Goal: Task Accomplishment & Management: Complete application form

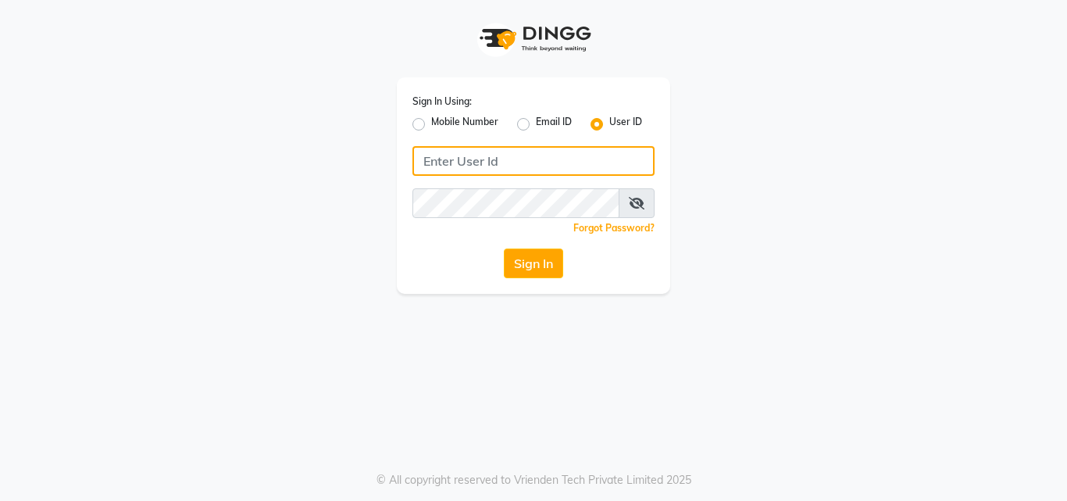
click at [431, 154] on input "Username" at bounding box center [533, 161] width 242 height 30
click at [491, 168] on input "nume20" at bounding box center [533, 161] width 242 height 30
drag, startPoint x: 491, startPoint y: 168, endPoint x: 409, endPoint y: 191, distance: 85.3
click at [409, 191] on div "Sign In Using: Mobile Number Email ID User ID nume123 Remember me Forgot Passwo…" at bounding box center [533, 185] width 273 height 216
type input "nume123"
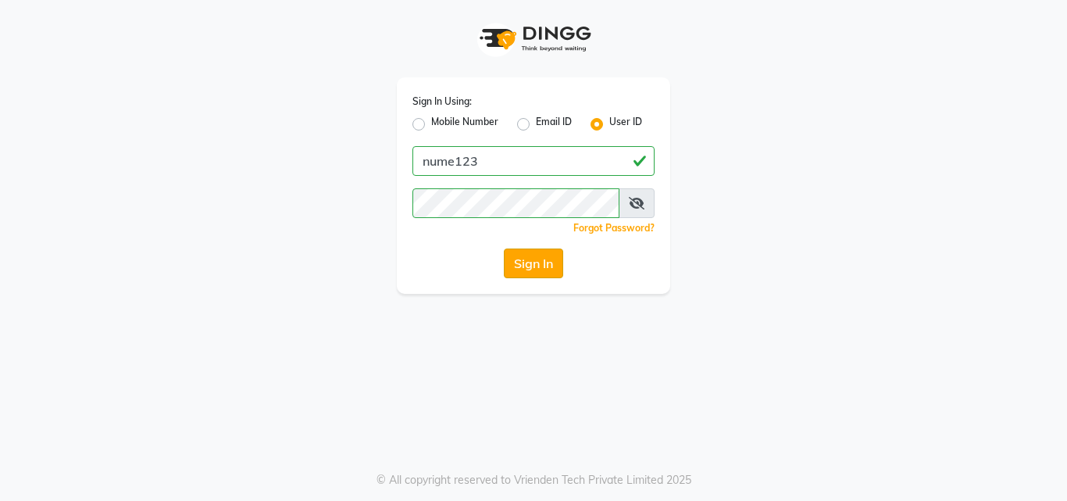
click at [543, 265] on button "Sign In" at bounding box center [533, 263] width 59 height 30
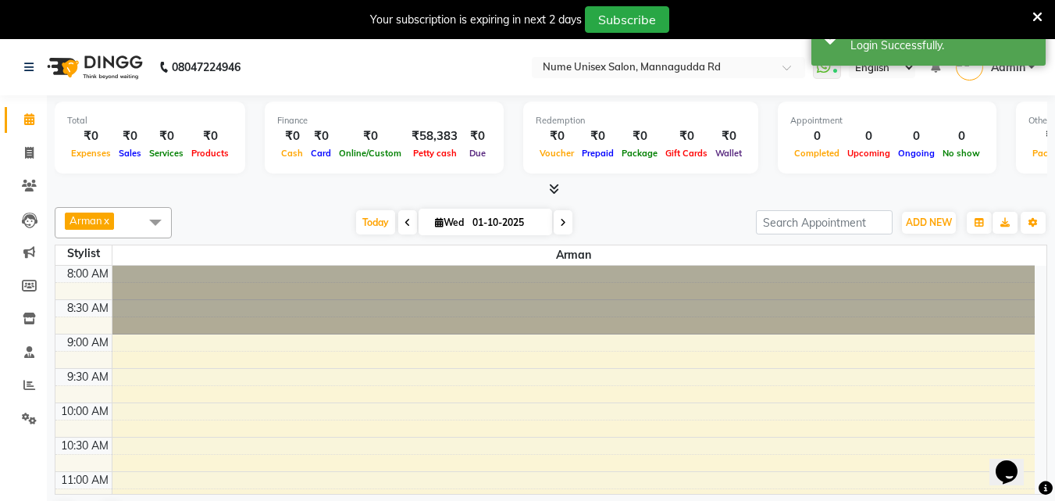
click at [1036, 22] on icon at bounding box center [1038, 17] width 10 height 14
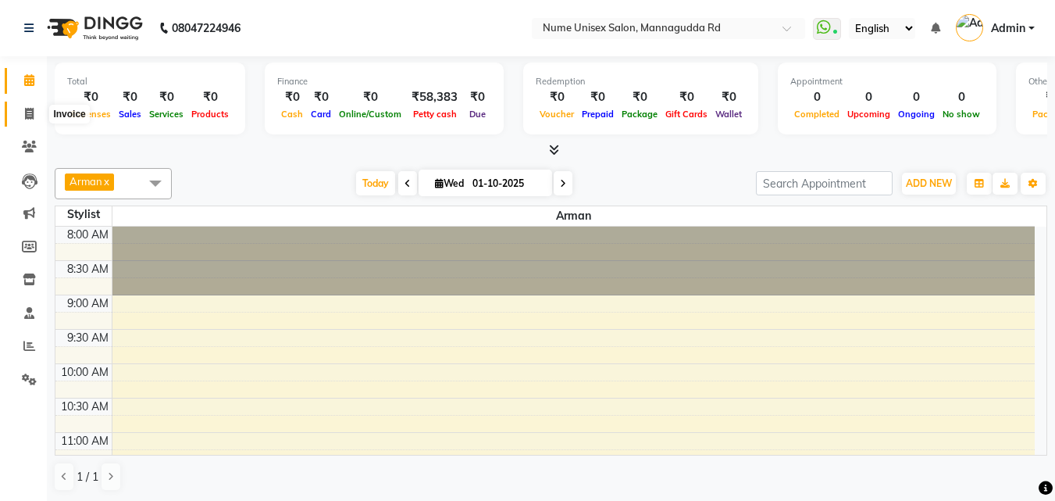
click at [30, 112] on icon at bounding box center [29, 114] width 9 height 12
select select "7047"
select select "service"
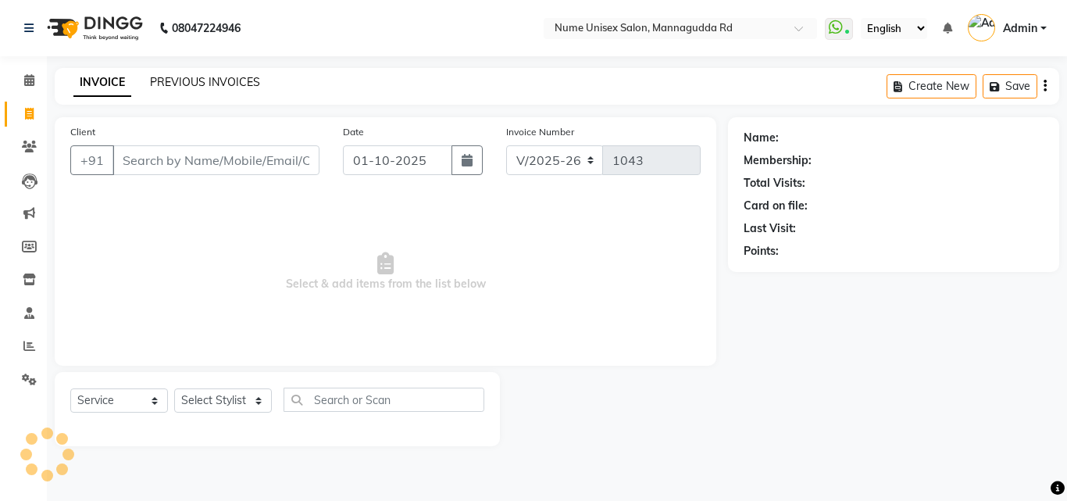
click at [221, 72] on div "INVOICE PREVIOUS INVOICES Create New Save" at bounding box center [557, 86] width 1005 height 37
click at [216, 84] on link "PREVIOUS INVOICES" at bounding box center [205, 82] width 110 height 14
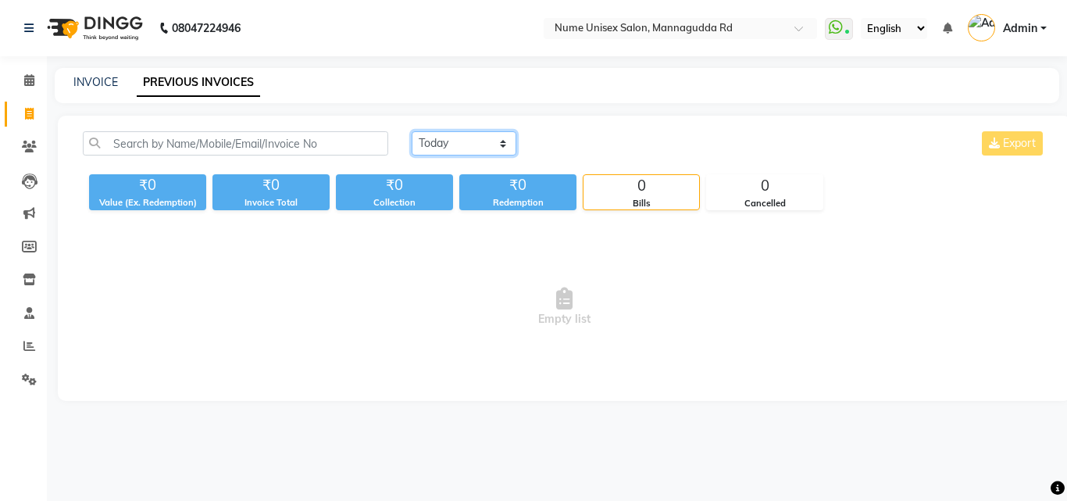
click at [496, 147] on select "[DATE] [DATE] Custom Range" at bounding box center [464, 143] width 105 height 24
select select "range"
click at [412, 131] on select "[DATE] [DATE] Custom Range" at bounding box center [464, 143] width 105 height 24
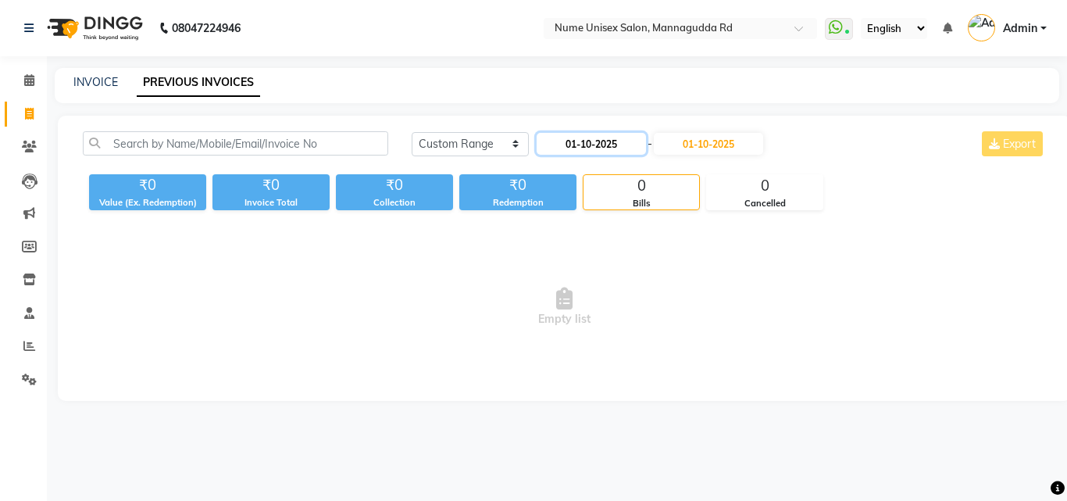
click at [570, 152] on input "01-10-2025" at bounding box center [591, 144] width 109 height 22
select select "10"
select select "2025"
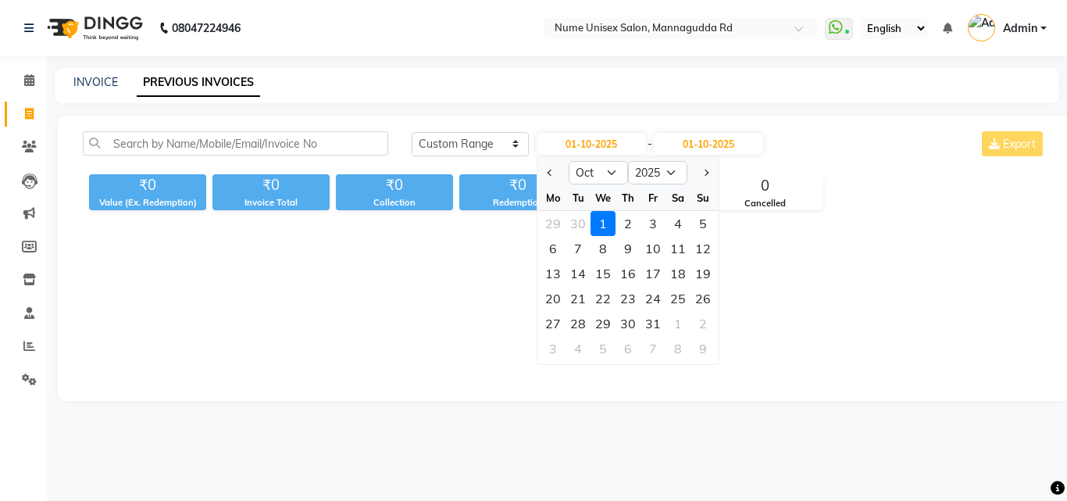
click at [706, 284] on div "19" at bounding box center [703, 273] width 25 height 25
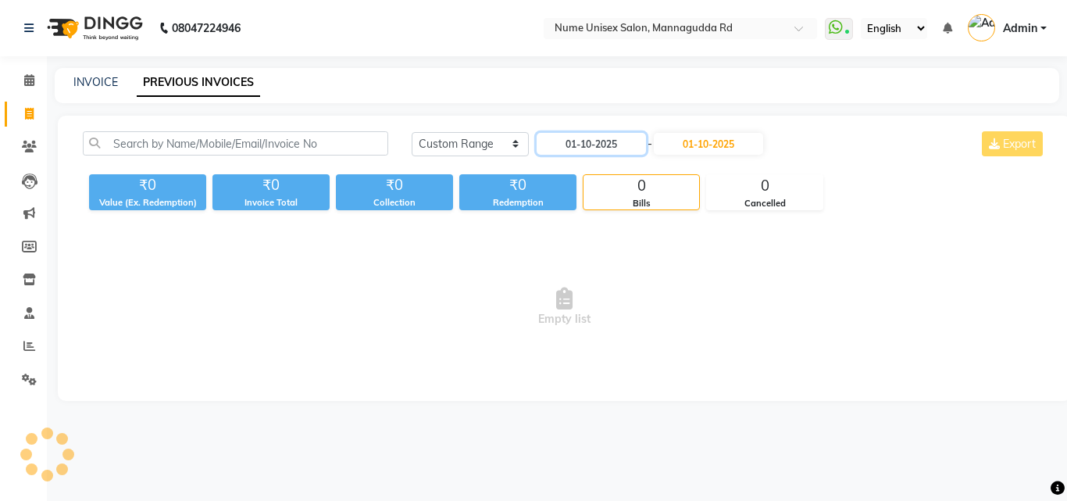
type input "[DATE]"
click at [631, 147] on input "[DATE]" at bounding box center [591, 144] width 109 height 22
select select "10"
select select "2025"
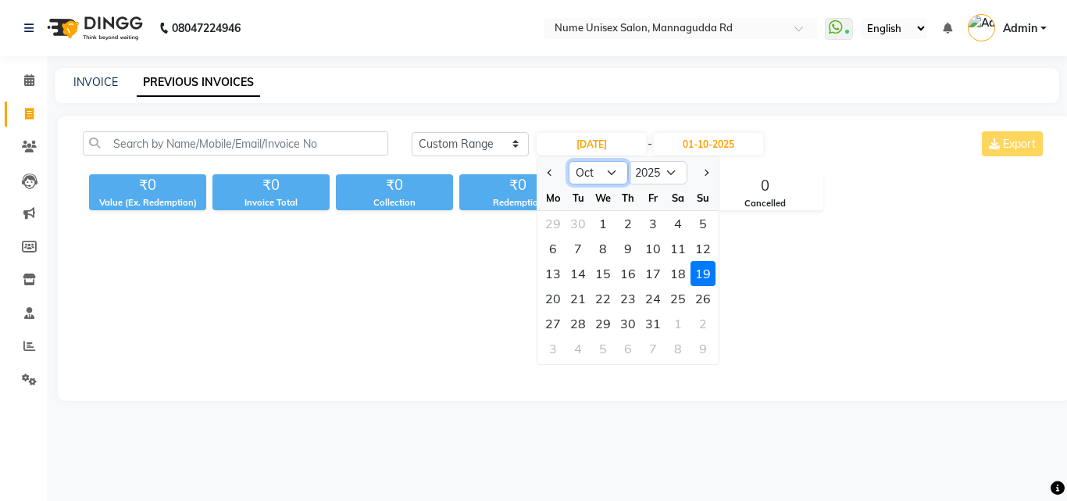
click at [604, 173] on select "Jan Feb Mar Apr May Jun [DATE] Aug Sep Oct Nov Dec" at bounding box center [598, 172] width 59 height 23
select select "9"
click at [569, 161] on select "Jan Feb Mar Apr May Jun [DATE] Aug Sep Oct Nov Dec" at bounding box center [598, 172] width 59 height 23
click at [652, 280] on div "19" at bounding box center [653, 273] width 25 height 25
type input "19-09-2025"
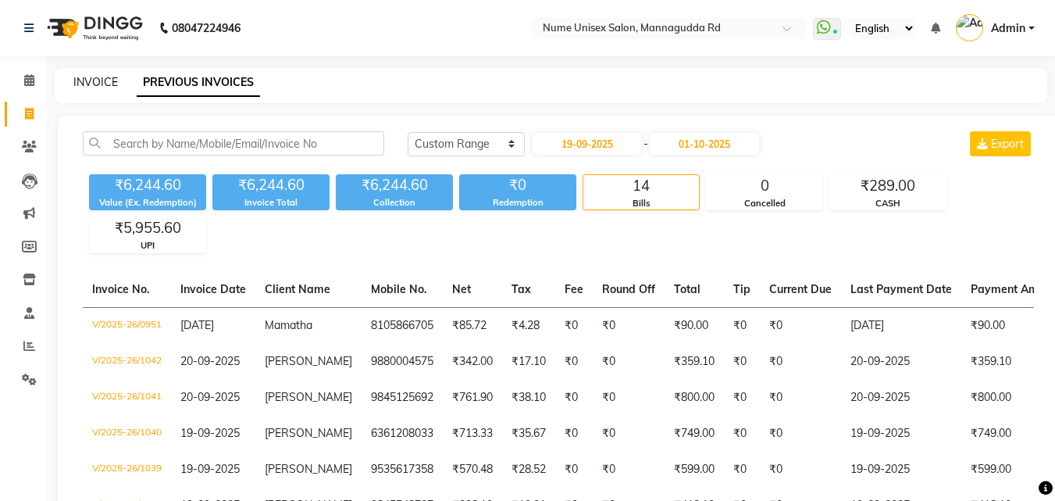
click at [84, 80] on link "INVOICE" at bounding box center [95, 82] width 45 height 14
select select "7047"
select select "service"
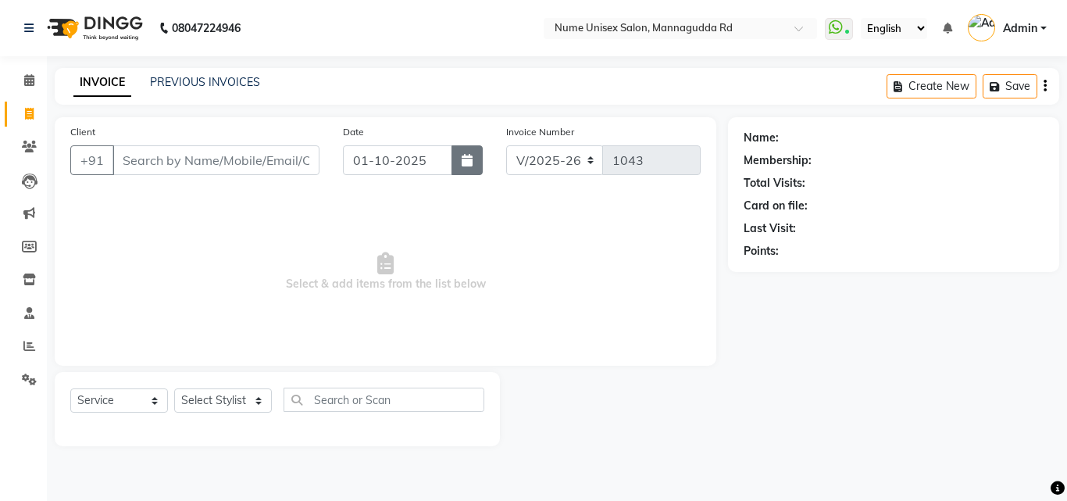
click at [468, 162] on icon "button" at bounding box center [467, 160] width 11 height 12
select select "10"
select select "2025"
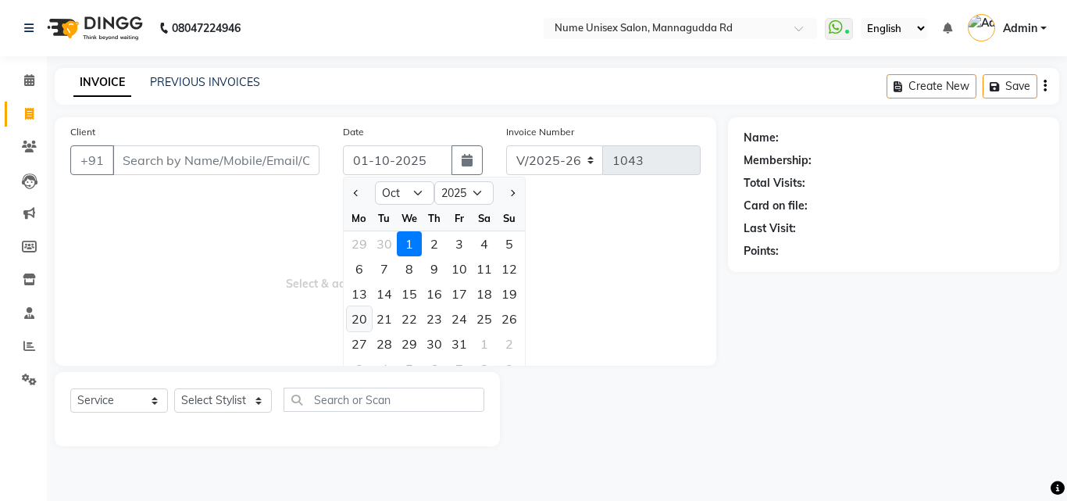
click at [364, 322] on div "20" at bounding box center [359, 318] width 25 height 25
type input "[DATE]"
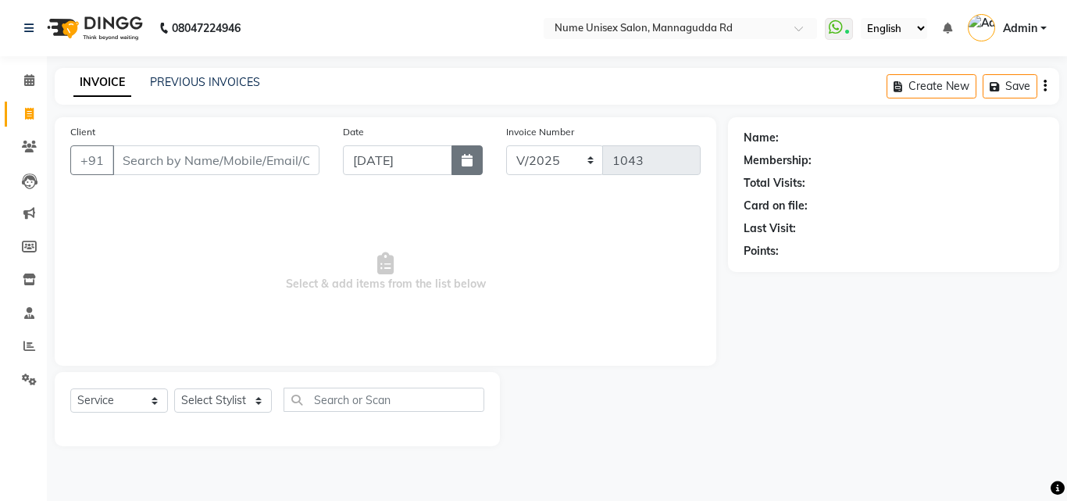
click at [472, 157] on icon "button" at bounding box center [467, 160] width 11 height 12
select select "10"
select select "2025"
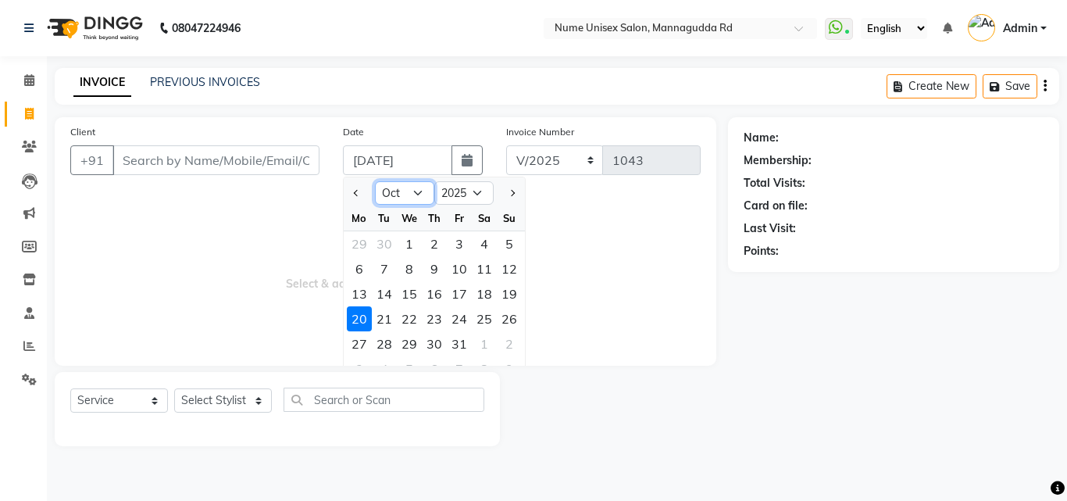
click at [423, 190] on select "Jan Feb Mar Apr May Jun [DATE] Aug Sep Oct Nov Dec" at bounding box center [404, 192] width 59 height 23
select select "9"
click at [375, 181] on select "Jan Feb Mar Apr May Jun [DATE] Aug Sep Oct Nov Dec" at bounding box center [404, 192] width 59 height 23
click at [490, 293] on div "20" at bounding box center [484, 293] width 25 height 25
type input "20-09-2025"
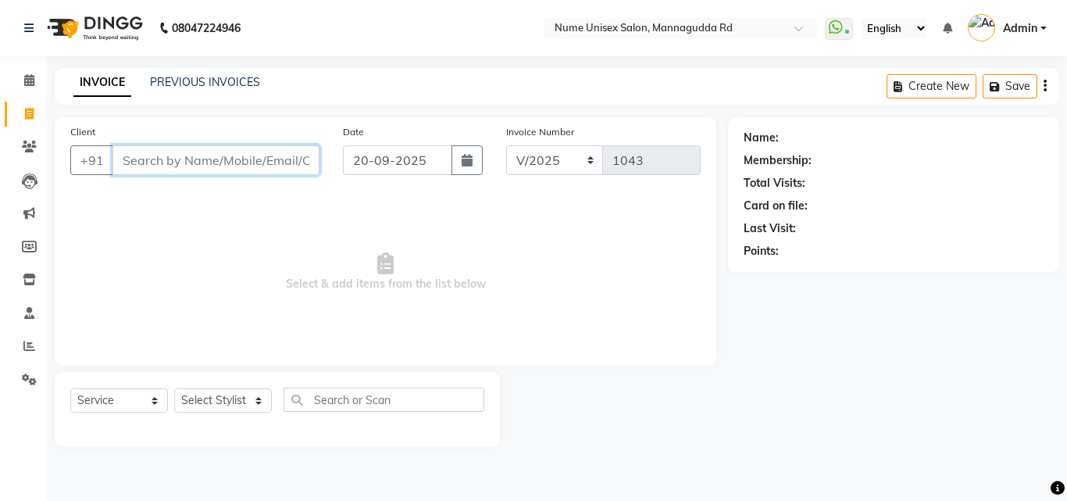
click at [182, 163] on input "Client" at bounding box center [215, 160] width 207 height 30
click at [252, 164] on input "Client" at bounding box center [215, 160] width 207 height 30
type input "7760240777"
click at [298, 151] on button "Add Client" at bounding box center [279, 160] width 80 height 30
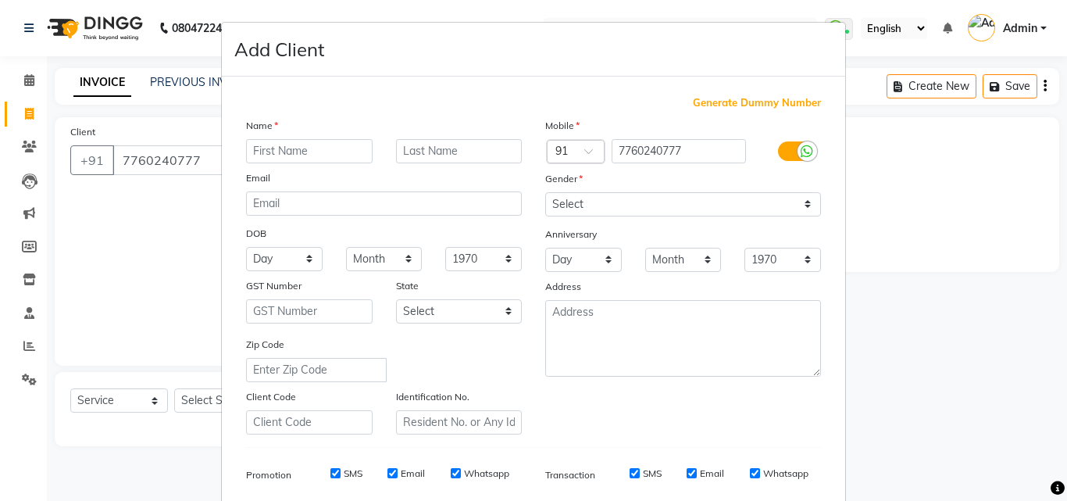
click at [309, 159] on input "text" at bounding box center [309, 151] width 127 height 24
click at [782, 152] on label at bounding box center [795, 151] width 35 height 20
click at [0, 0] on input "checkbox" at bounding box center [0, 0] width 0 height 0
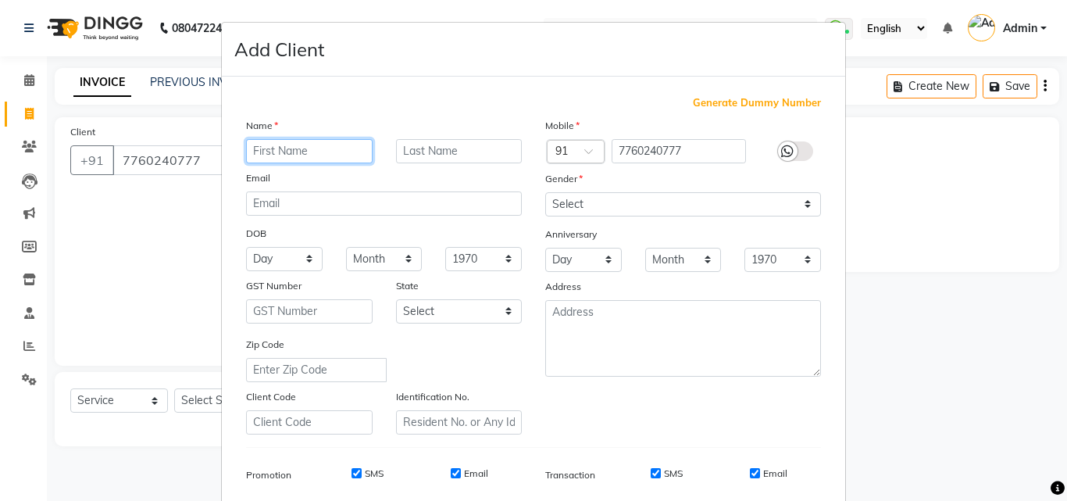
click at [316, 154] on input "text" at bounding box center [309, 151] width 127 height 24
type input "Ashika"
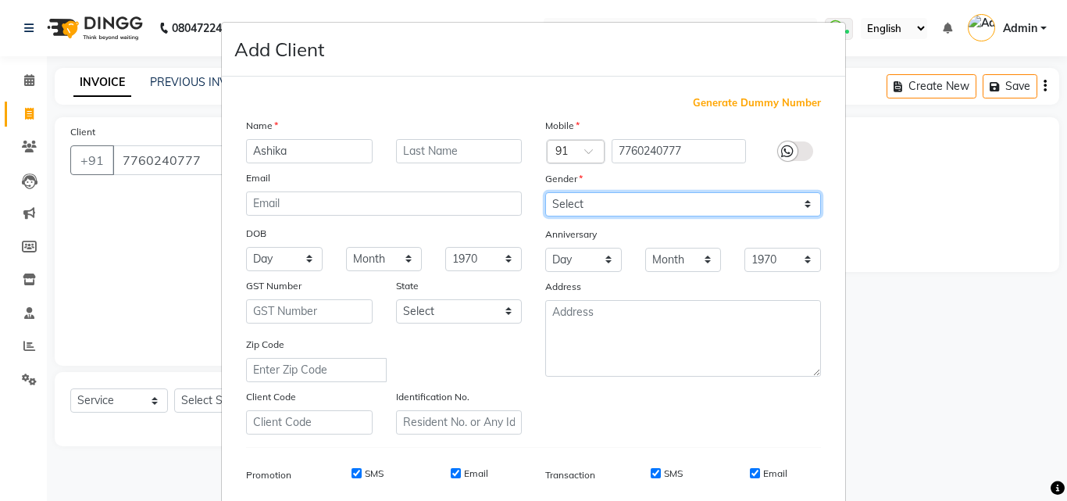
drag, startPoint x: 589, startPoint y: 202, endPoint x: 591, endPoint y: 214, distance: 12.0
click at [589, 202] on select "Select [DEMOGRAPHIC_DATA] [DEMOGRAPHIC_DATA] Other Prefer Not To Say" at bounding box center [683, 204] width 276 height 24
select select "[DEMOGRAPHIC_DATA]"
click at [545, 192] on select "Select [DEMOGRAPHIC_DATA] [DEMOGRAPHIC_DATA] Other Prefer Not To Say" at bounding box center [683, 204] width 276 height 24
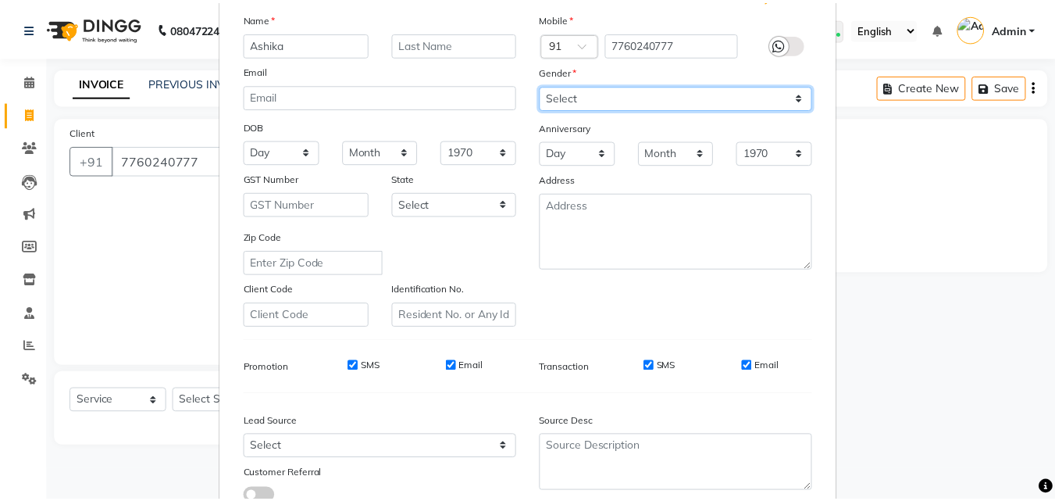
scroll to position [220, 0]
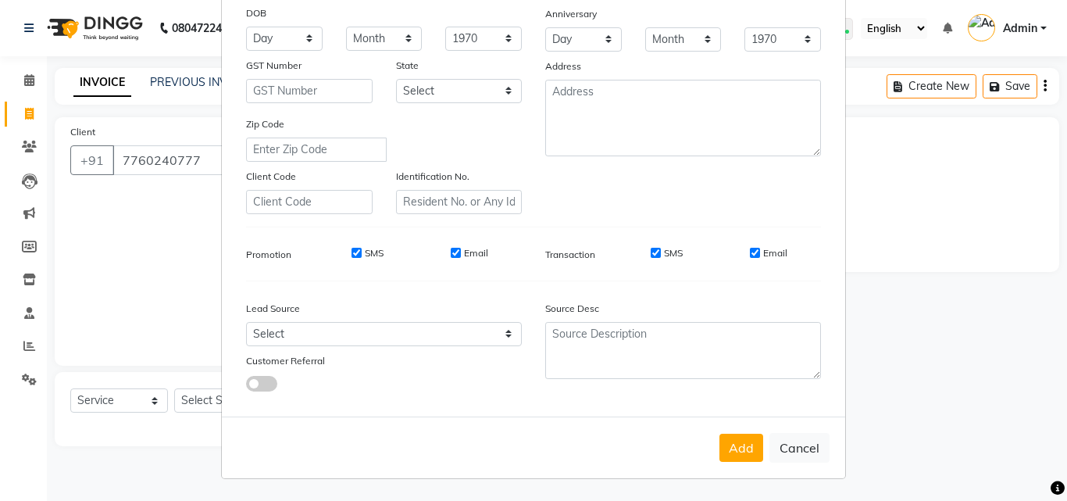
click at [656, 255] on div "SMS" at bounding box center [656, 253] width 54 height 14
click at [655, 248] on input "SMS" at bounding box center [656, 253] width 10 height 10
checkbox input "false"
drag, startPoint x: 752, startPoint y: 254, endPoint x: 738, endPoint y: 371, distance: 117.9
click at [752, 256] on input "Email" at bounding box center [755, 253] width 10 height 10
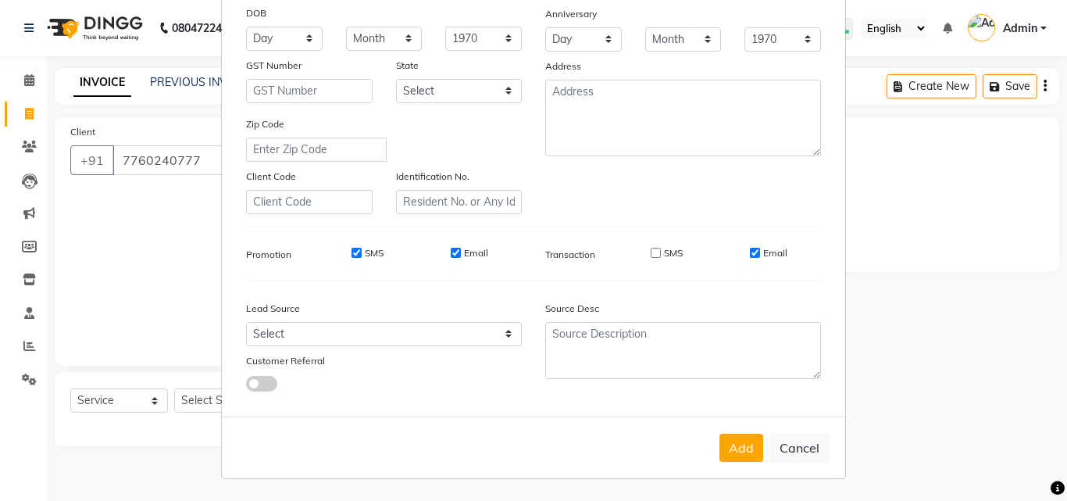
checkbox input "false"
click at [736, 450] on button "Add" at bounding box center [742, 448] width 44 height 28
select select
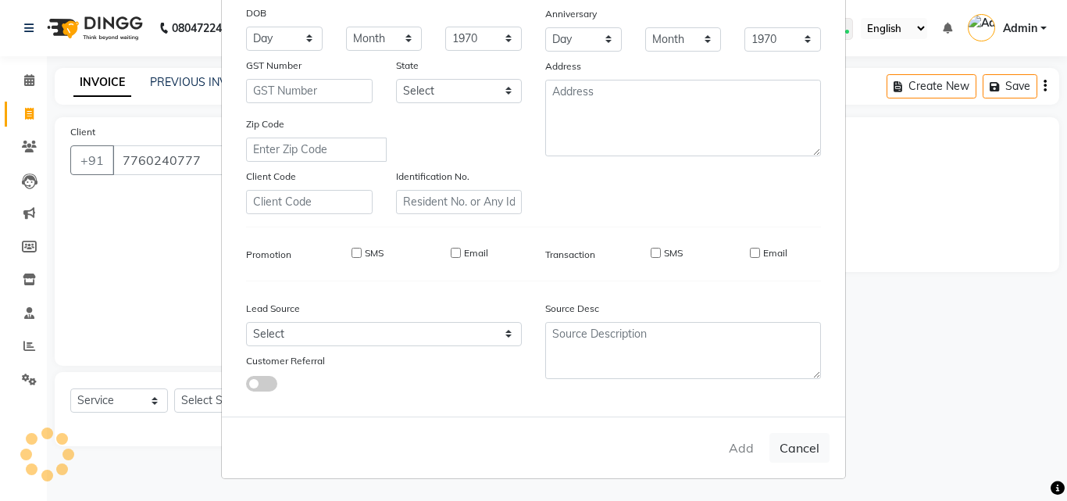
select select
checkbox input "false"
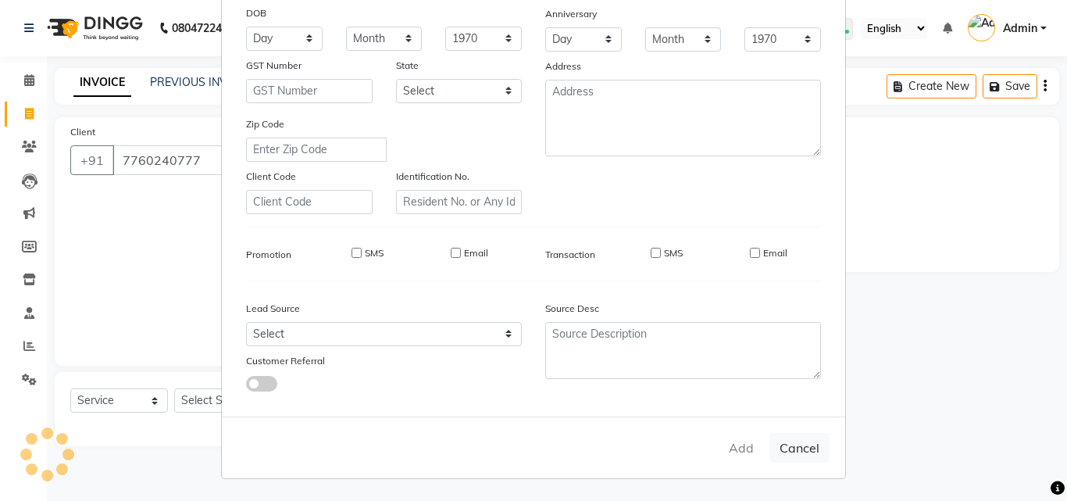
checkbox input "false"
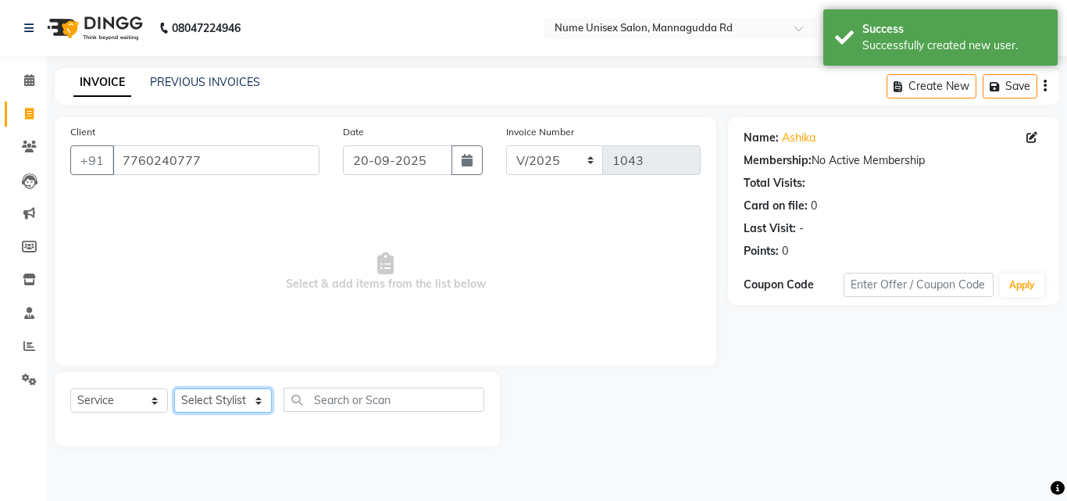
drag, startPoint x: 227, startPoint y: 406, endPoint x: 227, endPoint y: 391, distance: 14.8
click at [227, 406] on select "Select Stylist Admin [PERSON_NAME] [PERSON_NAME] S [PERSON_NAME] Mohd [PERSON_N…" at bounding box center [223, 400] width 98 height 24
select select "70403"
click at [174, 388] on select "Select Stylist Admin [PERSON_NAME] [PERSON_NAME] S [PERSON_NAME] Mohd [PERSON_N…" at bounding box center [223, 400] width 98 height 24
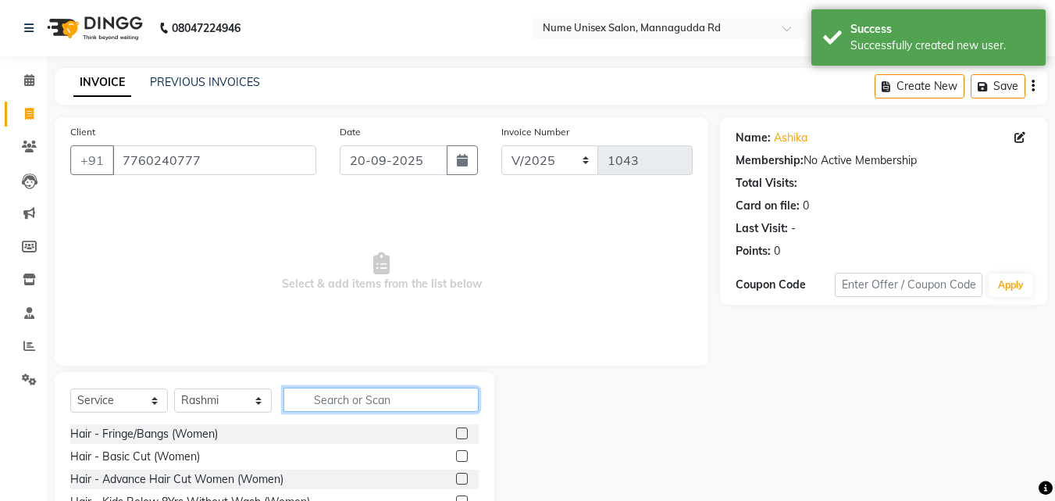
click at [369, 405] on input "text" at bounding box center [381, 399] width 195 height 24
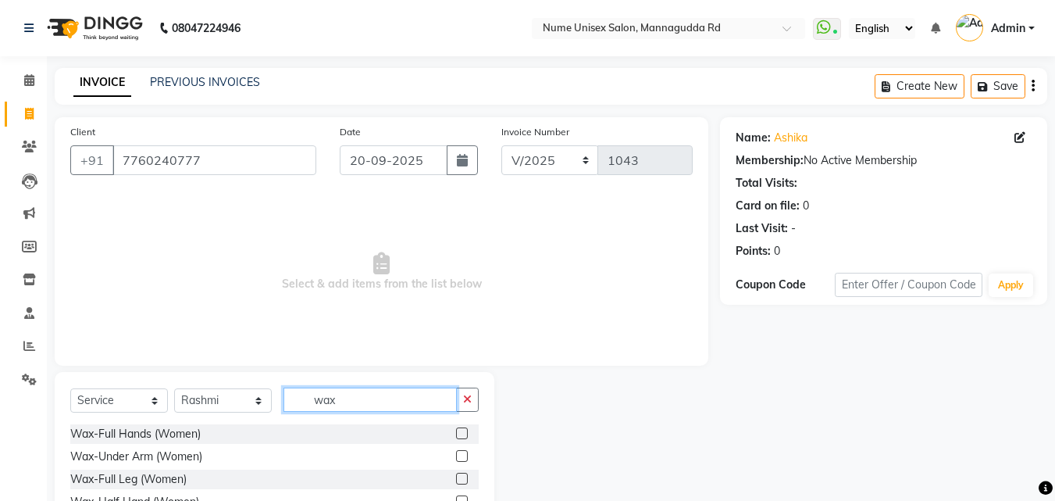
type input "wax"
click at [456, 429] on label at bounding box center [462, 433] width 12 height 12
click at [456, 429] on input "checkbox" at bounding box center [461, 434] width 10 height 10
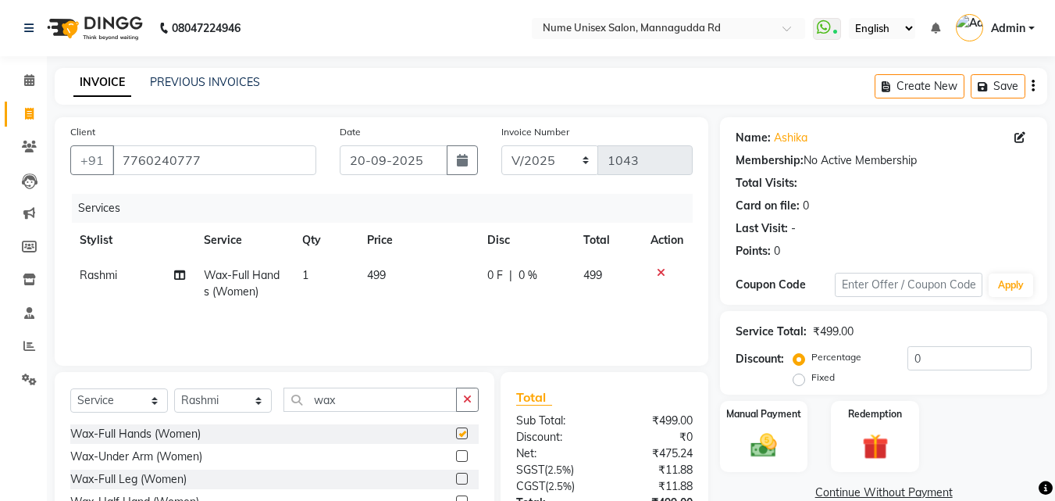
checkbox input "false"
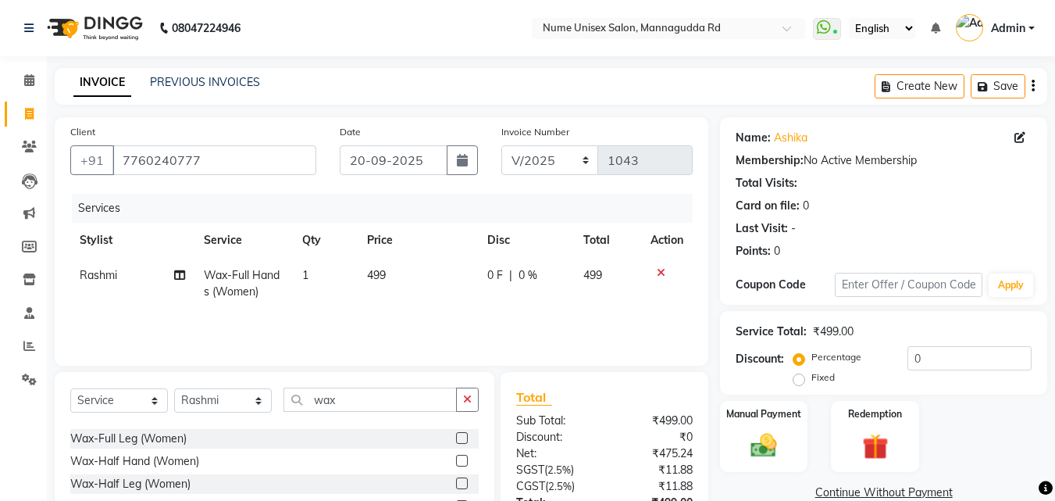
scroll to position [78, 0]
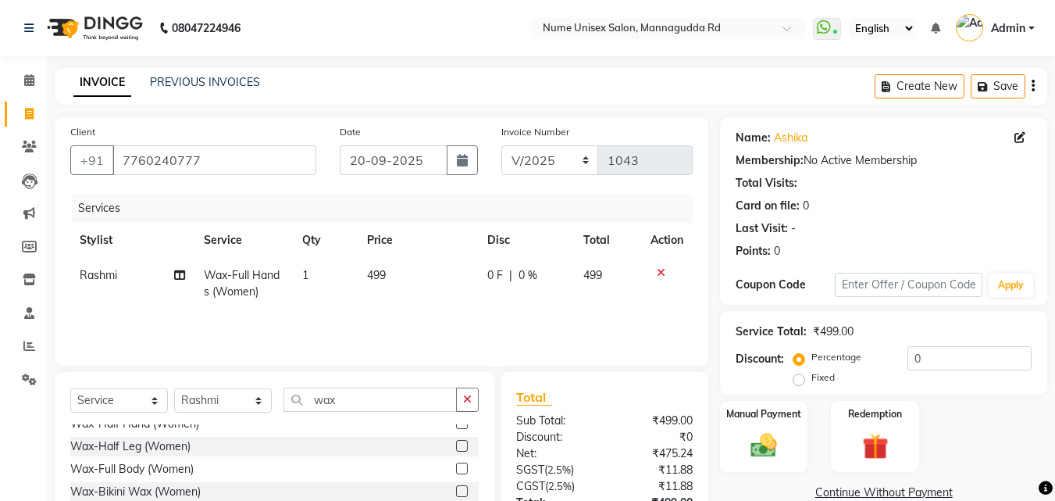
click at [456, 443] on label at bounding box center [462, 446] width 12 height 12
click at [456, 443] on input "checkbox" at bounding box center [461, 446] width 10 height 10
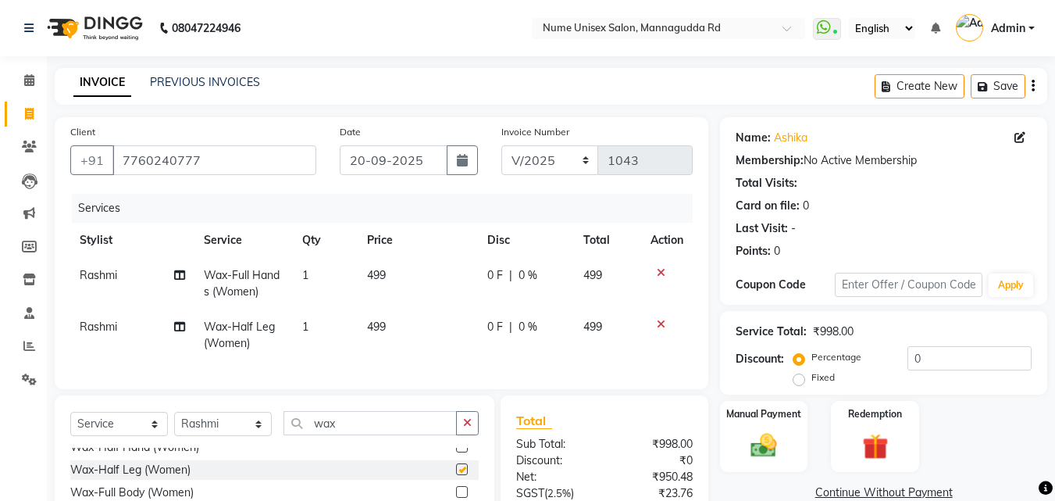
checkbox input "false"
drag, startPoint x: 356, startPoint y: 433, endPoint x: 247, endPoint y: 453, distance: 111.2
click at [247, 448] on div "Select Service Product Membership Package Voucher Prepaid Gift Card Select Styl…" at bounding box center [274, 429] width 409 height 37
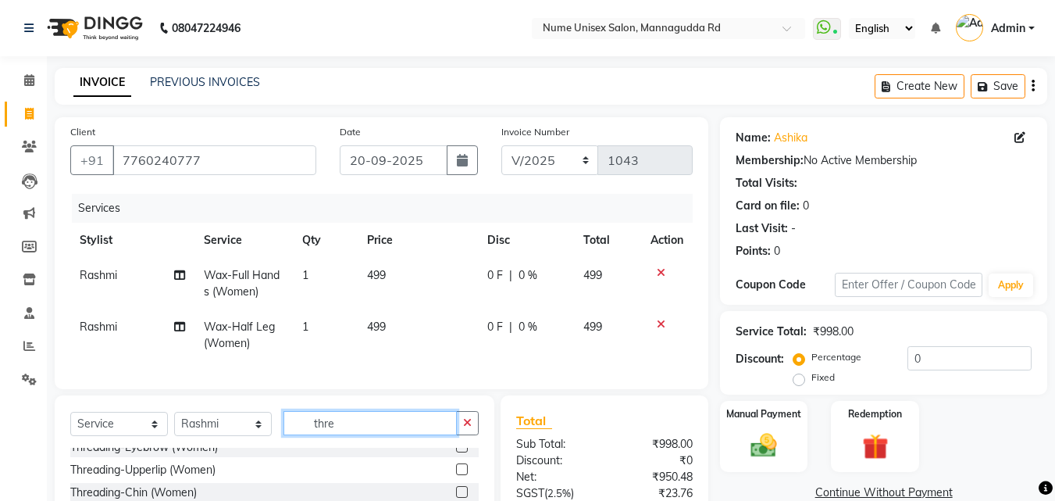
scroll to position [0, 0]
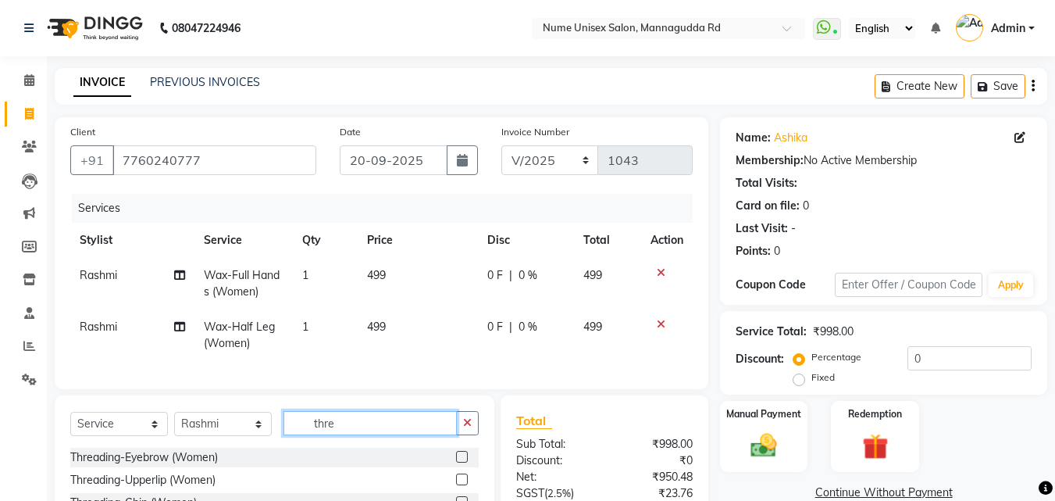
type input "thre"
click at [456, 462] on label at bounding box center [462, 457] width 12 height 12
click at [456, 462] on input "checkbox" at bounding box center [461, 457] width 10 height 10
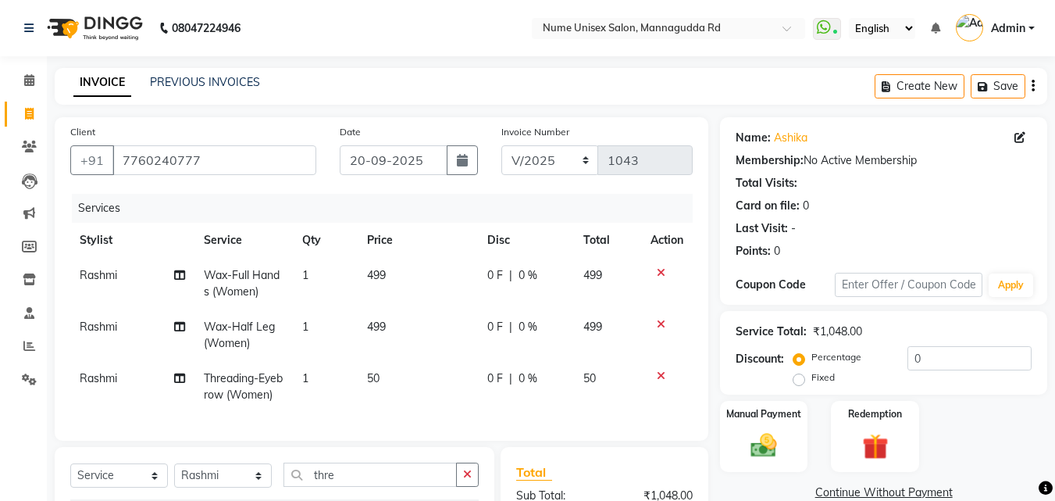
checkbox input "false"
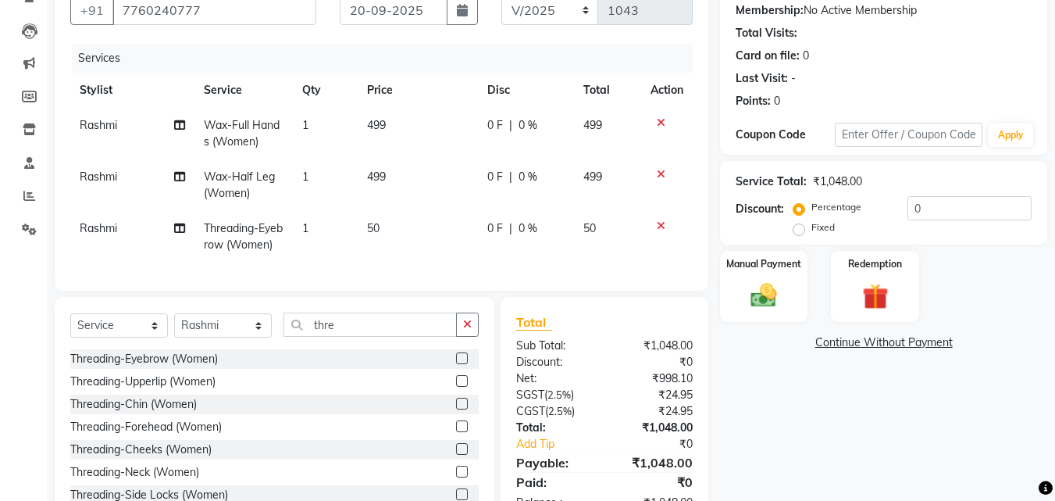
scroll to position [156, 0]
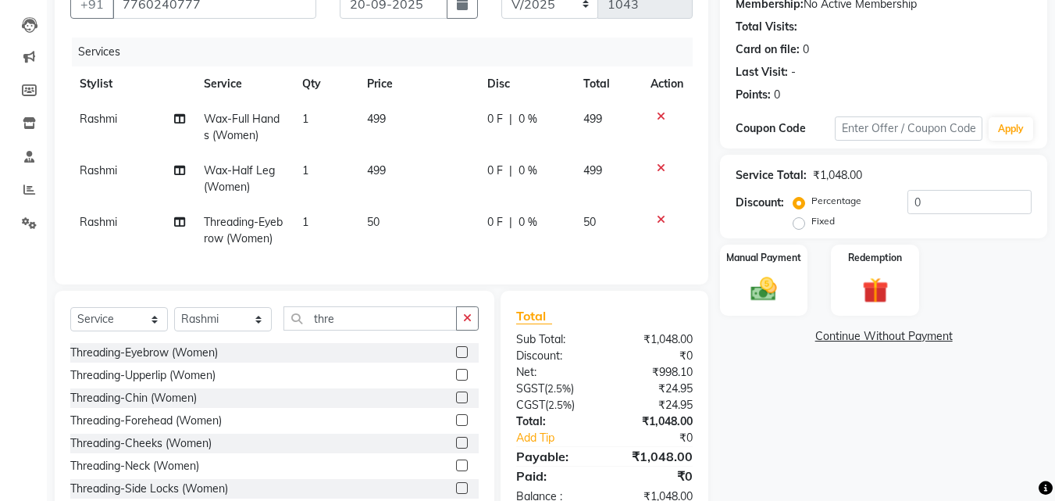
click at [456, 380] on label at bounding box center [462, 375] width 12 height 12
click at [456, 380] on input "checkbox" at bounding box center [461, 375] width 10 height 10
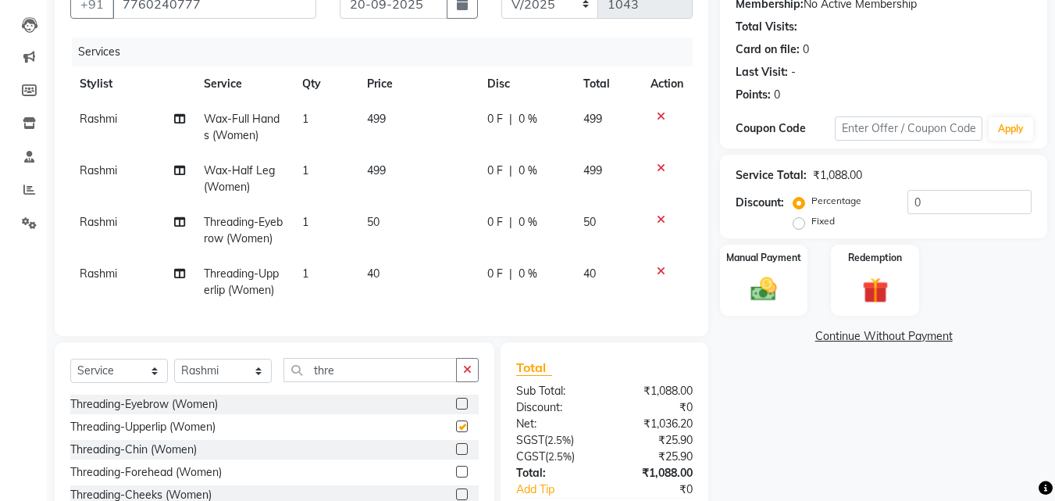
checkbox input "false"
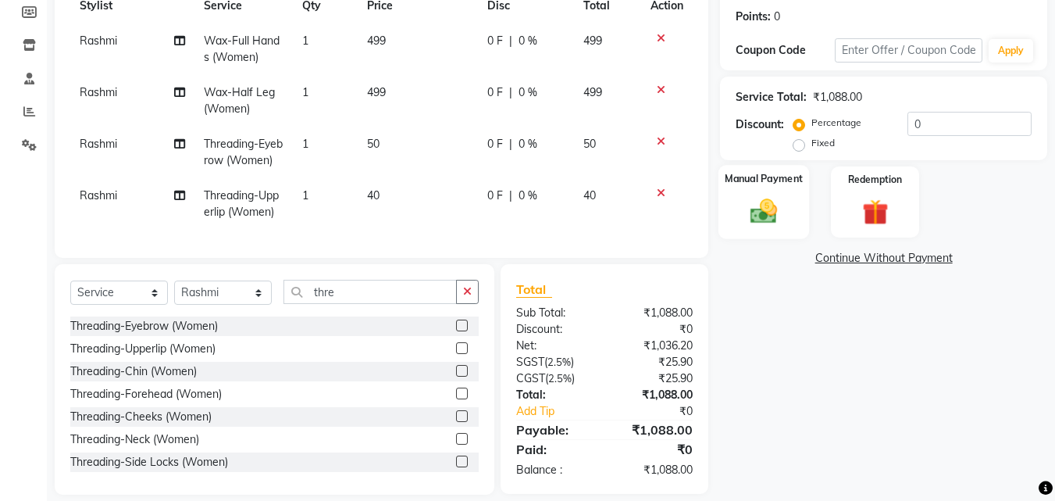
click at [764, 224] on img at bounding box center [764, 210] width 44 height 31
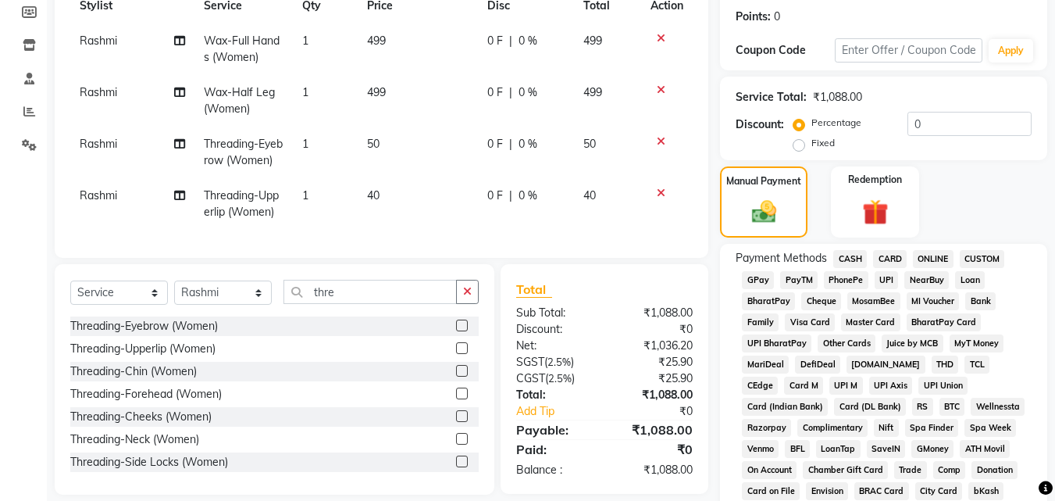
click at [884, 288] on span "UPI" at bounding box center [887, 280] width 24 height 18
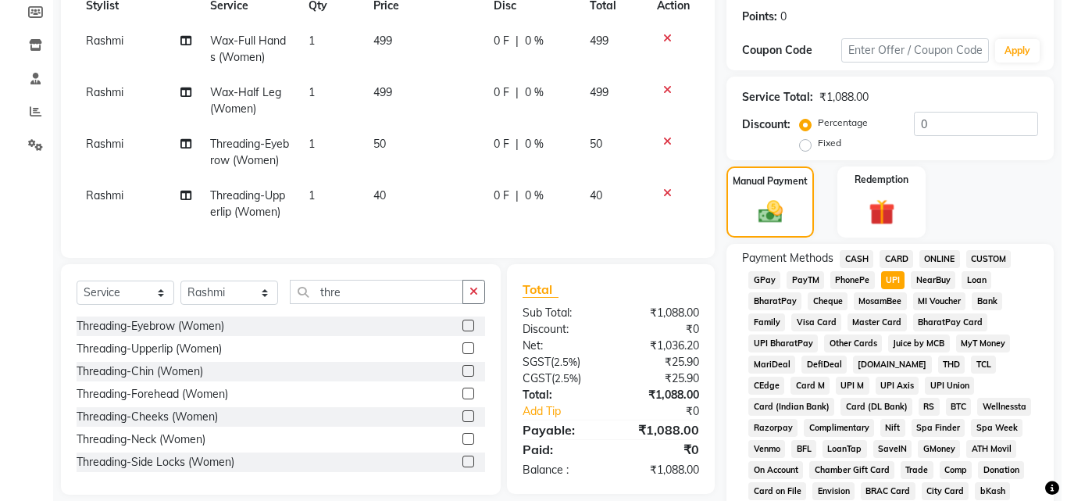
scroll to position [0, 0]
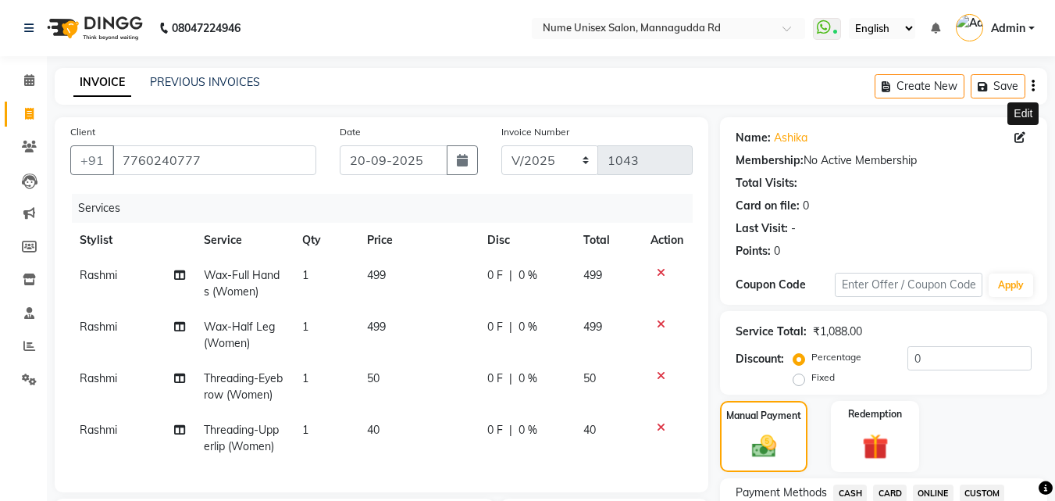
click at [1016, 141] on icon at bounding box center [1020, 137] width 11 height 11
select select "[DEMOGRAPHIC_DATA]"
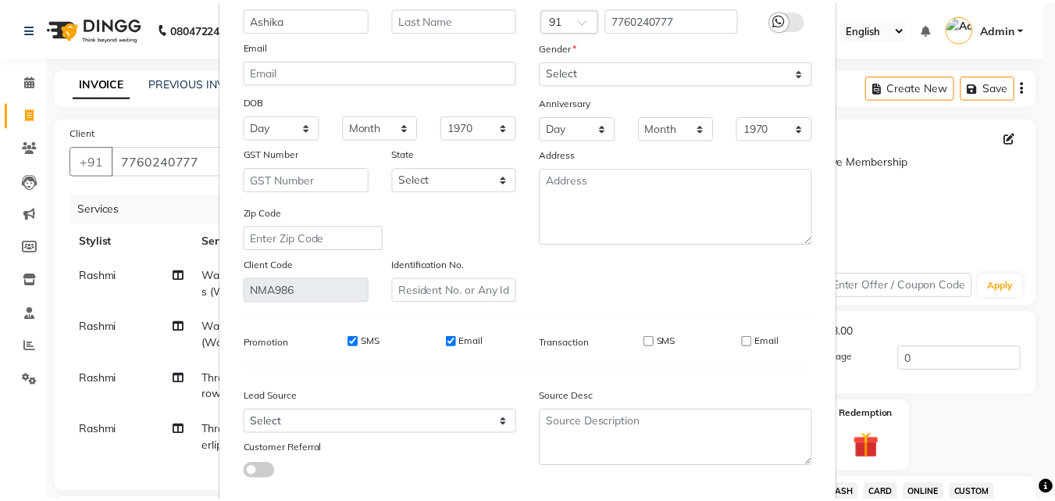
scroll to position [192, 0]
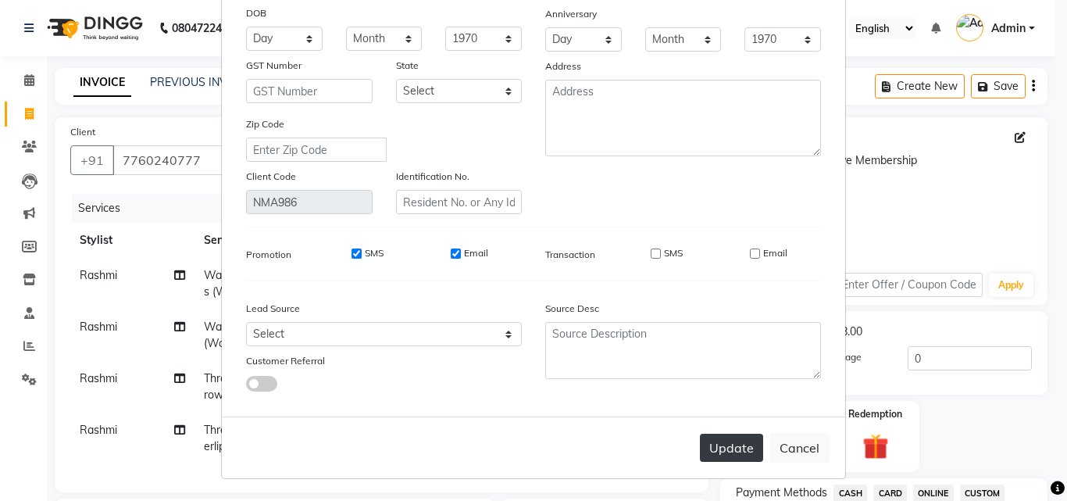
click at [735, 441] on button "Update" at bounding box center [731, 448] width 63 height 28
select select
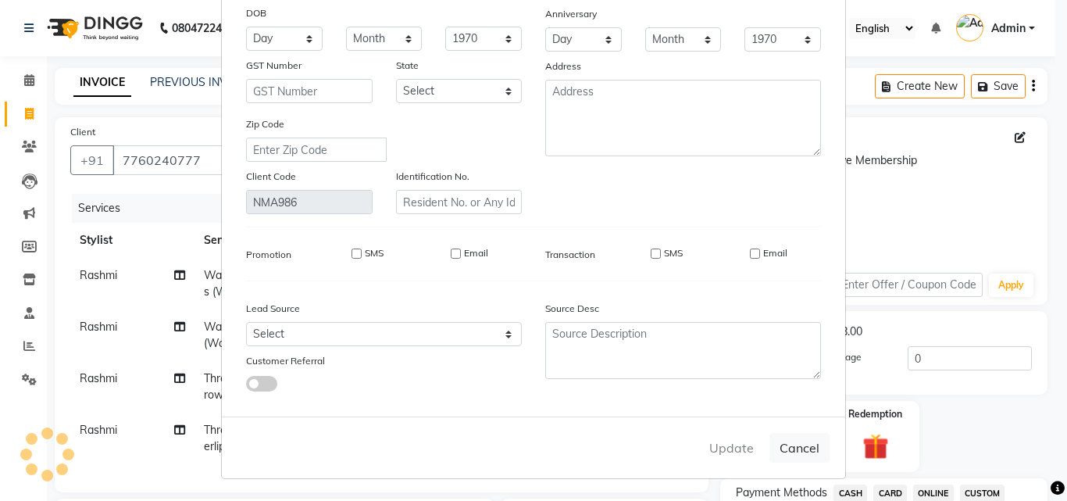
select select
checkbox input "false"
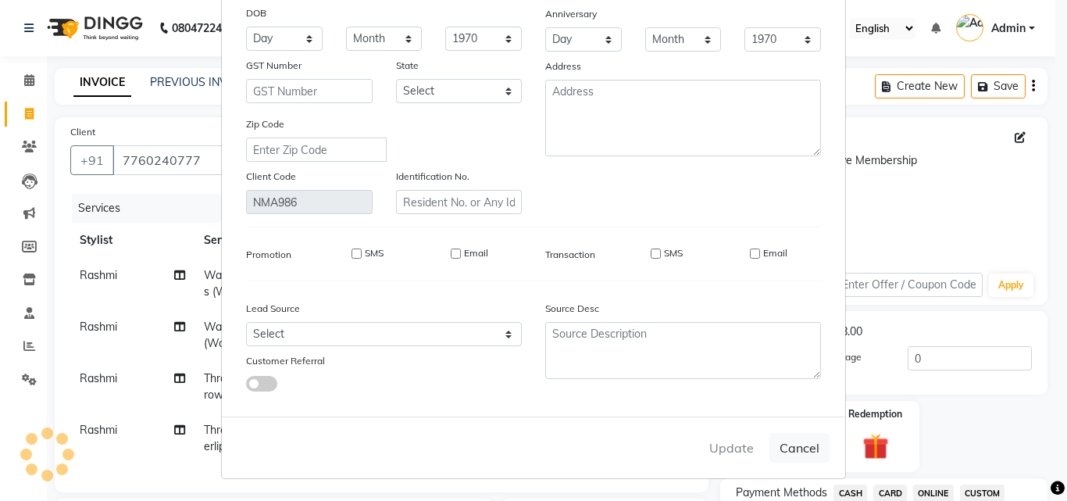
checkbox input "false"
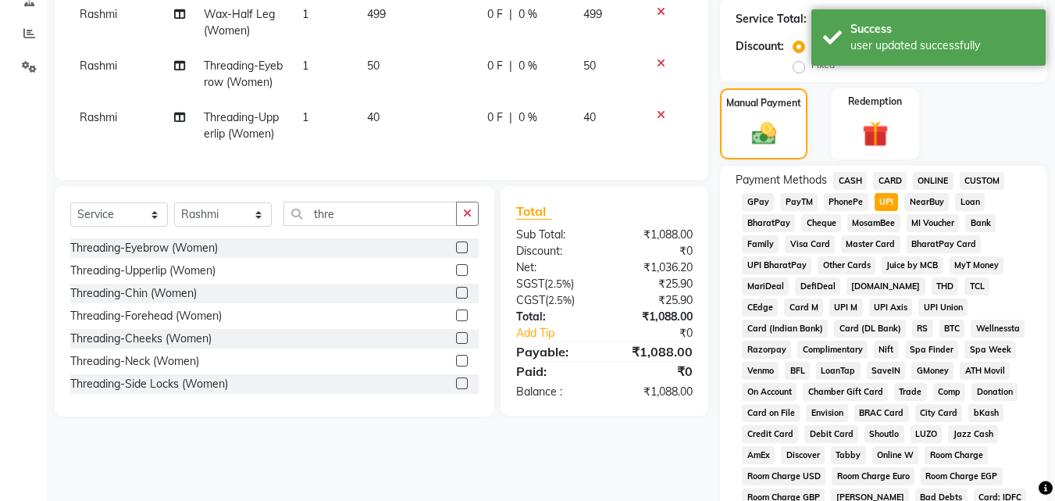
scroll to position [625, 0]
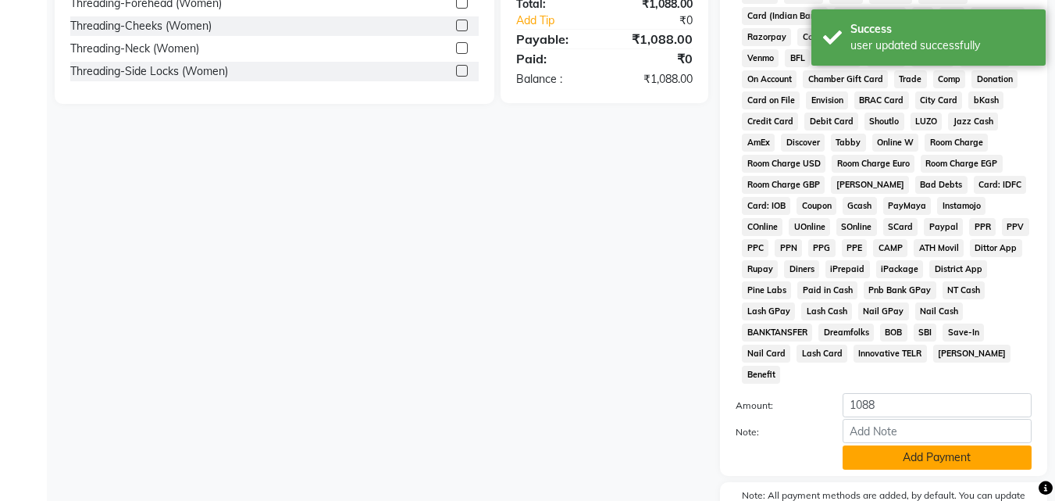
click at [884, 445] on button "Add Payment" at bounding box center [937, 457] width 189 height 24
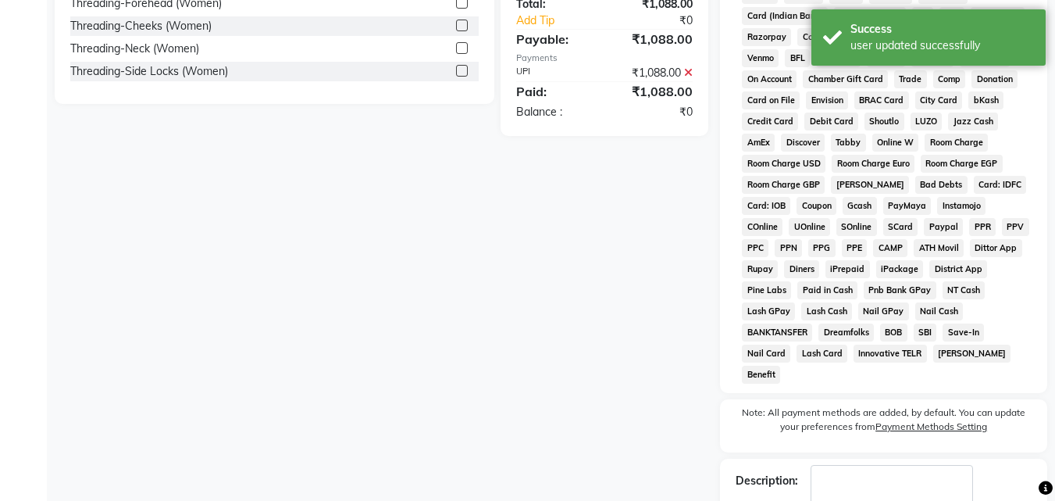
scroll to position [699, 0]
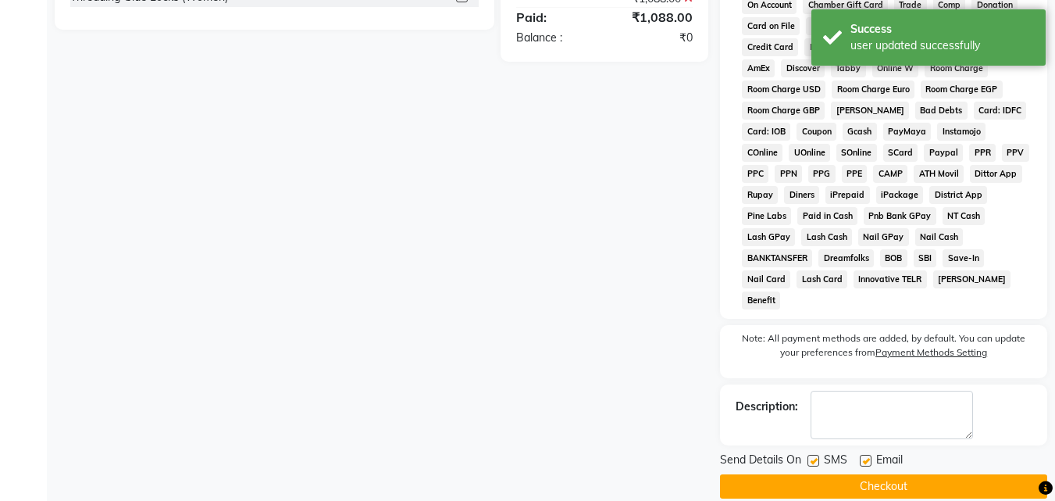
click at [817, 455] on label at bounding box center [814, 461] width 12 height 12
click at [817, 456] on input "checkbox" at bounding box center [813, 461] width 10 height 10
checkbox input "false"
click at [873, 452] on div "Email" at bounding box center [887, 462] width 55 height 20
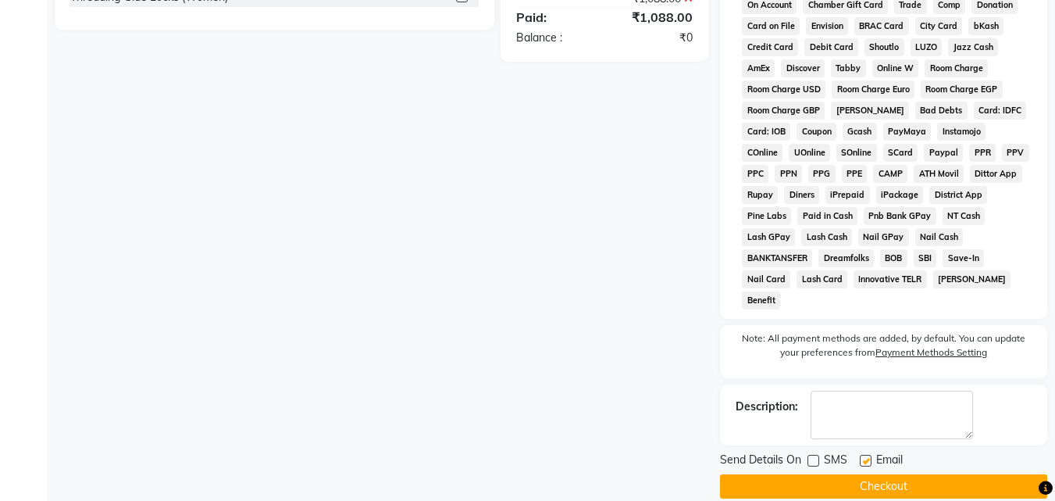
click at [864, 455] on label at bounding box center [866, 461] width 12 height 12
click at [864, 456] on input "checkbox" at bounding box center [865, 461] width 10 height 10
checkbox input "false"
click at [876, 474] on button "Checkout" at bounding box center [883, 486] width 327 height 24
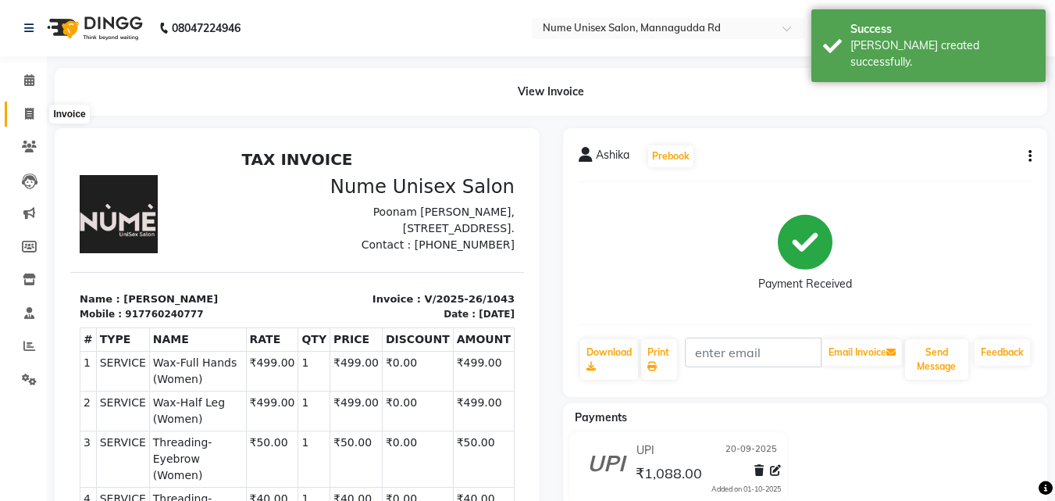
click at [37, 116] on span at bounding box center [29, 114] width 27 height 18
select select "service"
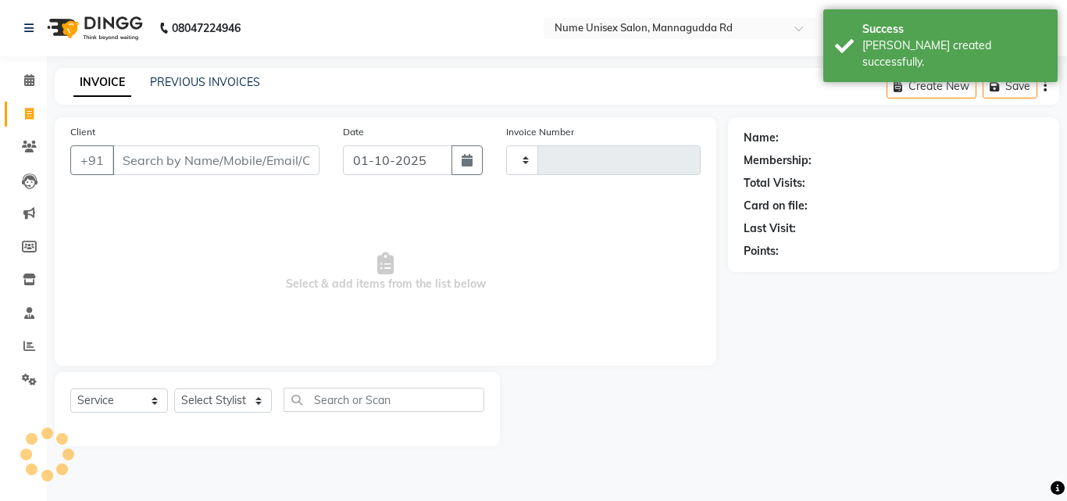
type input "1044"
select select "7047"
click at [462, 154] on icon "button" at bounding box center [467, 160] width 11 height 12
select select "10"
select select "2025"
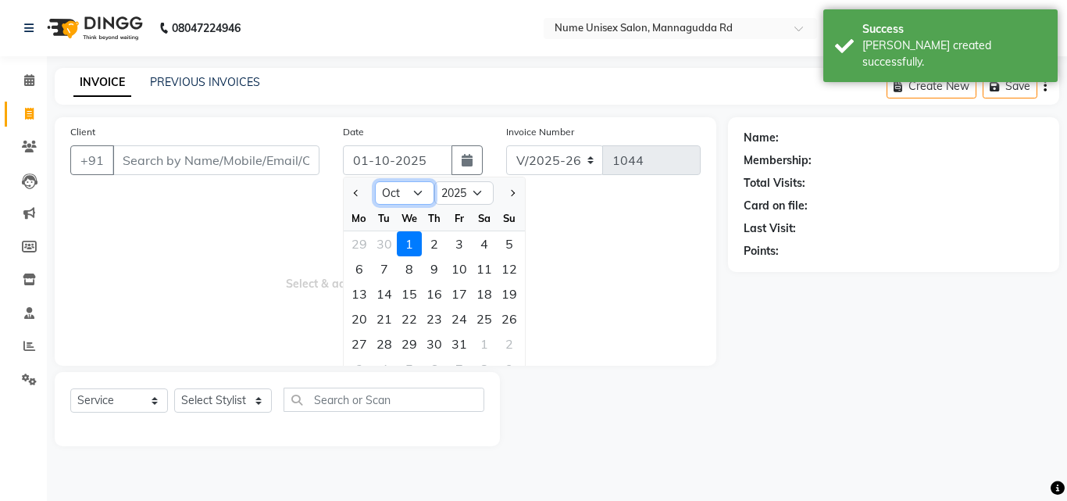
click at [411, 200] on select "Jan Feb Mar Apr May Jun [DATE] Aug Sep Oct Nov Dec" at bounding box center [404, 192] width 59 height 23
click at [375, 181] on select "Jan Feb Mar Apr May Jun [DATE] Aug Sep Oct Nov Dec" at bounding box center [404, 192] width 59 height 23
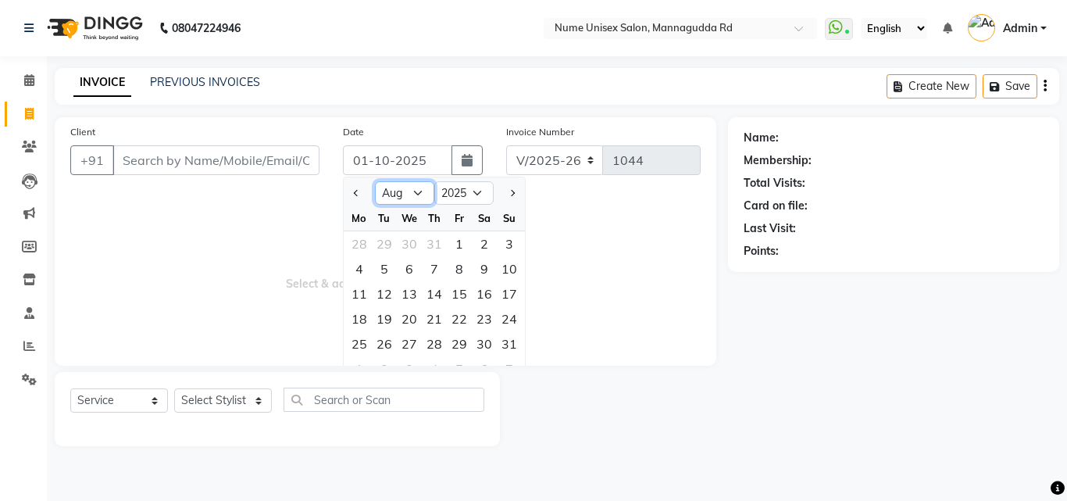
drag, startPoint x: 423, startPoint y: 187, endPoint x: 423, endPoint y: 199, distance: 12.5
click at [423, 187] on select "Jan Feb Mar Apr May Jun [DATE] Aug Sep Oct Nov Dec" at bounding box center [404, 192] width 59 height 23
select select "9"
click at [375, 181] on select "Jan Feb Mar Apr May Jun [DATE] Aug Sep Oct Nov Dec" at bounding box center [404, 192] width 59 height 23
click at [481, 300] on div "20" at bounding box center [484, 293] width 25 height 25
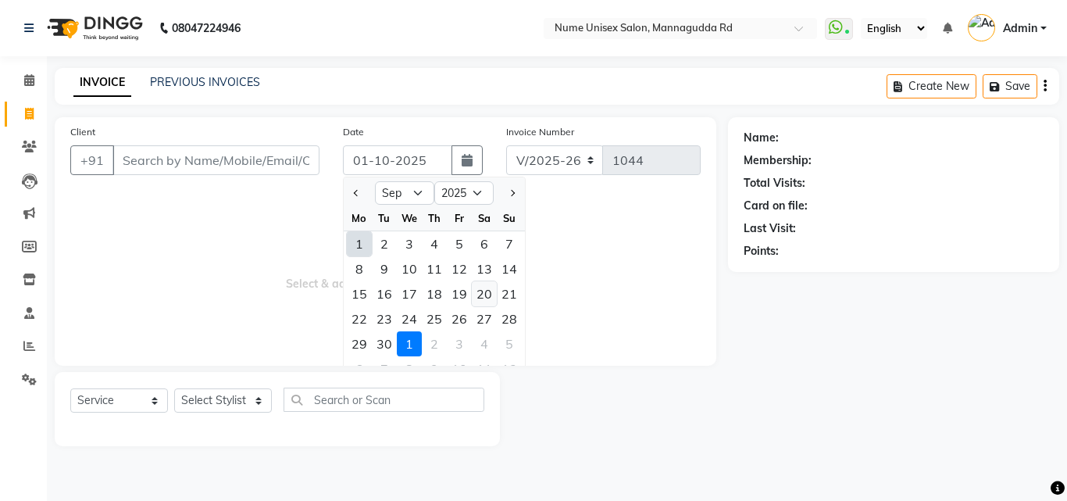
type input "20-09-2025"
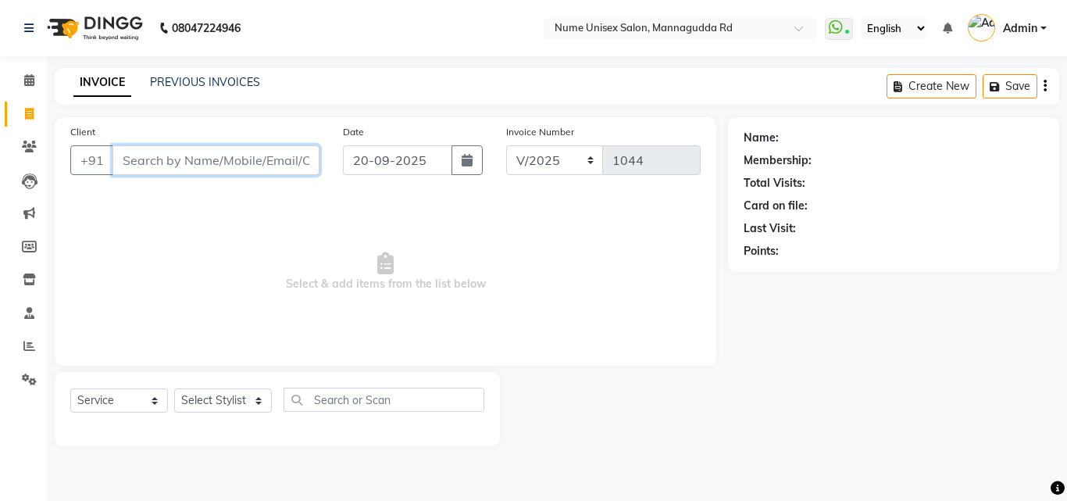
click at [190, 157] on input "Client" at bounding box center [215, 160] width 207 height 30
type input "9243302165"
click at [293, 165] on span "Add Client" at bounding box center [279, 160] width 62 height 16
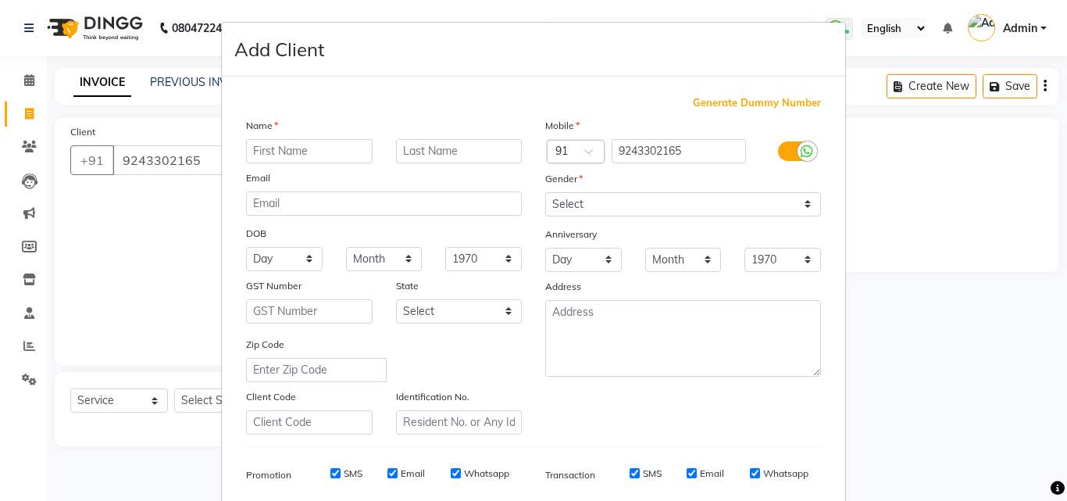
click at [263, 147] on input "text" at bounding box center [309, 151] width 127 height 24
type input "Ashwathi"
click at [621, 211] on select "Select [DEMOGRAPHIC_DATA] [DEMOGRAPHIC_DATA] Other Prefer Not To Say" at bounding box center [683, 204] width 276 height 24
select select "[DEMOGRAPHIC_DATA]"
click at [545, 192] on select "Select [DEMOGRAPHIC_DATA] [DEMOGRAPHIC_DATA] Other Prefer Not To Say" at bounding box center [683, 204] width 276 height 24
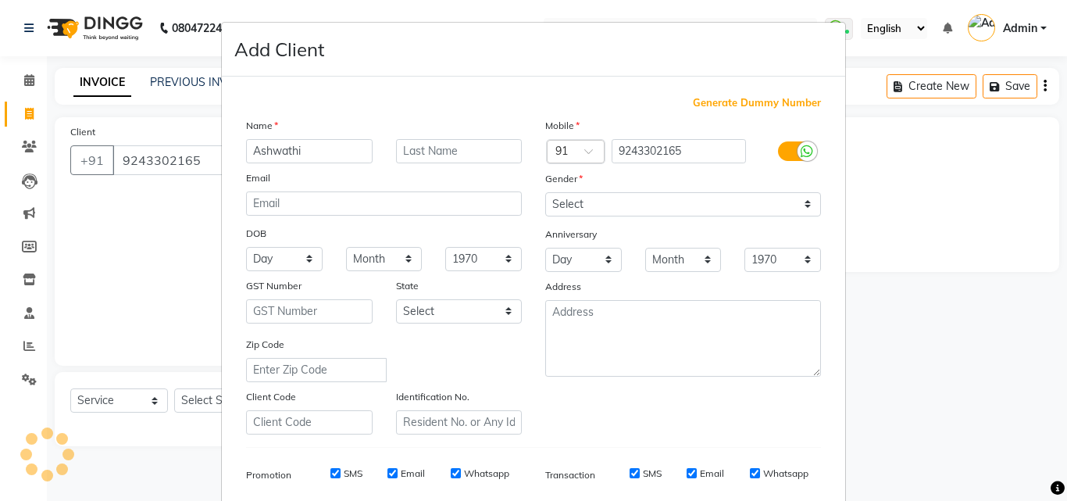
click at [788, 152] on label at bounding box center [795, 151] width 35 height 20
click at [0, 0] on input "checkbox" at bounding box center [0, 0] width 0 height 0
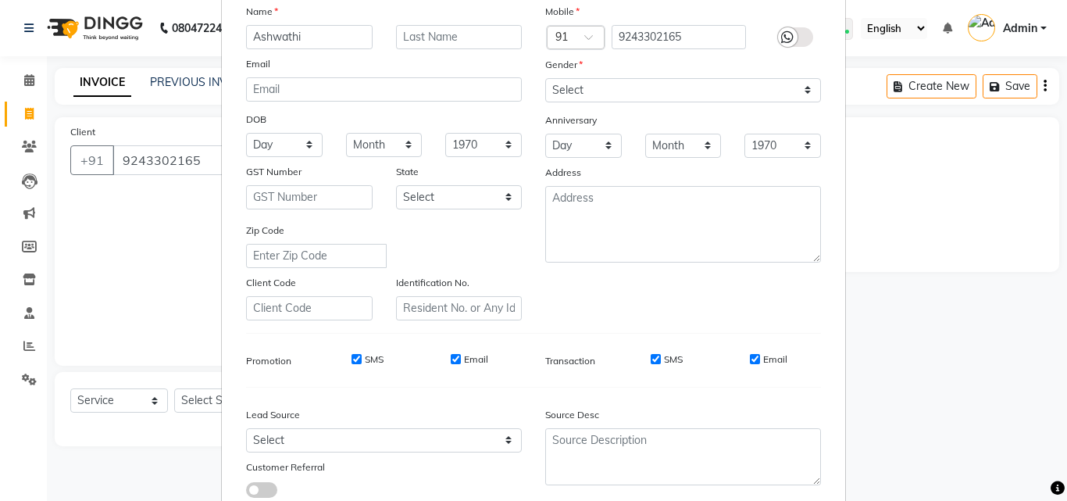
scroll to position [220, 0]
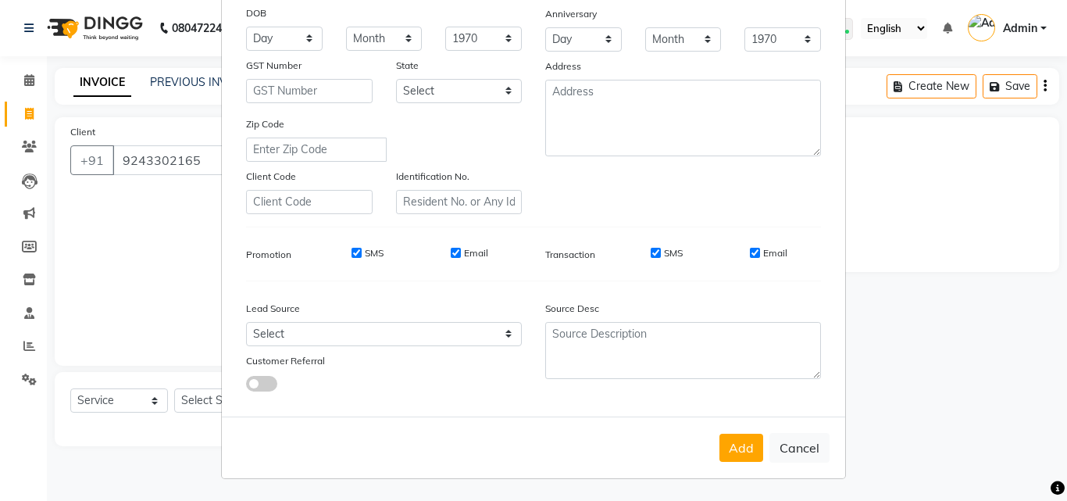
click at [653, 253] on input "SMS" at bounding box center [656, 253] width 10 height 10
checkbox input "false"
click at [744, 255] on div "SMS Email" at bounding box center [708, 253] width 226 height 14
click at [741, 256] on div "SMS Email" at bounding box center [708, 253] width 226 height 14
click at [750, 256] on input "Email" at bounding box center [755, 253] width 10 height 10
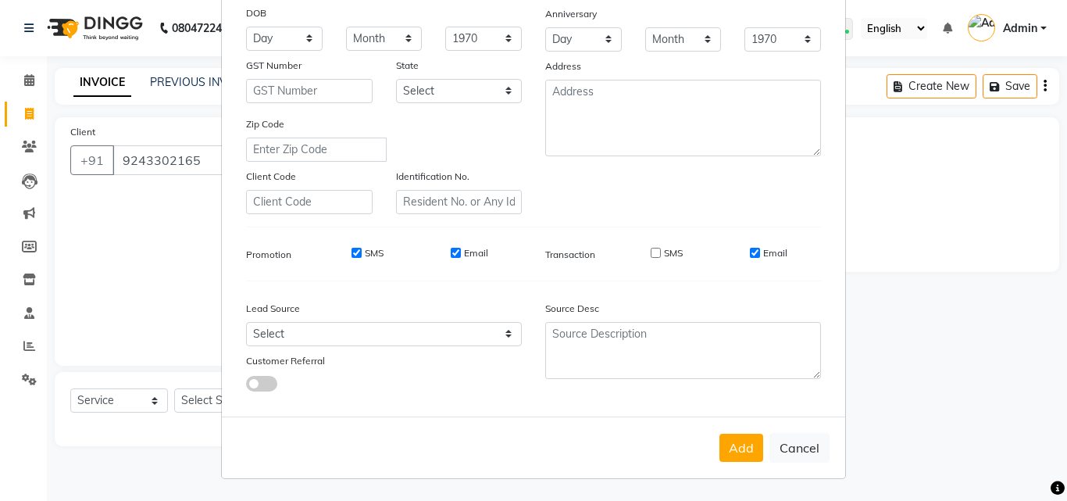
checkbox input "false"
click at [734, 437] on button "Add" at bounding box center [742, 448] width 44 height 28
select select
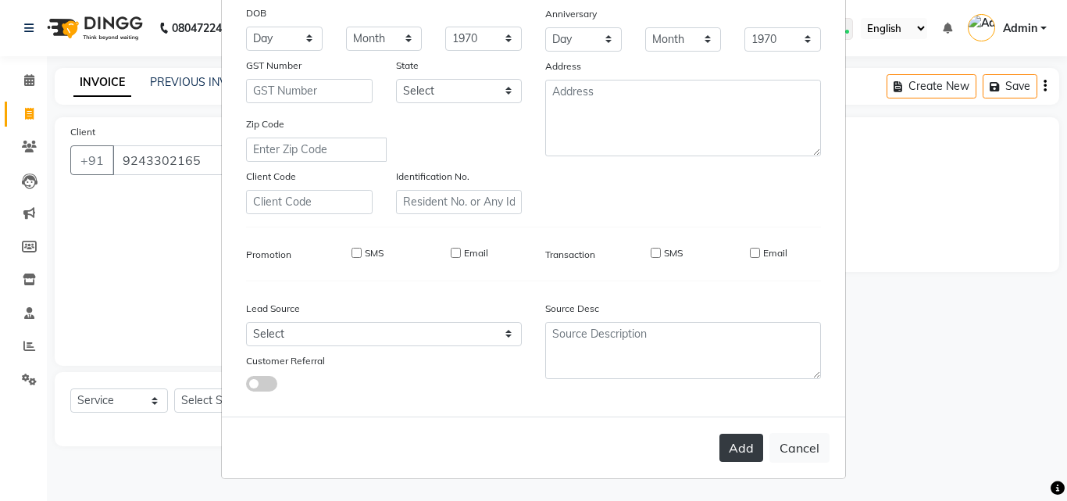
select select
checkbox input "false"
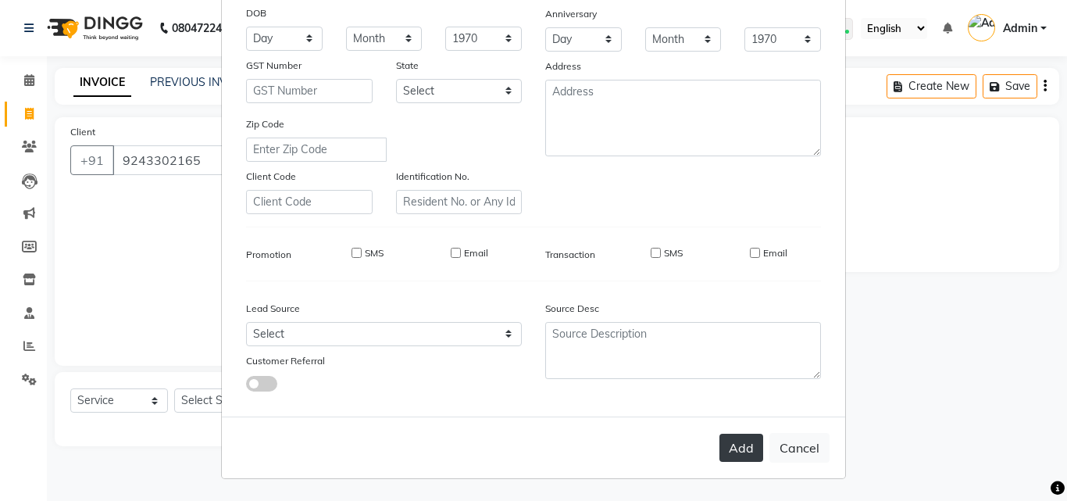
checkbox input "false"
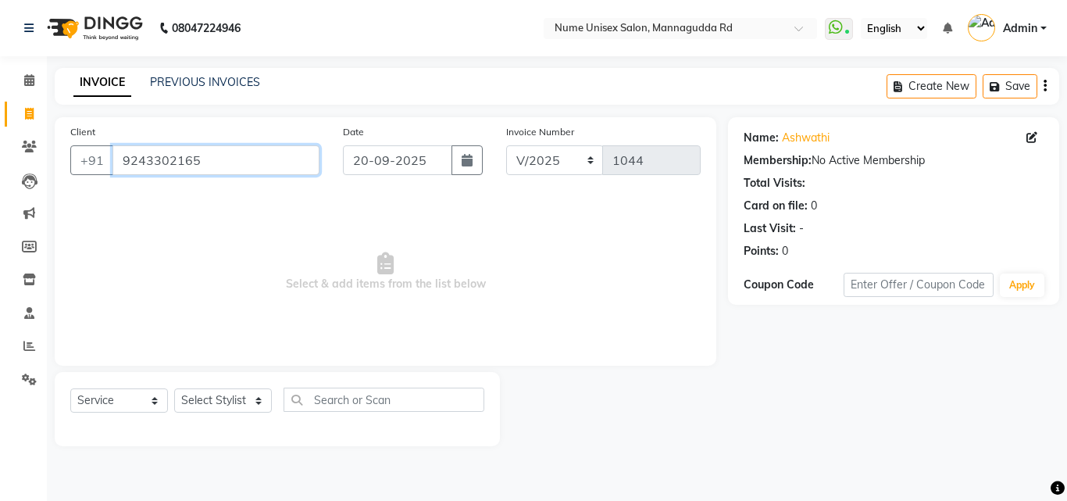
drag, startPoint x: 258, startPoint y: 164, endPoint x: 118, endPoint y: 169, distance: 139.9
click at [118, 169] on input "9243302165" at bounding box center [215, 160] width 207 height 30
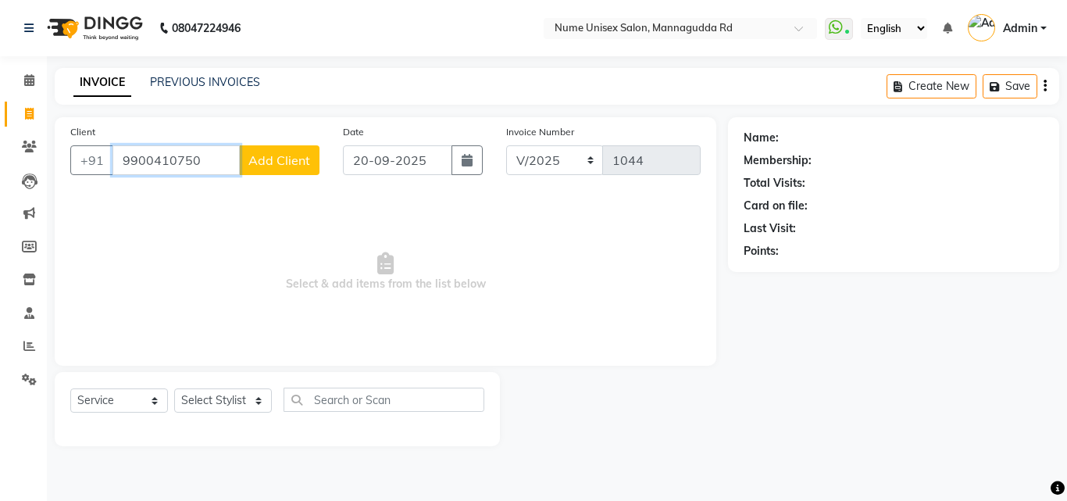
type input "9900410750"
click at [276, 159] on span "Add Client" at bounding box center [279, 160] width 62 height 16
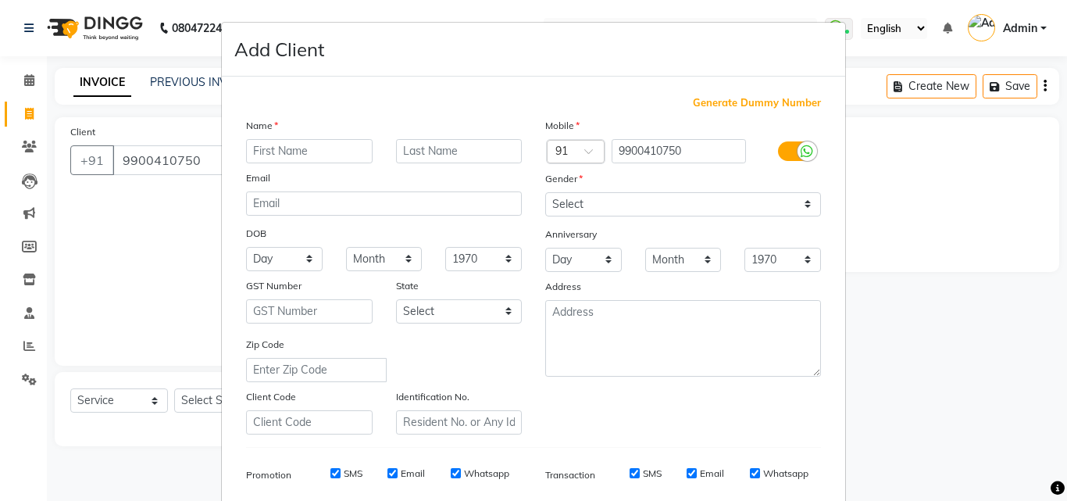
click at [316, 148] on input "text" at bounding box center [309, 151] width 127 height 24
type input "[PERSON_NAME]"
click at [778, 146] on label at bounding box center [795, 151] width 35 height 20
click at [0, 0] on input "checkbox" at bounding box center [0, 0] width 0 height 0
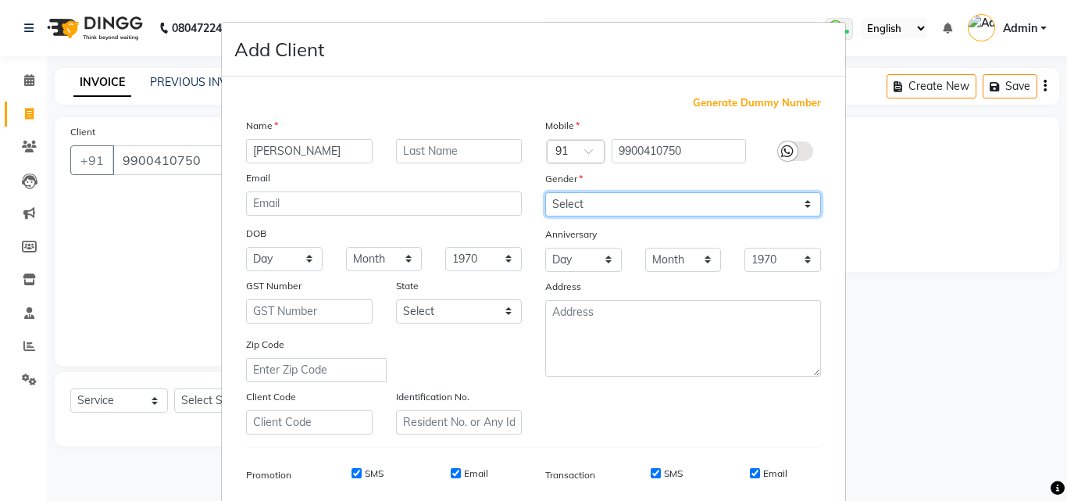
click at [684, 202] on select "Select [DEMOGRAPHIC_DATA] [DEMOGRAPHIC_DATA] Other Prefer Not To Say" at bounding box center [683, 204] width 276 height 24
select select "[DEMOGRAPHIC_DATA]"
click at [545, 192] on select "Select [DEMOGRAPHIC_DATA] [DEMOGRAPHIC_DATA] Other Prefer Not To Say" at bounding box center [683, 204] width 276 height 24
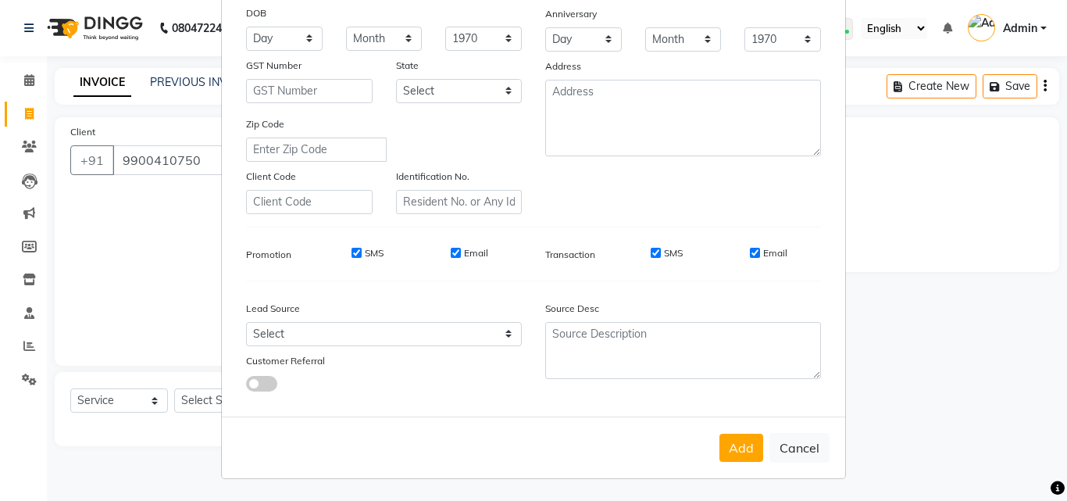
click at [648, 259] on div "SMS" at bounding box center [656, 253] width 54 height 14
click at [651, 252] on input "SMS" at bounding box center [656, 253] width 10 height 10
checkbox input "false"
click at [750, 250] on input "Email" at bounding box center [755, 253] width 10 height 10
checkbox input "false"
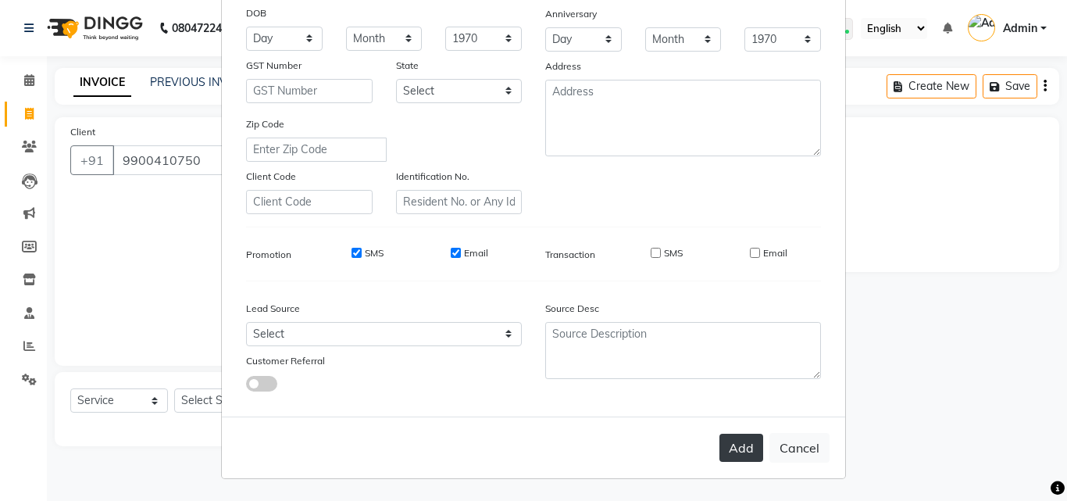
click at [739, 443] on button "Add" at bounding box center [742, 448] width 44 height 28
select select
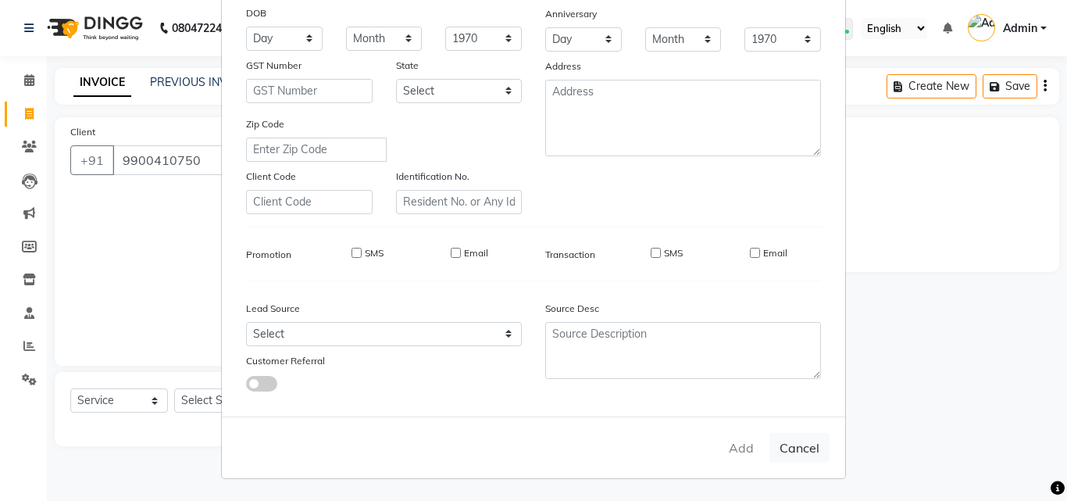
select select
checkbox input "false"
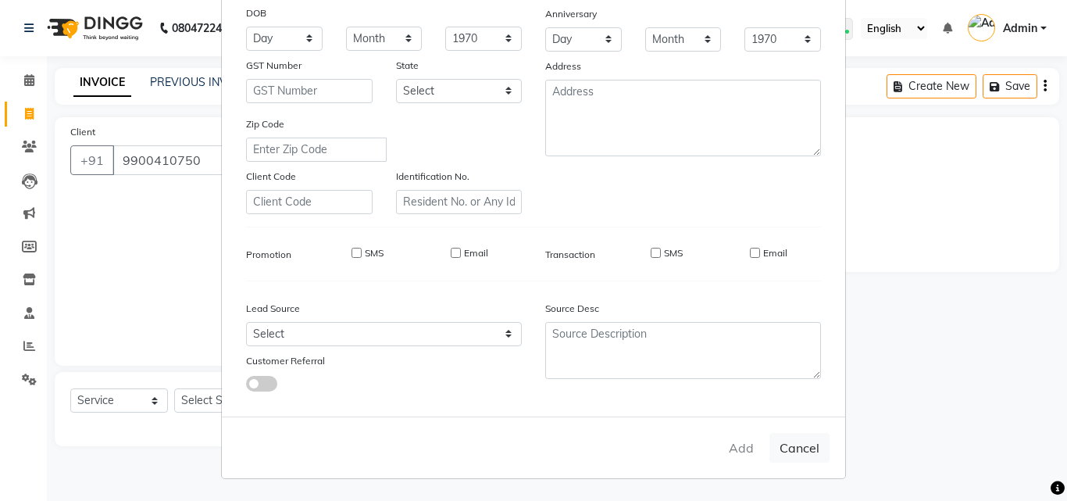
checkbox input "false"
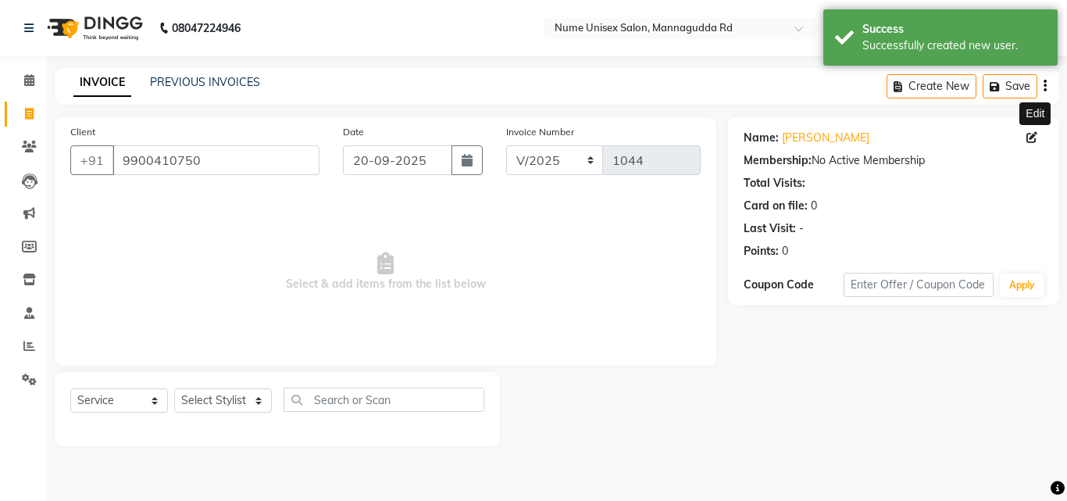
click at [1032, 141] on icon at bounding box center [1032, 137] width 11 height 11
select select "[DEMOGRAPHIC_DATA]"
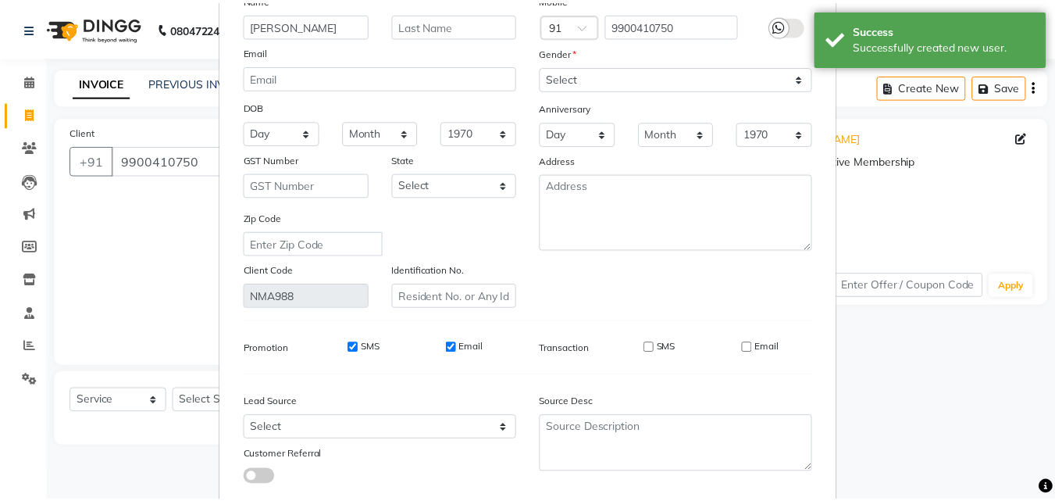
scroll to position [192, 0]
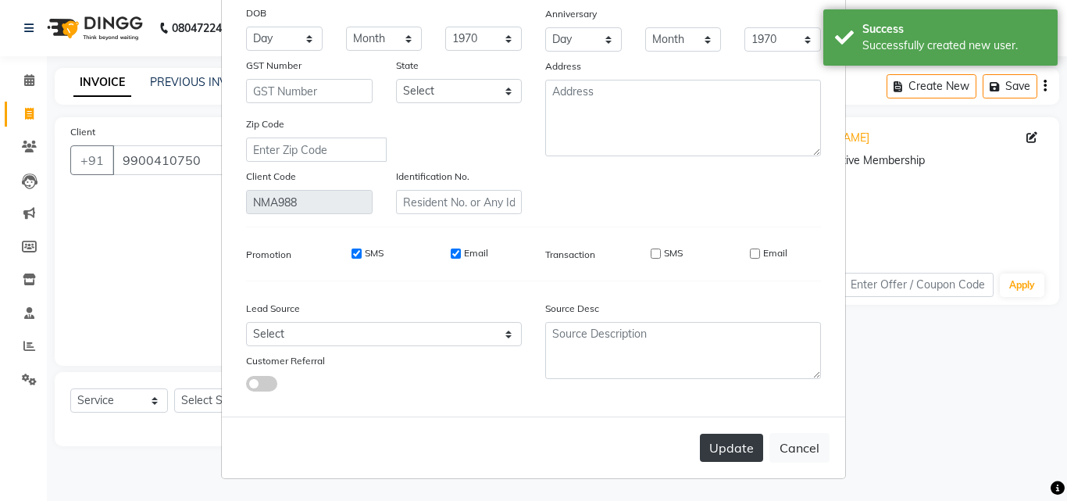
click at [735, 460] on button "Update" at bounding box center [731, 448] width 63 height 28
select select
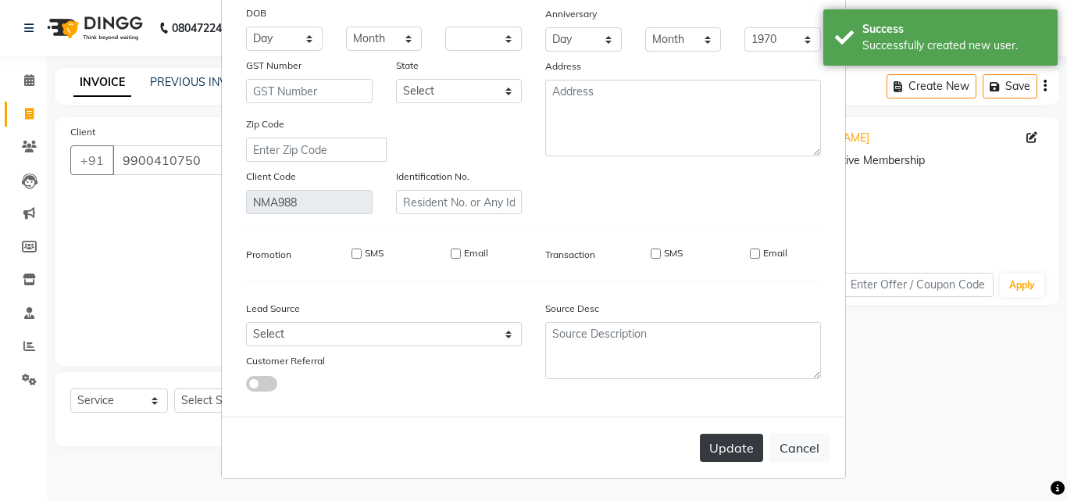
select select
checkbox input "false"
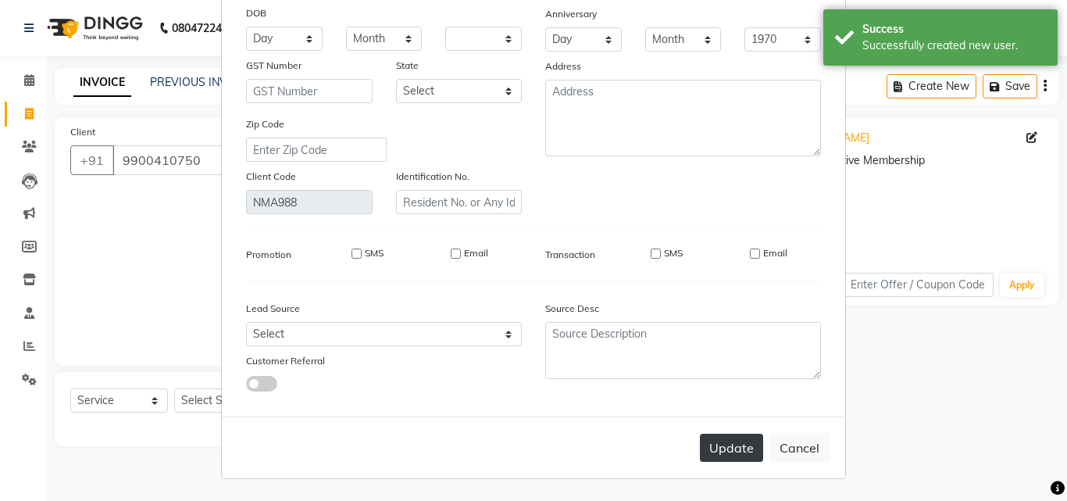
checkbox input "false"
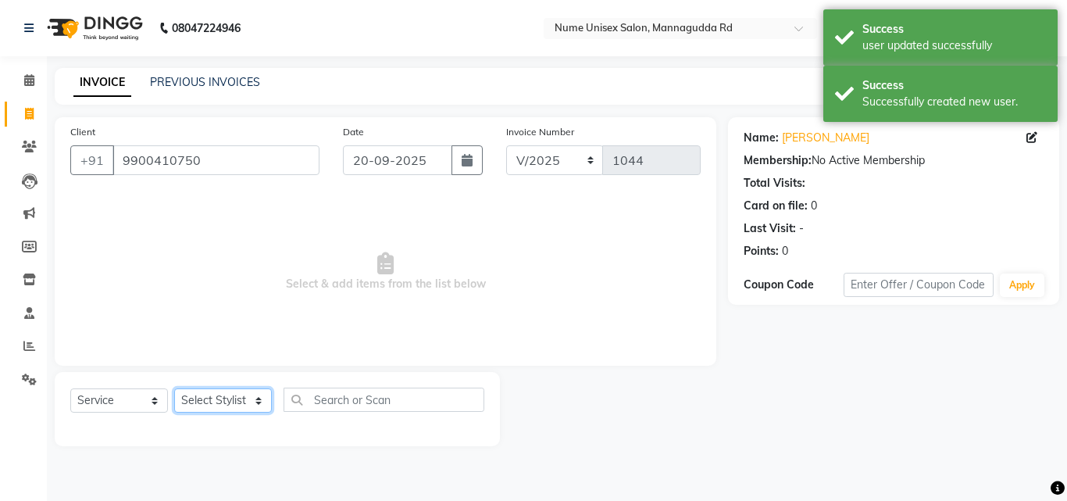
click at [252, 404] on select "Select Stylist Admin [PERSON_NAME] [PERSON_NAME] S [PERSON_NAME] Mohd [PERSON_N…" at bounding box center [223, 400] width 98 height 24
select select "61524"
click at [174, 388] on select "Select Stylist Admin [PERSON_NAME] [PERSON_NAME] S [PERSON_NAME] Mohd [PERSON_N…" at bounding box center [223, 400] width 98 height 24
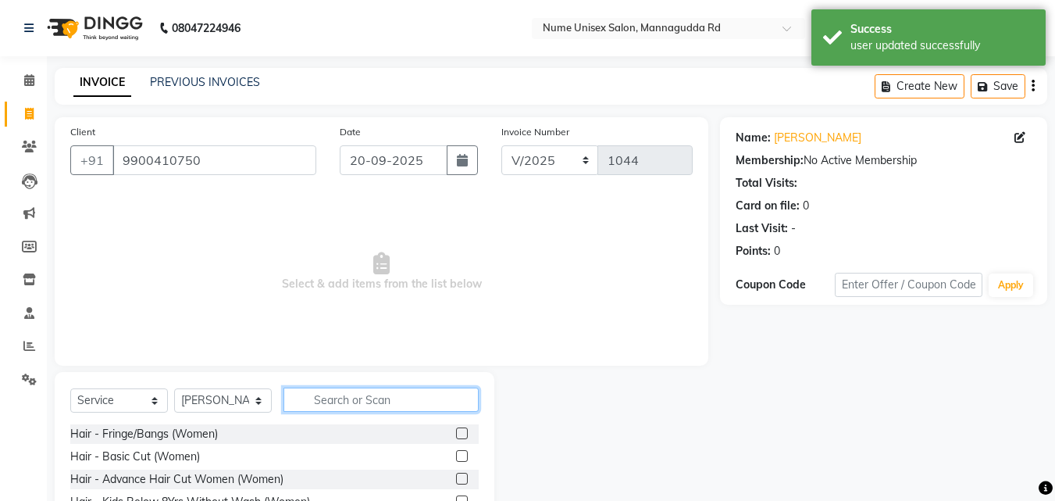
click at [361, 403] on input "text" at bounding box center [381, 399] width 195 height 24
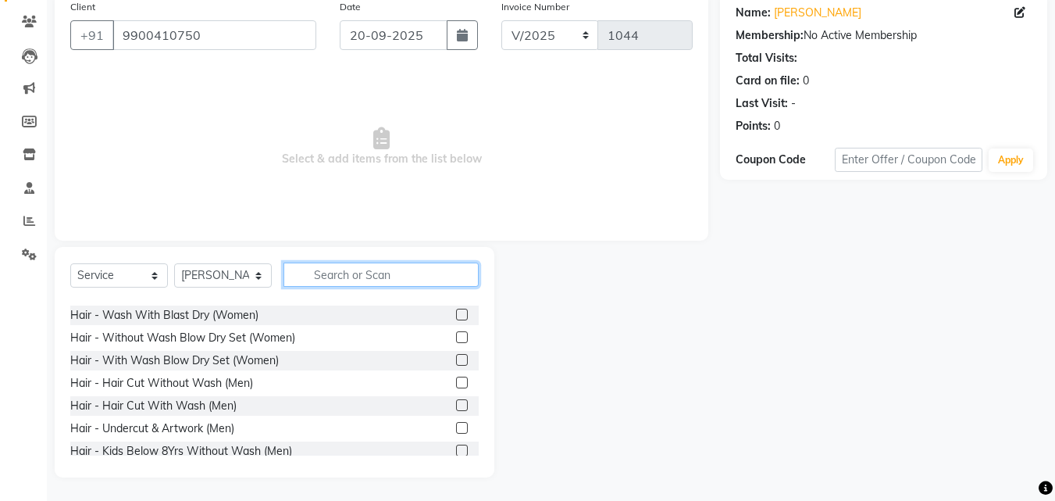
scroll to position [156, 0]
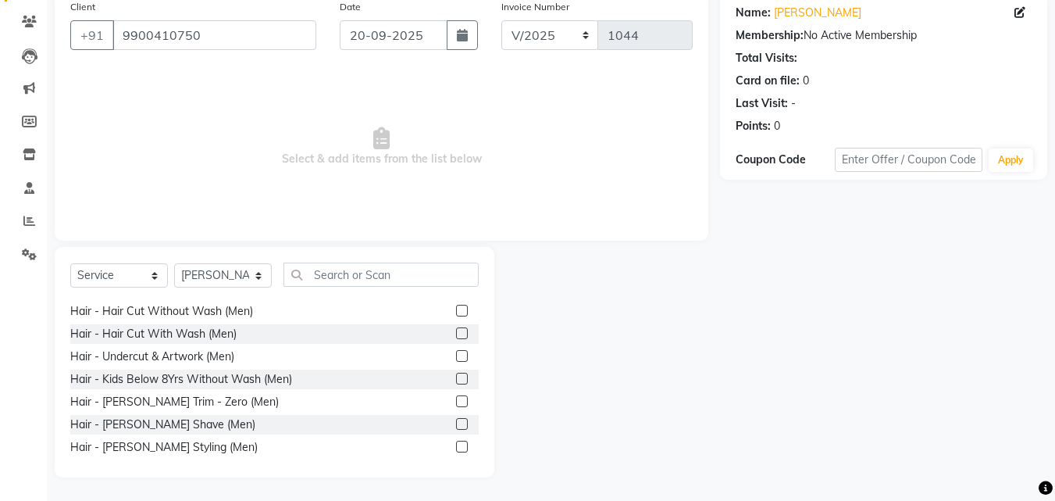
click at [456, 310] on label at bounding box center [462, 311] width 12 height 12
click at [456, 310] on input "checkbox" at bounding box center [461, 311] width 10 height 10
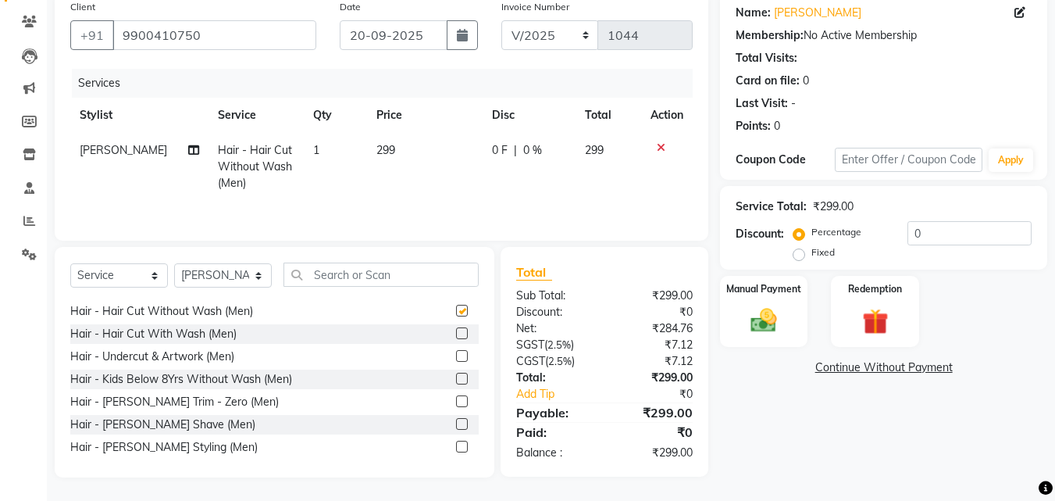
checkbox input "false"
click at [456, 448] on label at bounding box center [462, 447] width 12 height 12
click at [456, 448] on input "checkbox" at bounding box center [461, 447] width 10 height 10
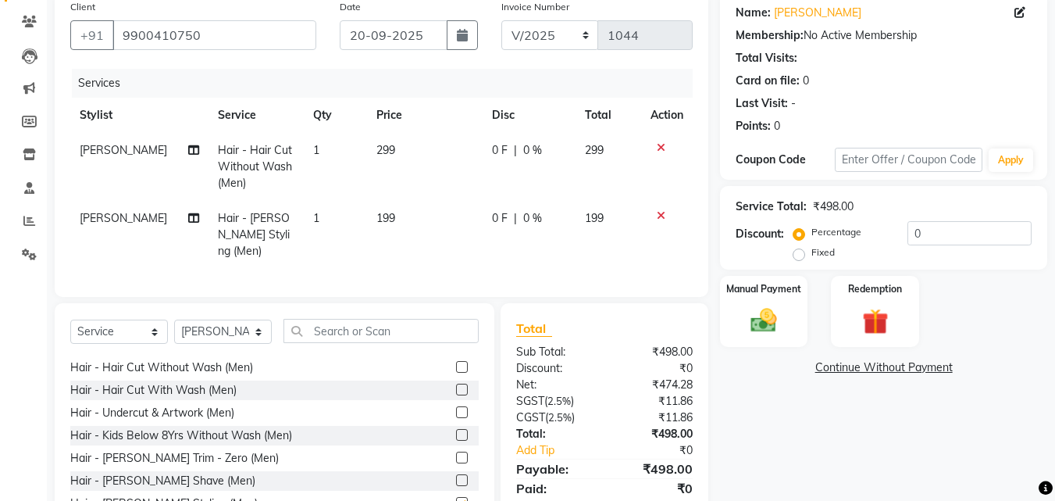
checkbox input "false"
click at [916, 232] on input "0" at bounding box center [970, 233] width 124 height 24
click at [908, 239] on input "0" at bounding box center [970, 233] width 124 height 24
type input "10"
click at [791, 313] on div "Manual Payment" at bounding box center [764, 311] width 91 height 74
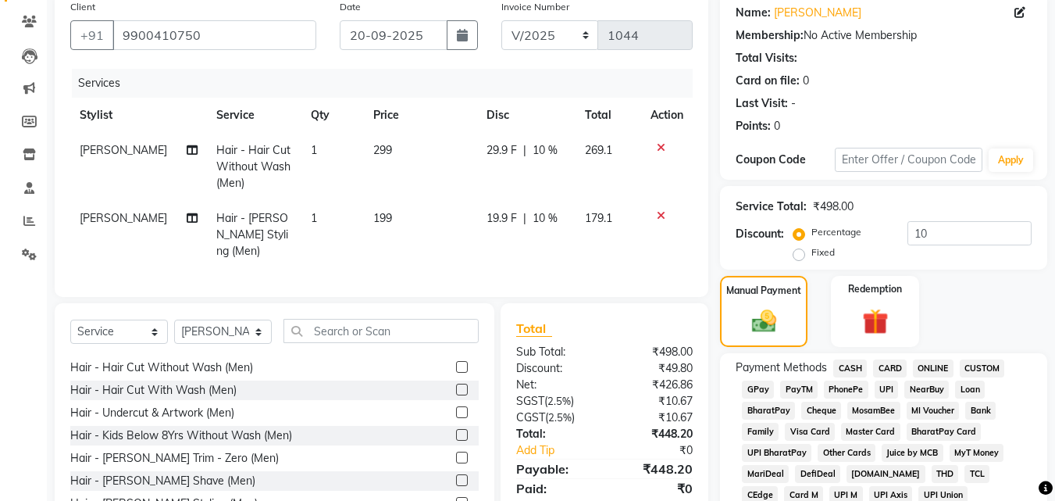
click at [891, 391] on span "UPI" at bounding box center [887, 389] width 24 height 18
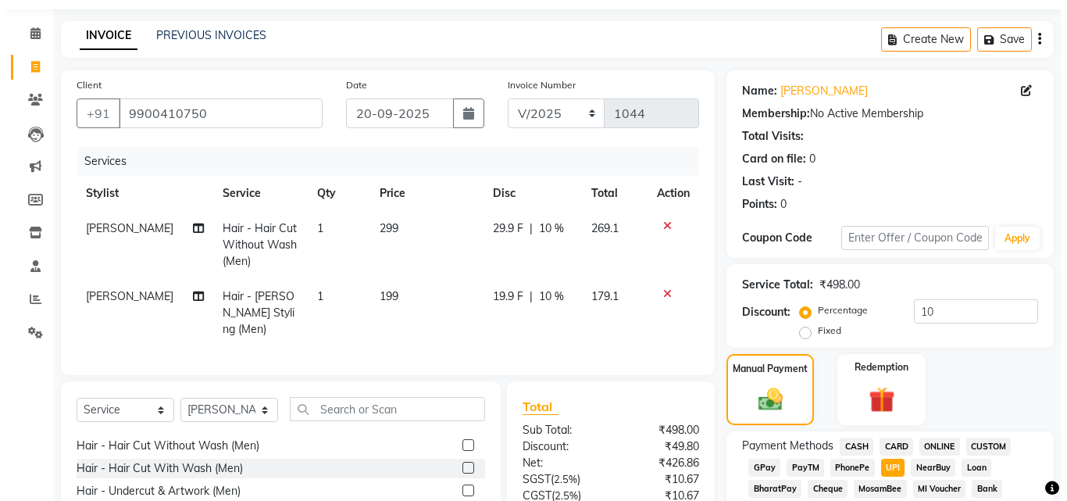
scroll to position [0, 0]
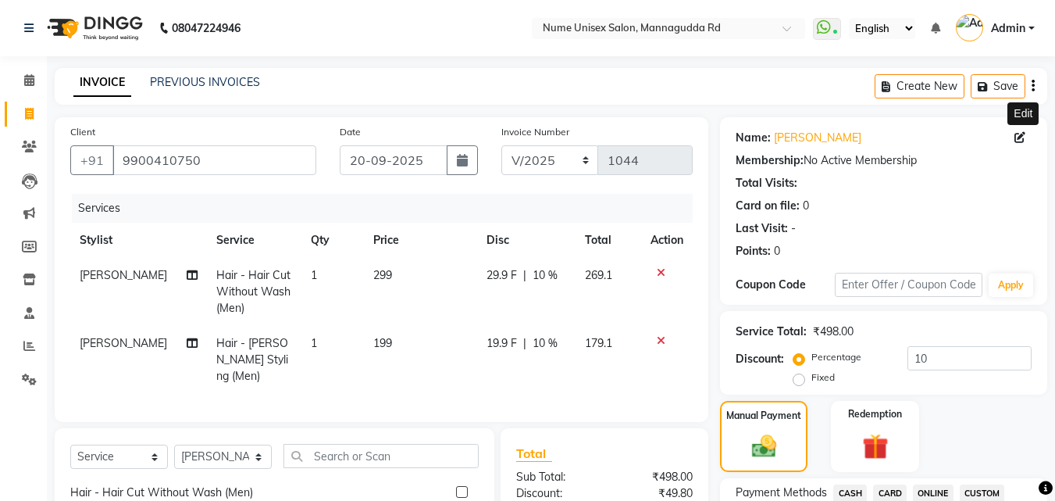
click at [1020, 144] on span at bounding box center [1023, 138] width 17 height 16
click at [1022, 132] on icon at bounding box center [1020, 137] width 11 height 11
select select "[DEMOGRAPHIC_DATA]"
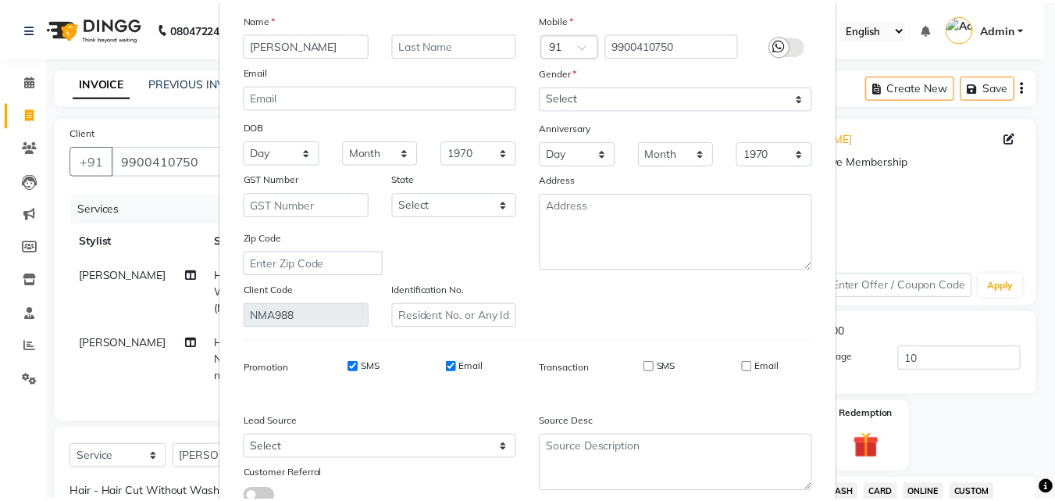
scroll to position [192, 0]
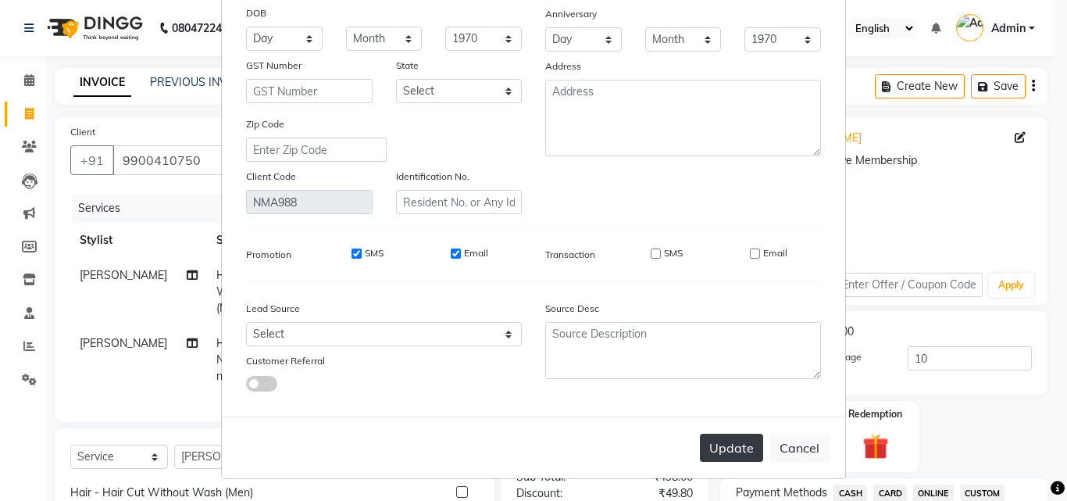
click at [734, 448] on button "Update" at bounding box center [731, 448] width 63 height 28
select select
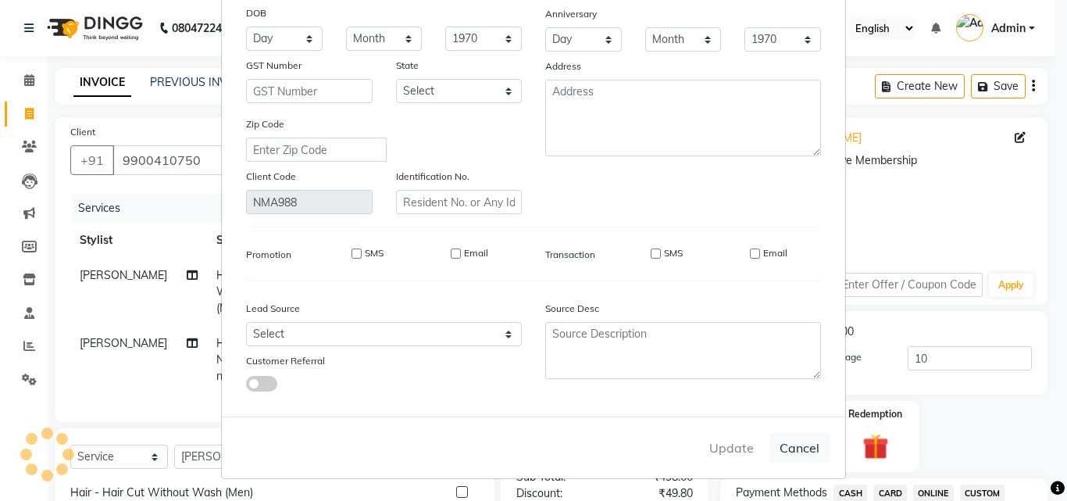
select select
checkbox input "false"
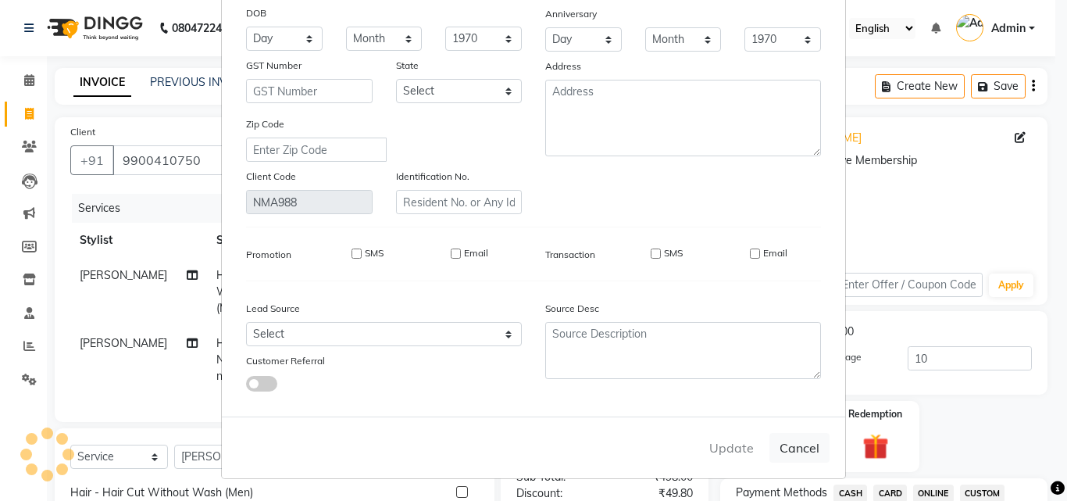
checkbox input "false"
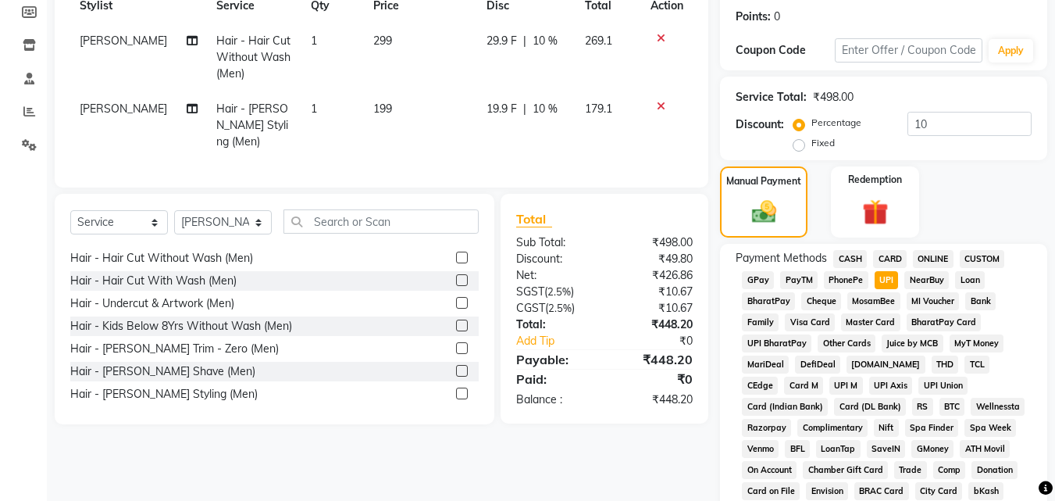
scroll to position [625, 0]
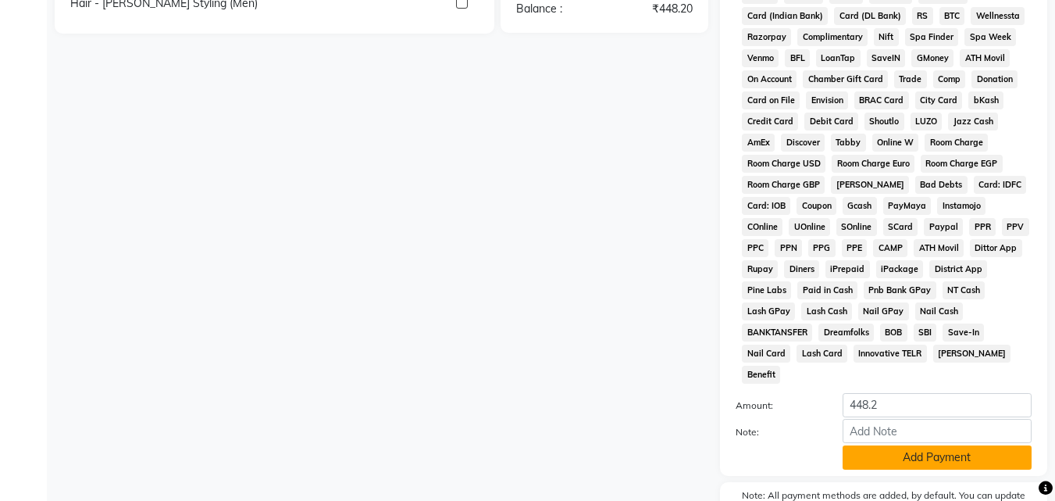
click at [905, 445] on button "Add Payment" at bounding box center [937, 457] width 189 height 24
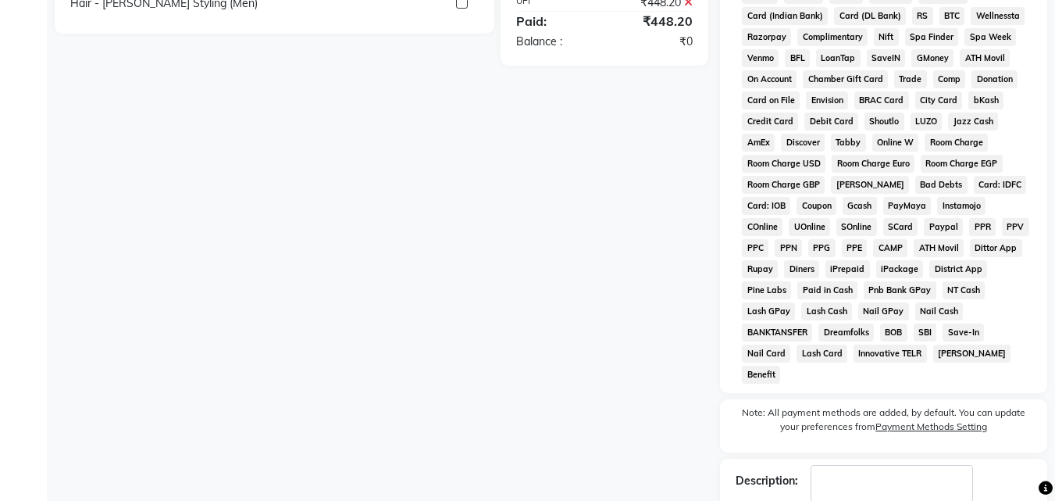
scroll to position [699, 0]
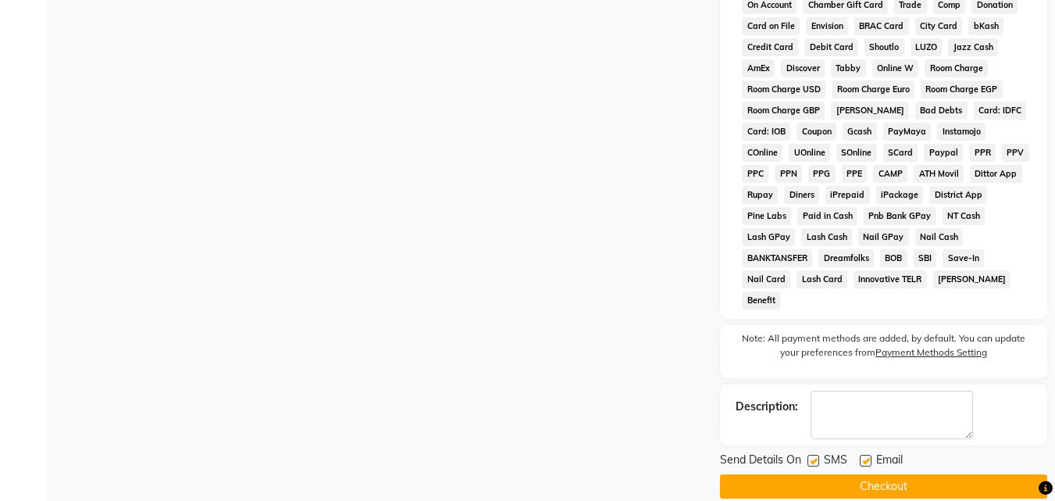
click at [812, 455] on label at bounding box center [814, 461] width 12 height 12
click at [812, 456] on input "checkbox" at bounding box center [813, 461] width 10 height 10
checkbox input "false"
click at [867, 455] on label at bounding box center [866, 461] width 12 height 12
click at [867, 456] on input "checkbox" at bounding box center [865, 461] width 10 height 10
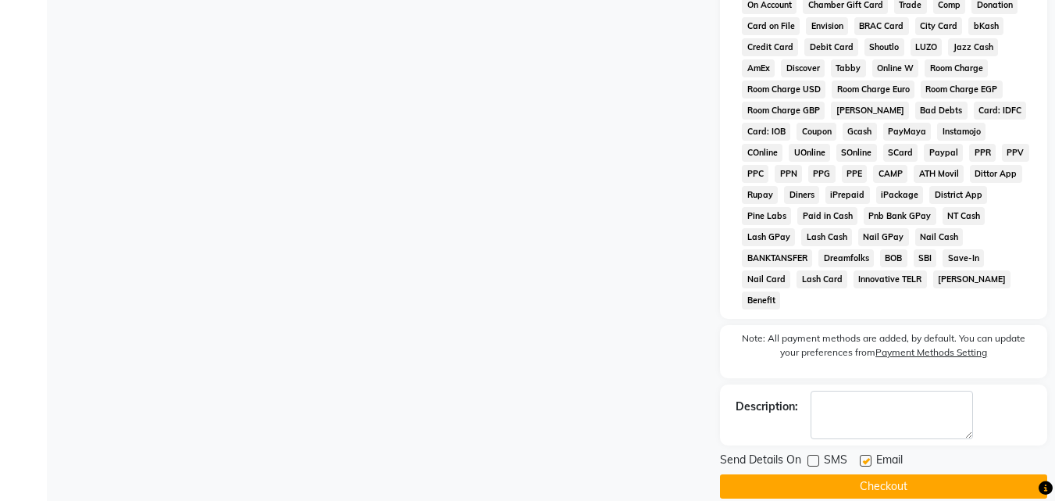
checkbox input "false"
click at [874, 474] on button "Checkout" at bounding box center [883, 486] width 327 height 24
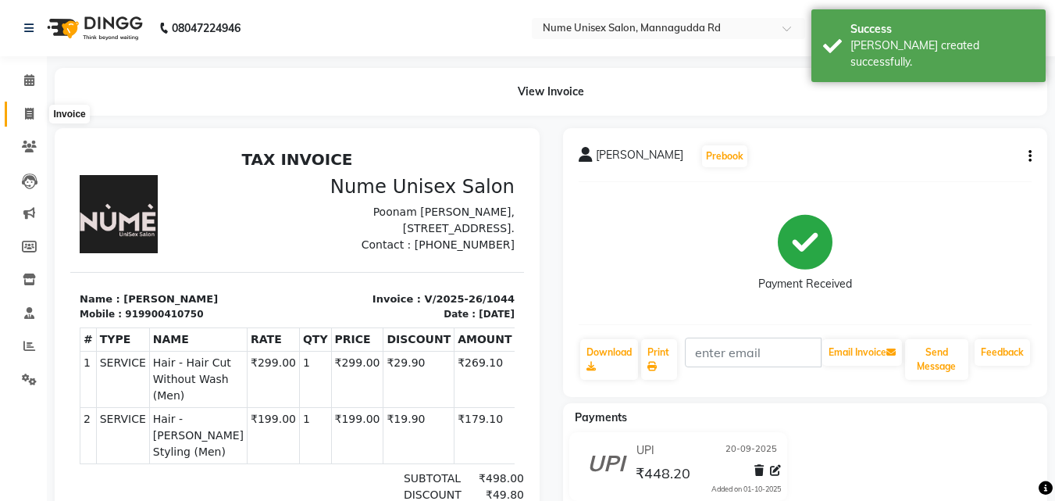
click at [21, 110] on span at bounding box center [29, 114] width 27 height 18
select select "service"
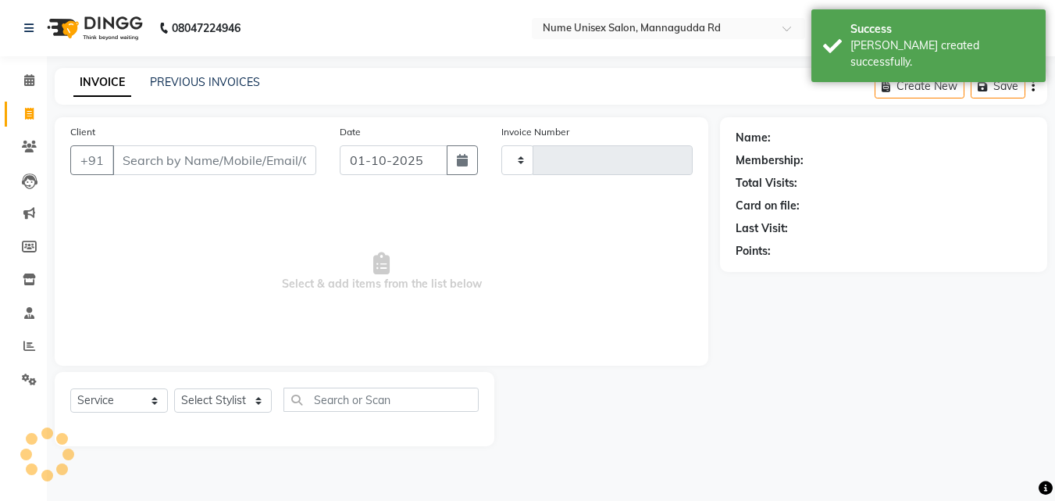
type input "1045"
select select "7047"
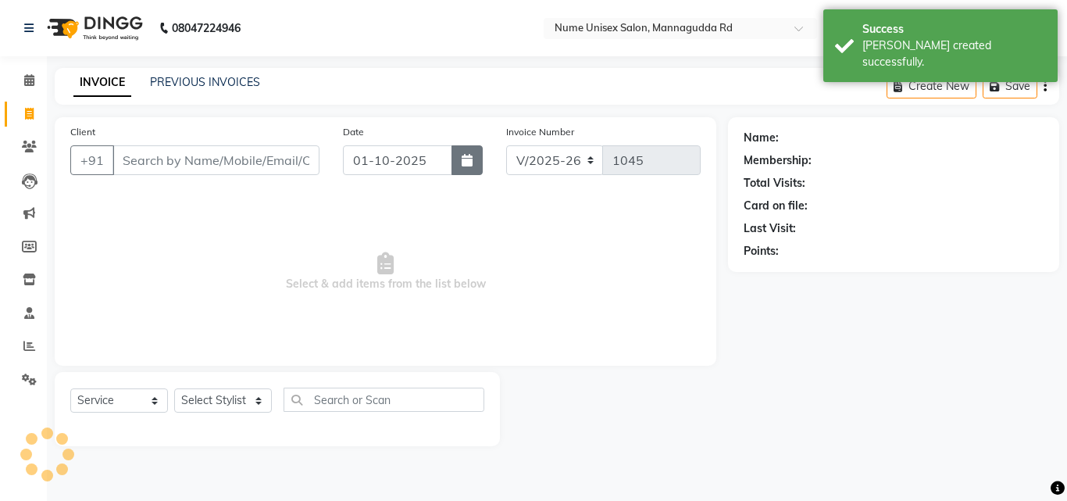
click at [466, 149] on button "button" at bounding box center [467, 160] width 31 height 30
select select "10"
select select "2025"
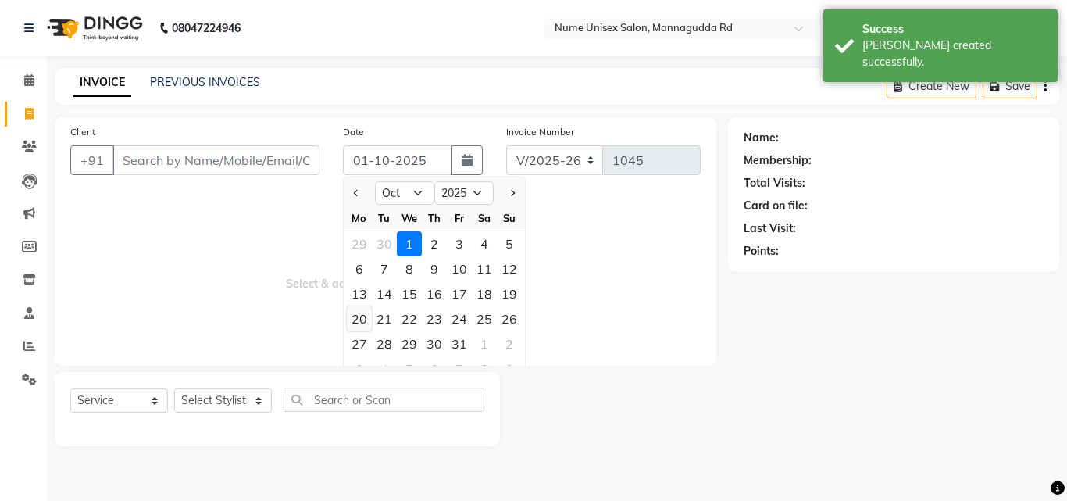
click at [363, 321] on div "20" at bounding box center [359, 318] width 25 height 25
type input "[DATE]"
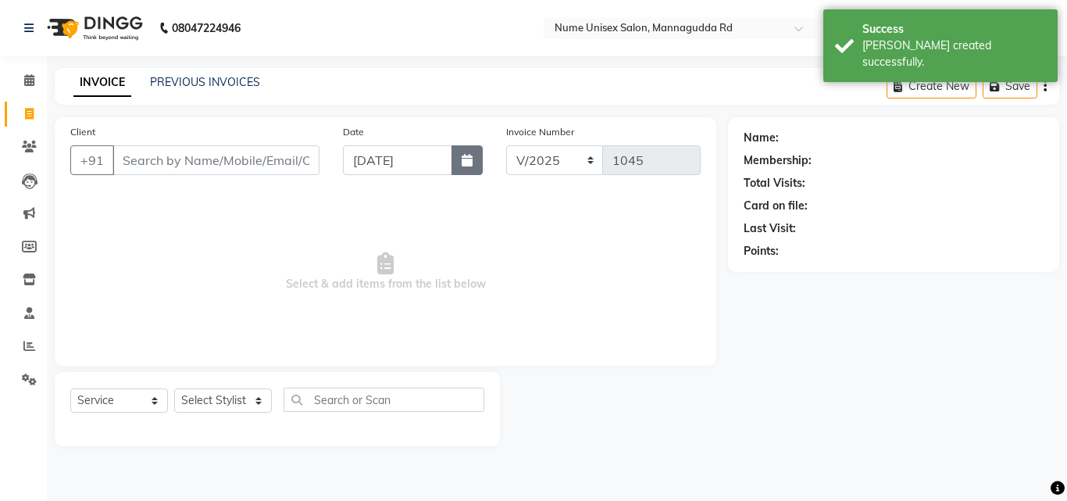
click at [466, 161] on icon "button" at bounding box center [467, 160] width 11 height 12
select select "10"
select select "2025"
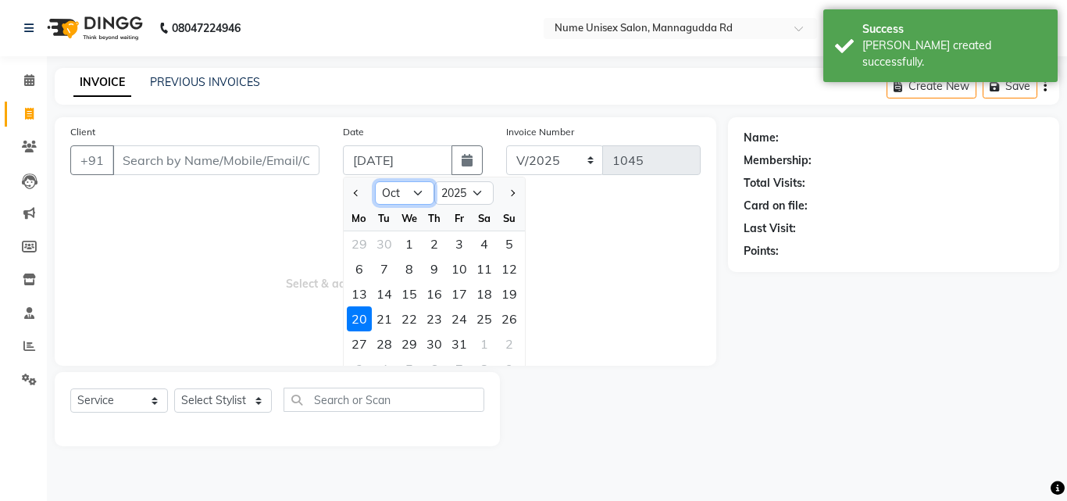
click at [407, 189] on select "Jan Feb Mar Apr May Jun [DATE] Aug Sep Oct Nov Dec" at bounding box center [404, 192] width 59 height 23
select select "9"
click at [375, 181] on select "Jan Feb Mar Apr May Jun [DATE] Aug Sep Oct Nov Dec" at bounding box center [404, 192] width 59 height 23
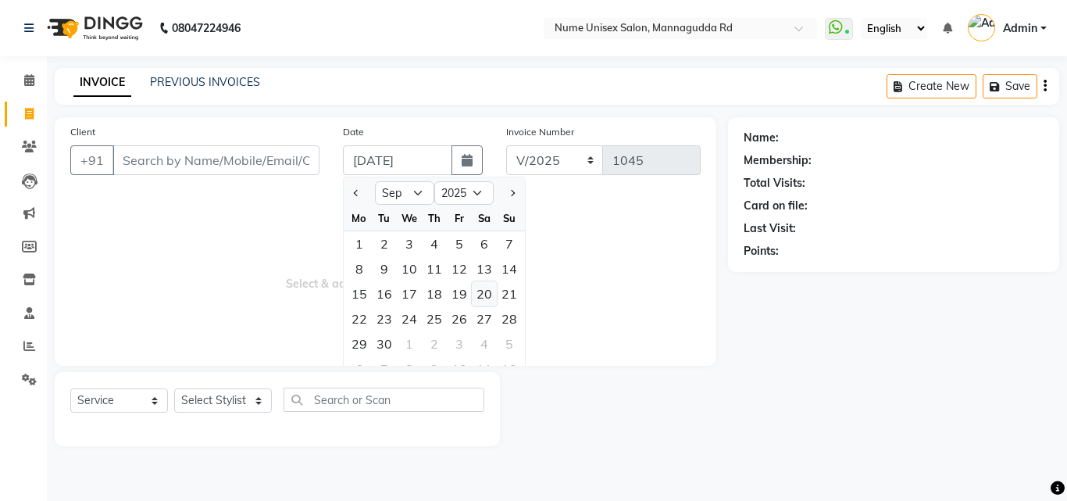
click at [476, 295] on div "20" at bounding box center [484, 293] width 25 height 25
type input "20-09-2025"
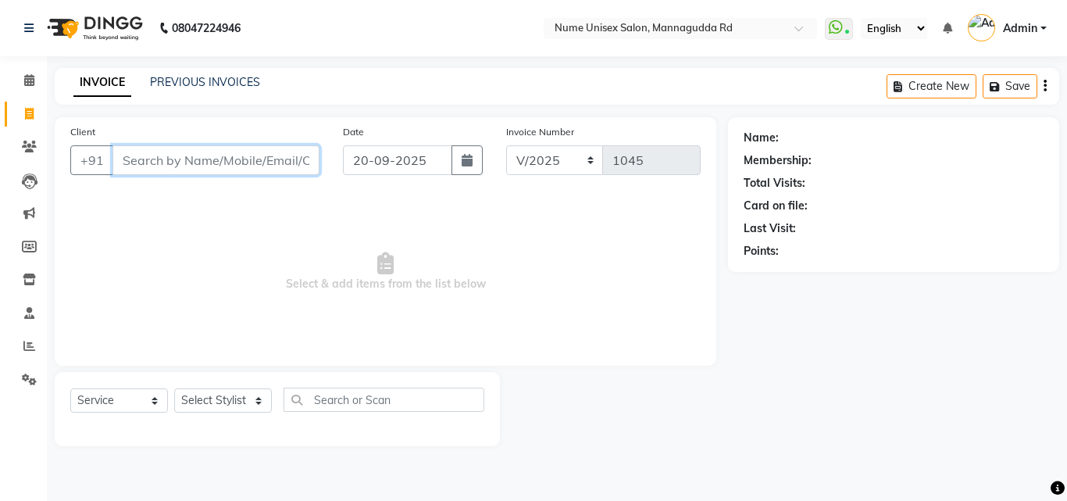
click at [240, 155] on input "Client" at bounding box center [215, 160] width 207 height 30
click at [162, 162] on input "Client" at bounding box center [215, 160] width 207 height 30
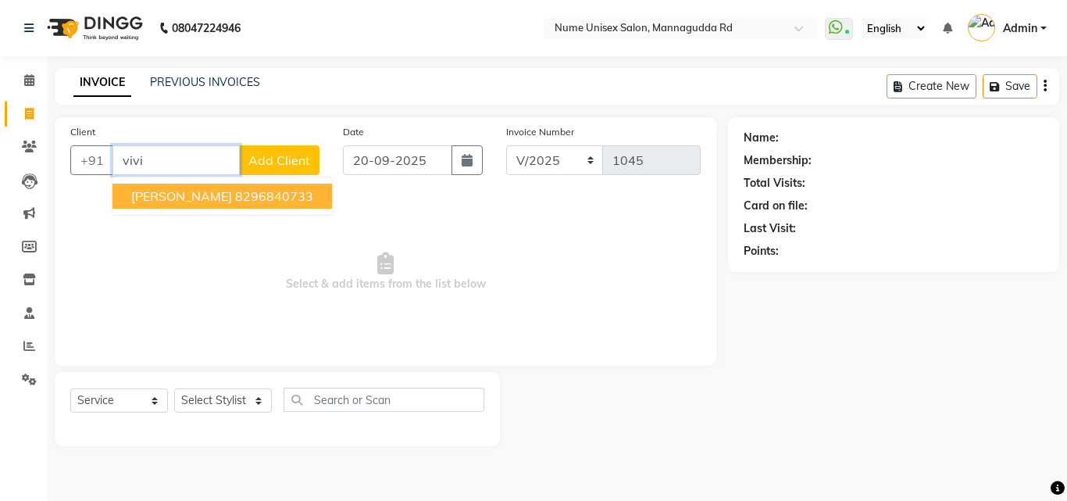
click at [235, 192] on ngb-highlight "8296840733" at bounding box center [274, 196] width 78 height 16
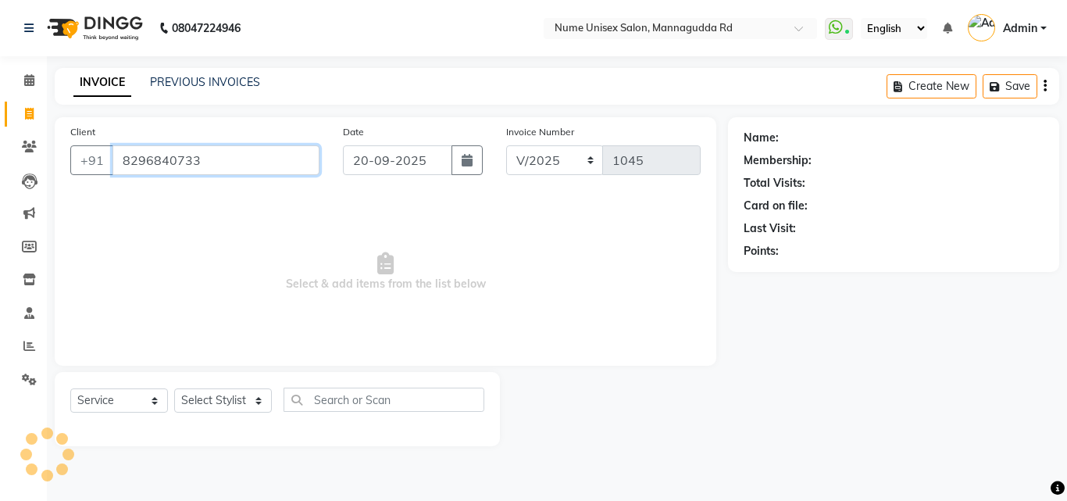
type input "8296840733"
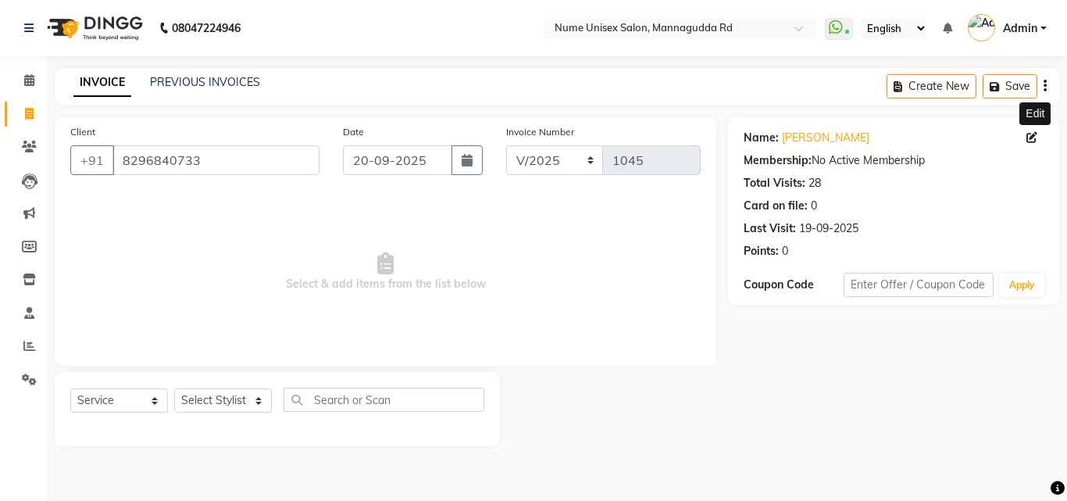
click at [1033, 141] on icon at bounding box center [1032, 137] width 11 height 11
select select "[DEMOGRAPHIC_DATA]"
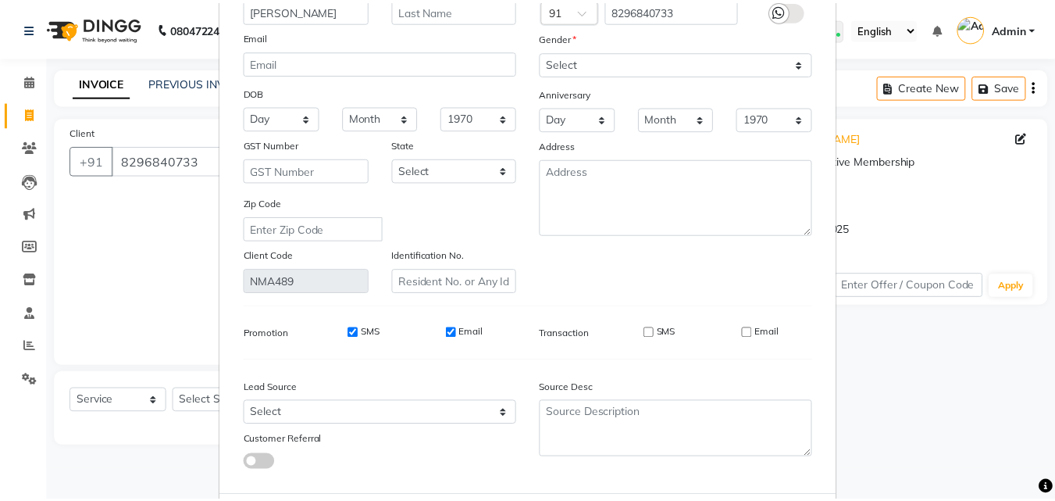
scroll to position [192, 0]
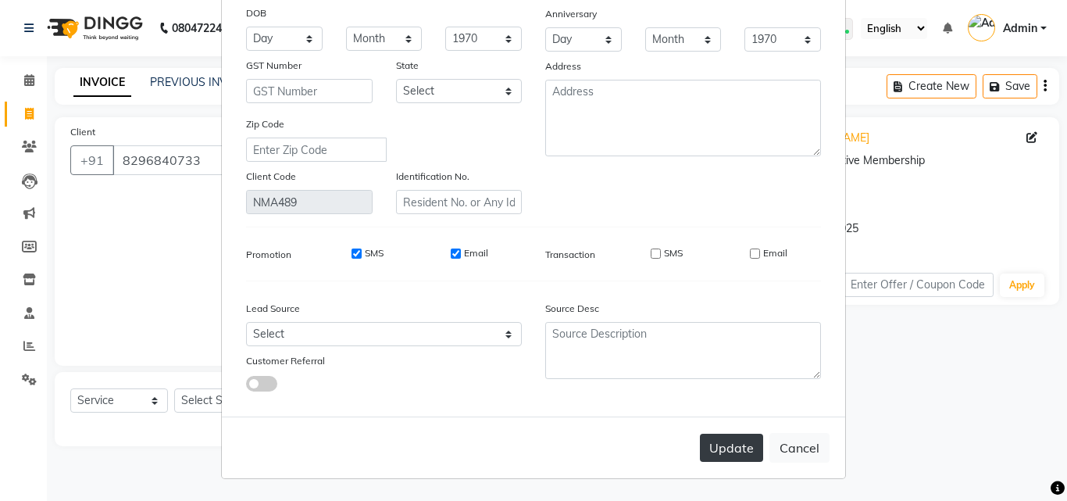
click at [734, 460] on button "Update" at bounding box center [731, 448] width 63 height 28
select select
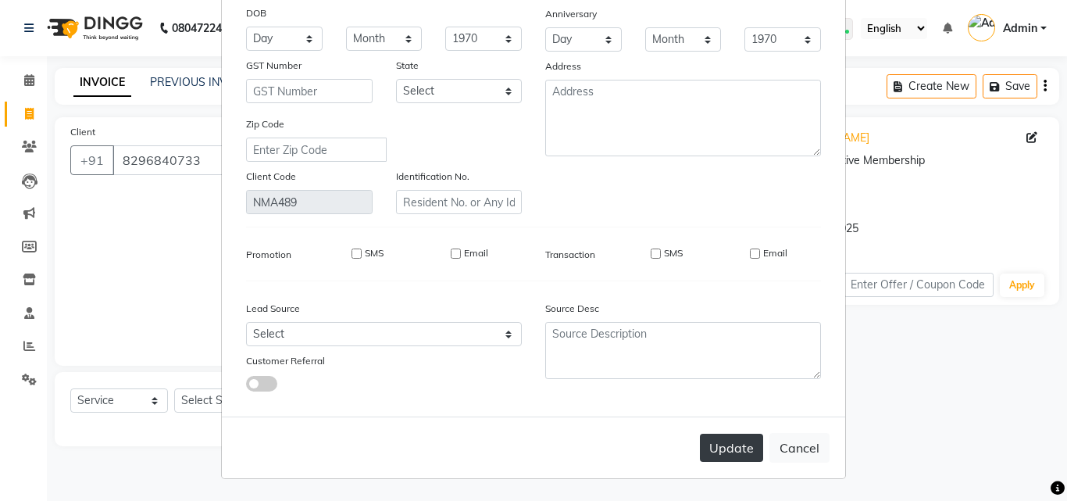
select select
checkbox input "false"
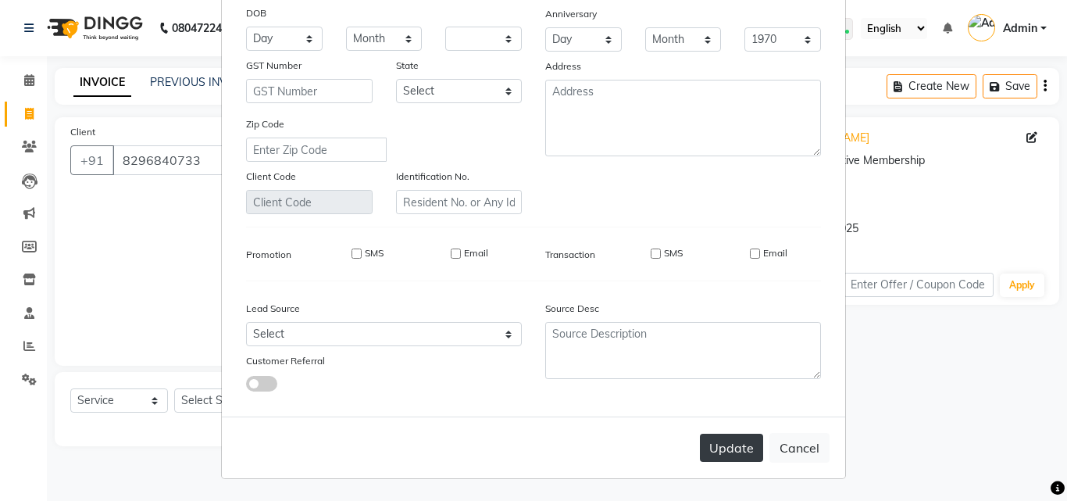
checkbox input "false"
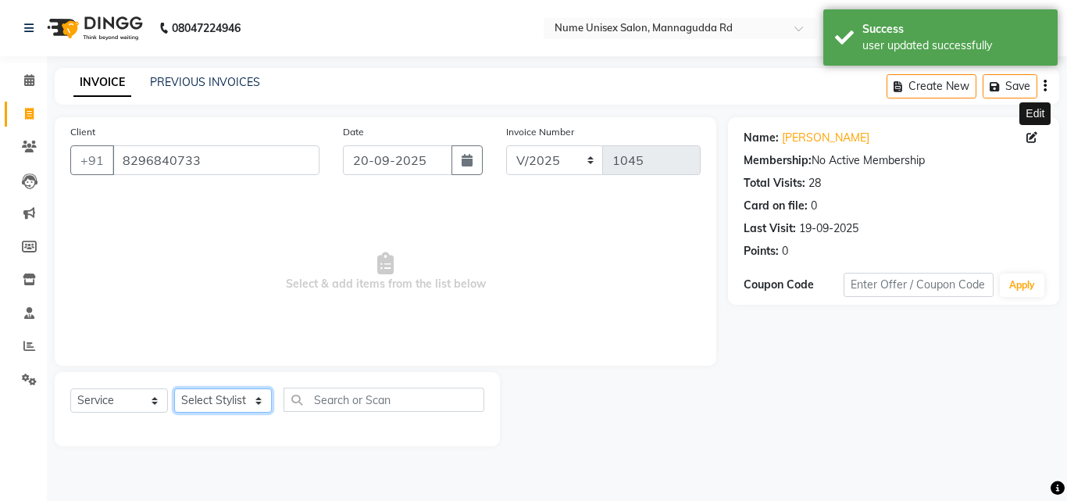
click at [216, 404] on select "Select Stylist Admin [PERSON_NAME] [PERSON_NAME] S [PERSON_NAME] Mohd [PERSON_N…" at bounding box center [223, 400] width 98 height 24
select select "61524"
click at [174, 388] on select "Select Stylist Admin [PERSON_NAME] [PERSON_NAME] S [PERSON_NAME] Mohd [PERSON_N…" at bounding box center [223, 400] width 98 height 24
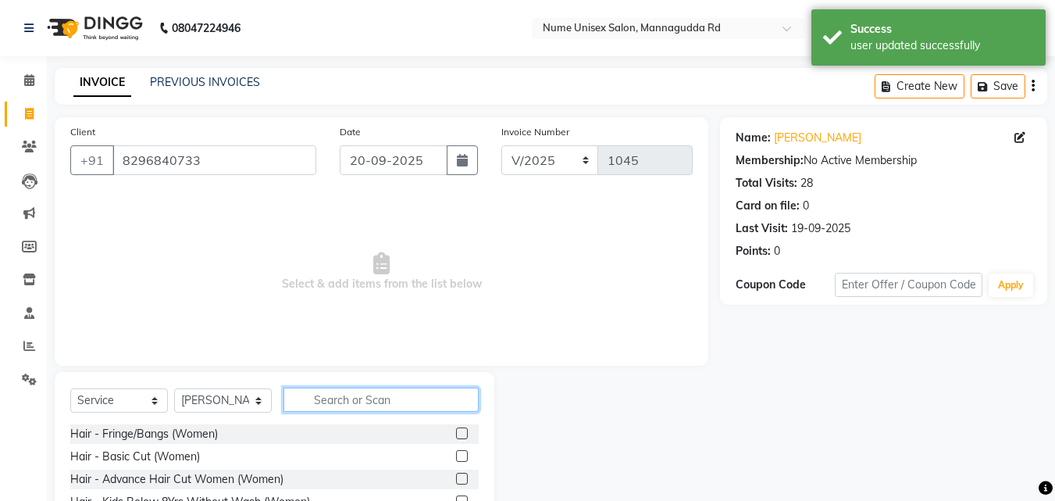
click at [385, 405] on input "text" at bounding box center [381, 399] width 195 height 24
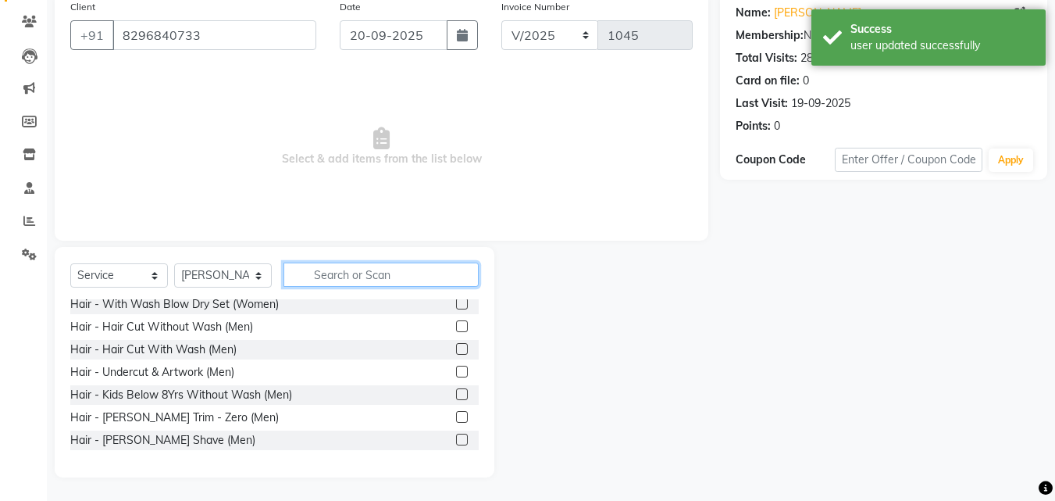
scroll to position [156, 0]
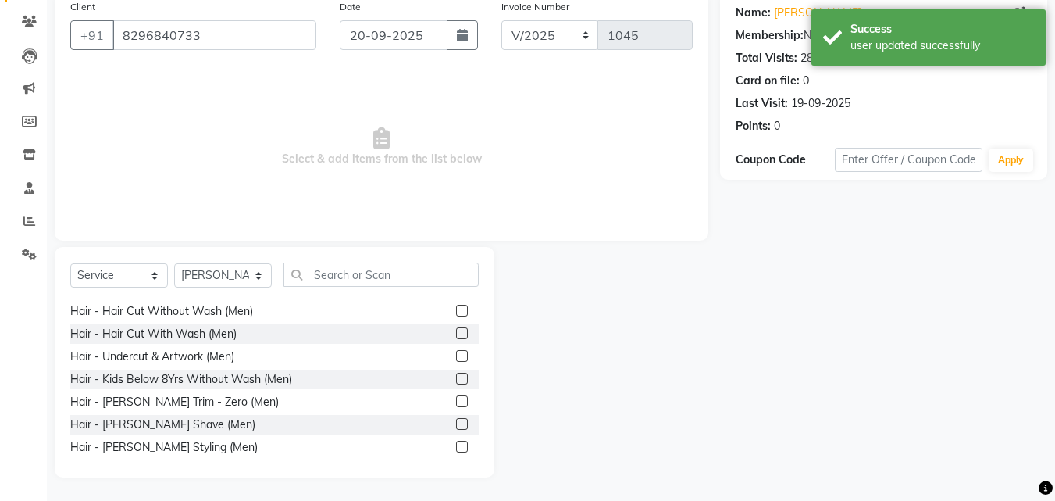
click at [456, 422] on label at bounding box center [462, 424] width 12 height 12
click at [456, 422] on input "checkbox" at bounding box center [461, 425] width 10 height 10
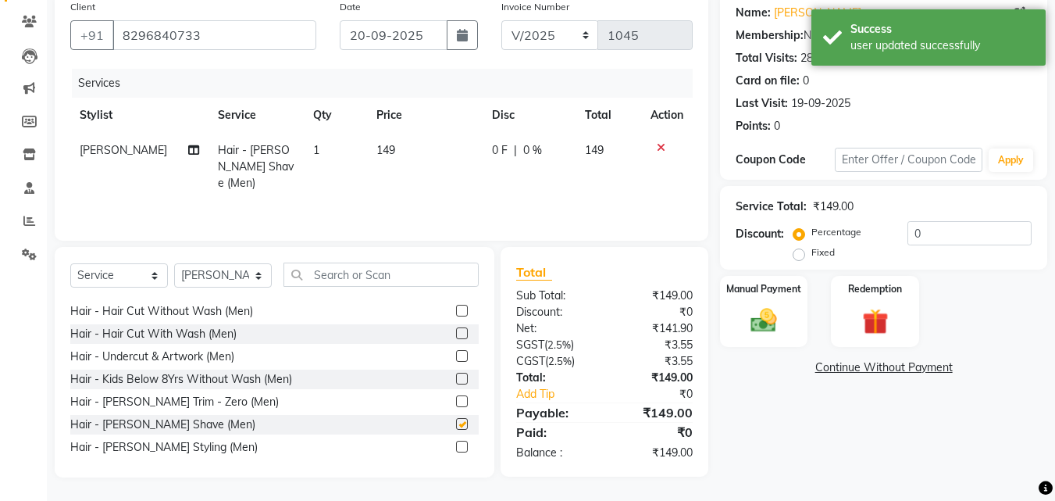
checkbox input "false"
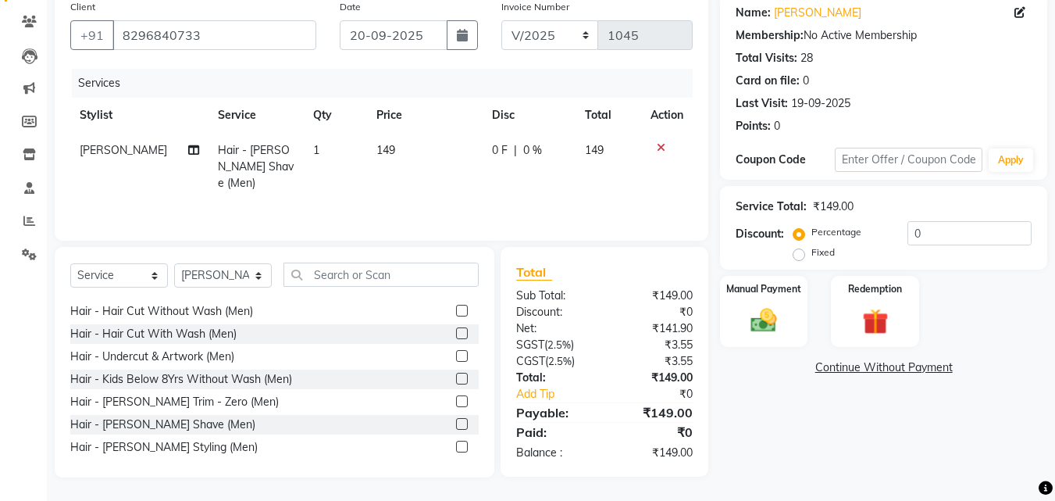
click at [456, 355] on label at bounding box center [462, 356] width 12 height 12
click at [456, 355] on input "checkbox" at bounding box center [461, 357] width 10 height 10
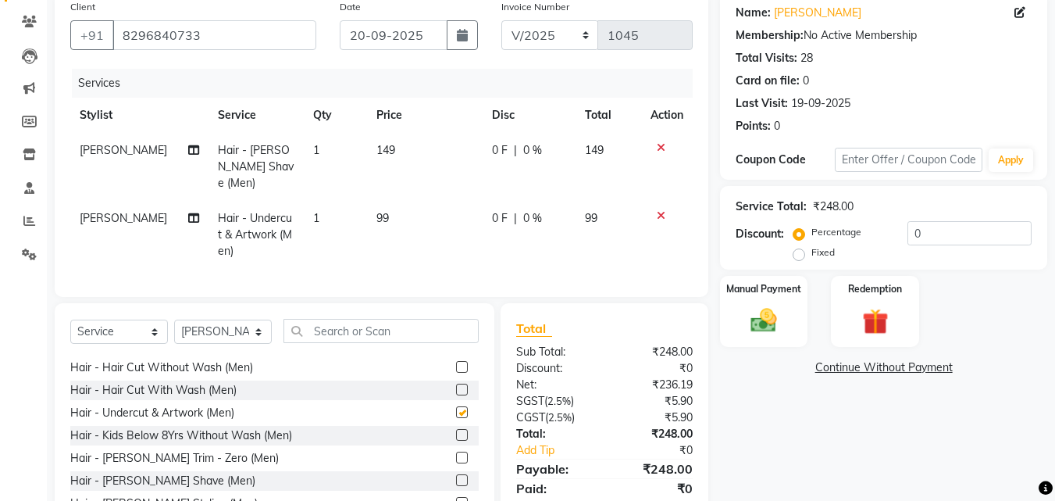
checkbox input "false"
click at [757, 324] on img at bounding box center [764, 320] width 44 height 31
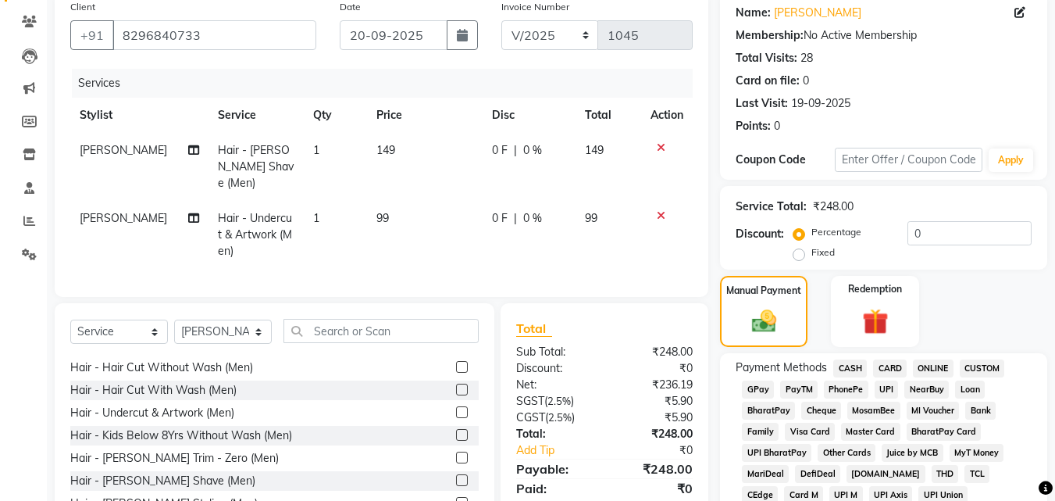
click at [893, 385] on span "UPI" at bounding box center [887, 389] width 24 height 18
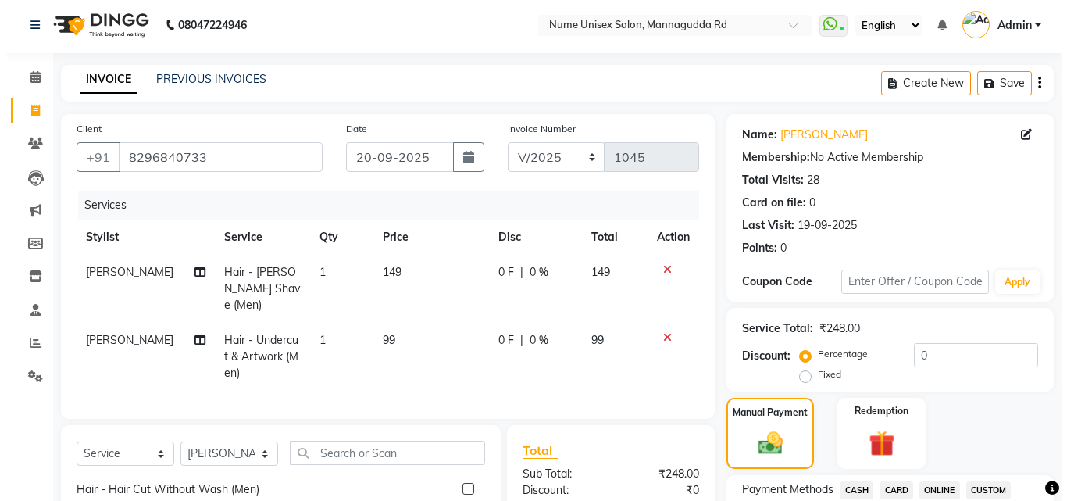
scroll to position [0, 0]
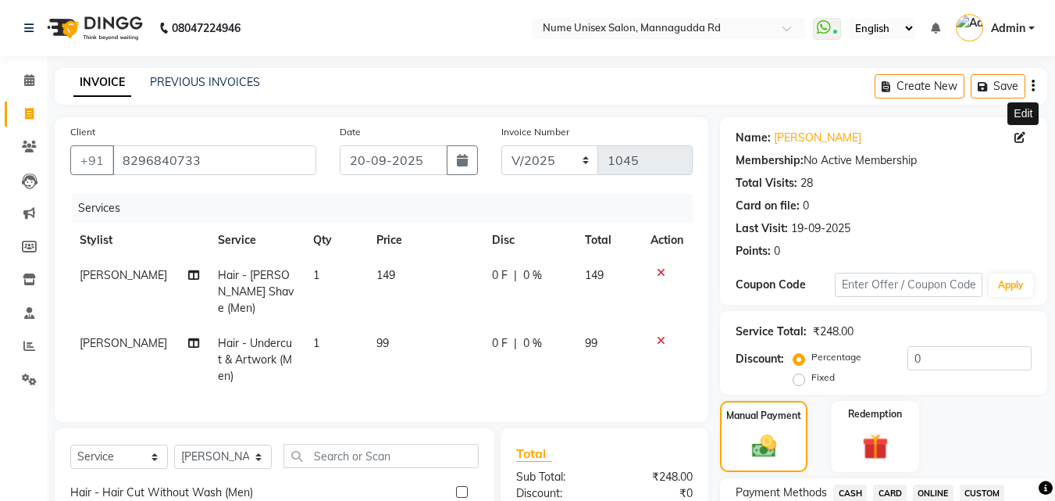
click at [1023, 137] on icon at bounding box center [1020, 137] width 11 height 11
select select "[DEMOGRAPHIC_DATA]"
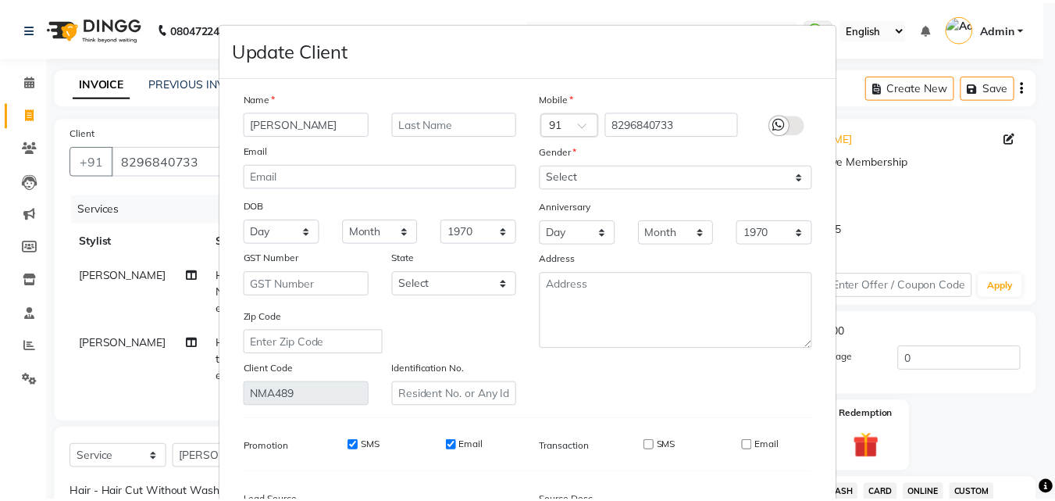
scroll to position [192, 0]
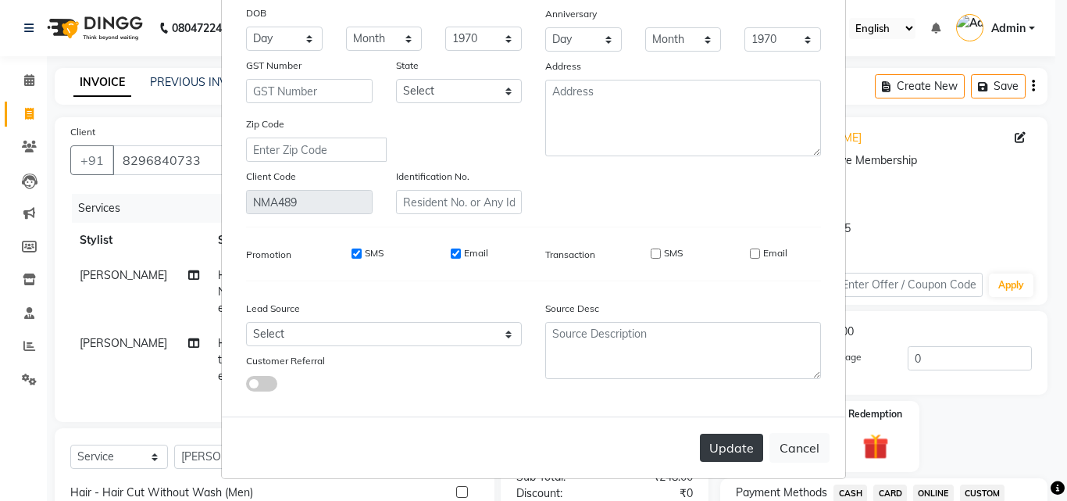
click at [739, 437] on button "Update" at bounding box center [731, 448] width 63 height 28
select select
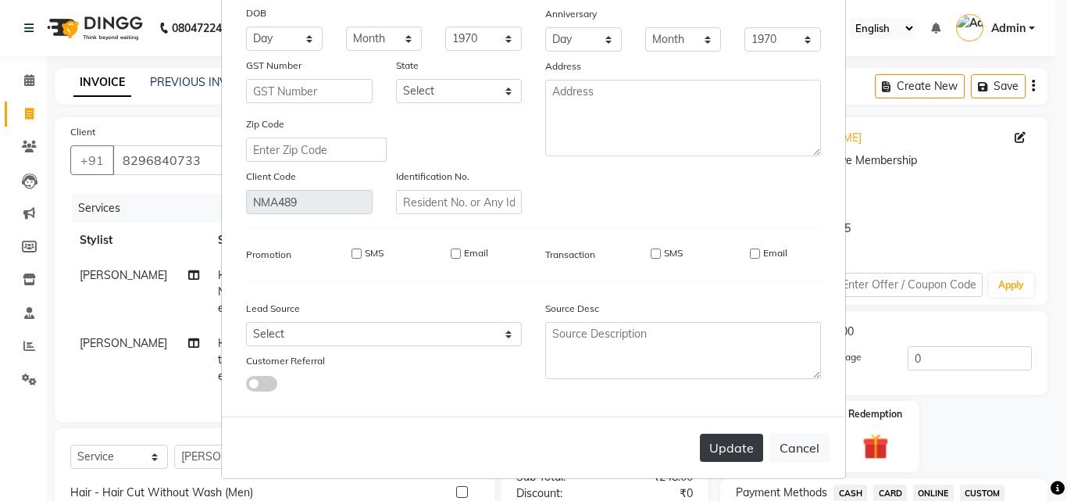
select select
checkbox input "false"
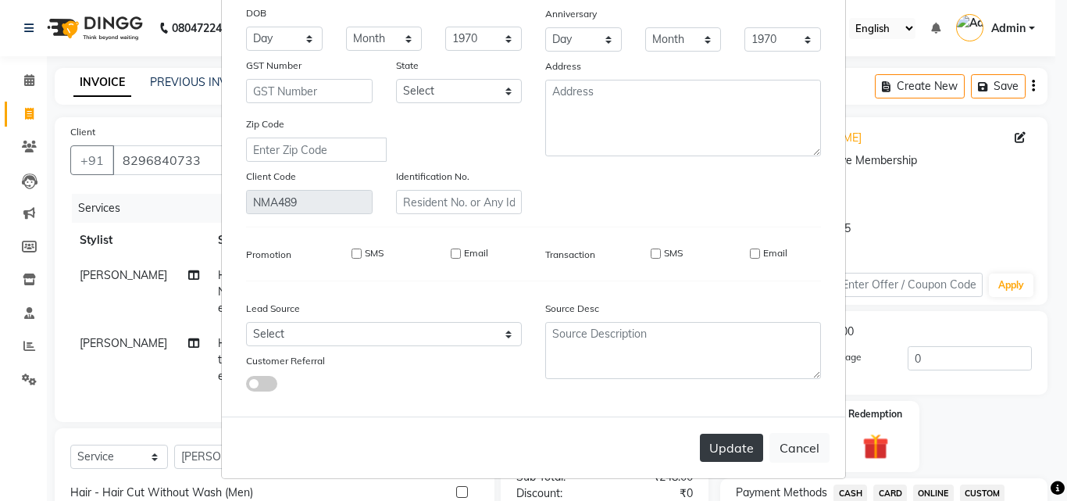
checkbox input "false"
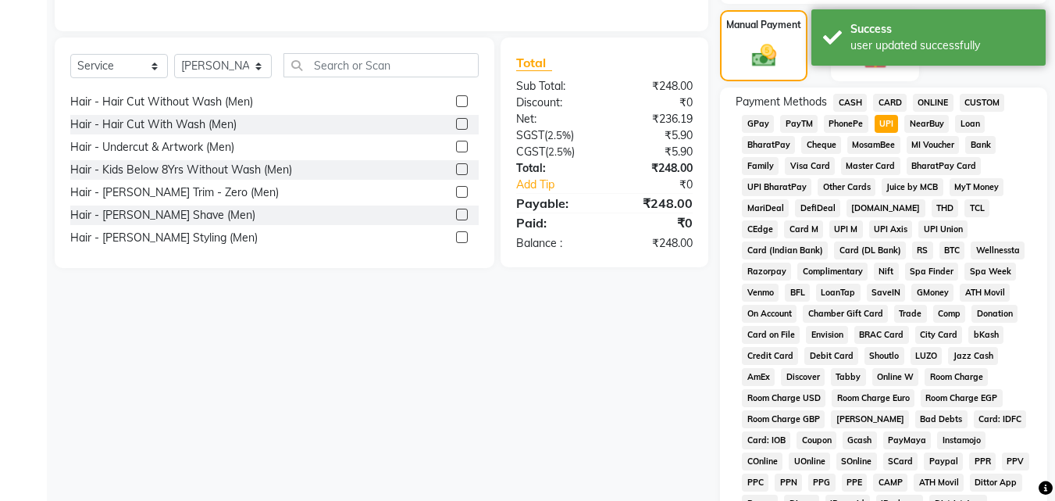
scroll to position [694, 0]
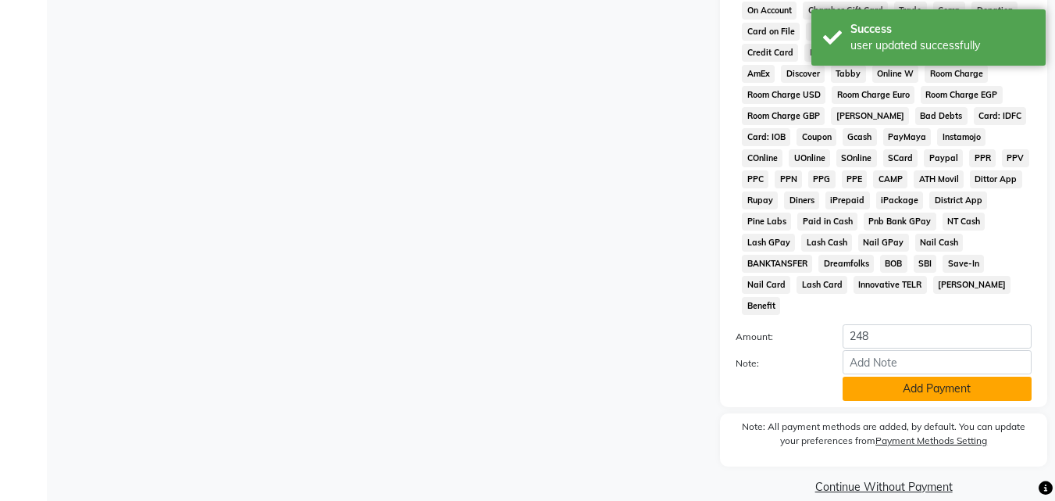
click at [886, 377] on button "Add Payment" at bounding box center [937, 389] width 189 height 24
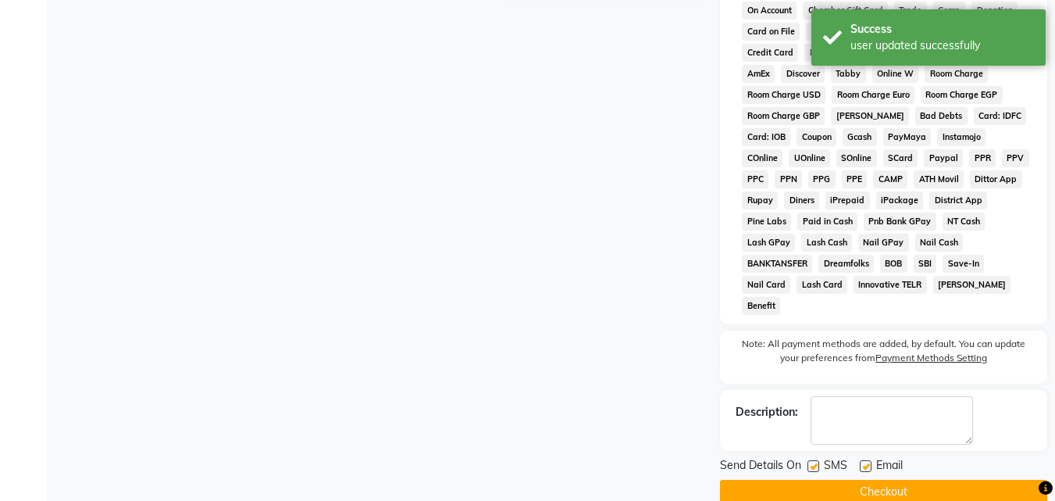
click at [814, 460] on label at bounding box center [814, 466] width 12 height 12
click at [814, 462] on input "checkbox" at bounding box center [813, 467] width 10 height 10
checkbox input "false"
click at [869, 460] on label at bounding box center [866, 466] width 12 height 12
click at [869, 462] on input "checkbox" at bounding box center [865, 467] width 10 height 10
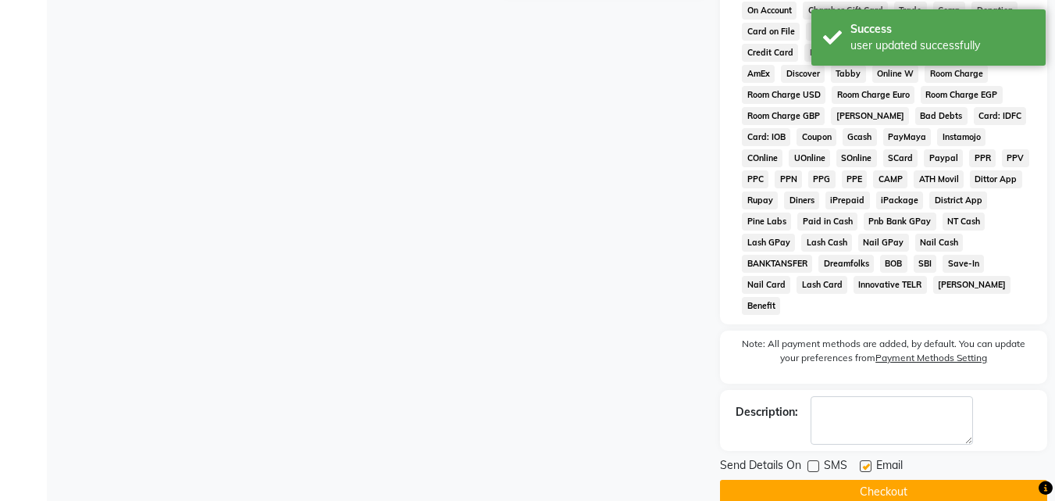
checkbox input "false"
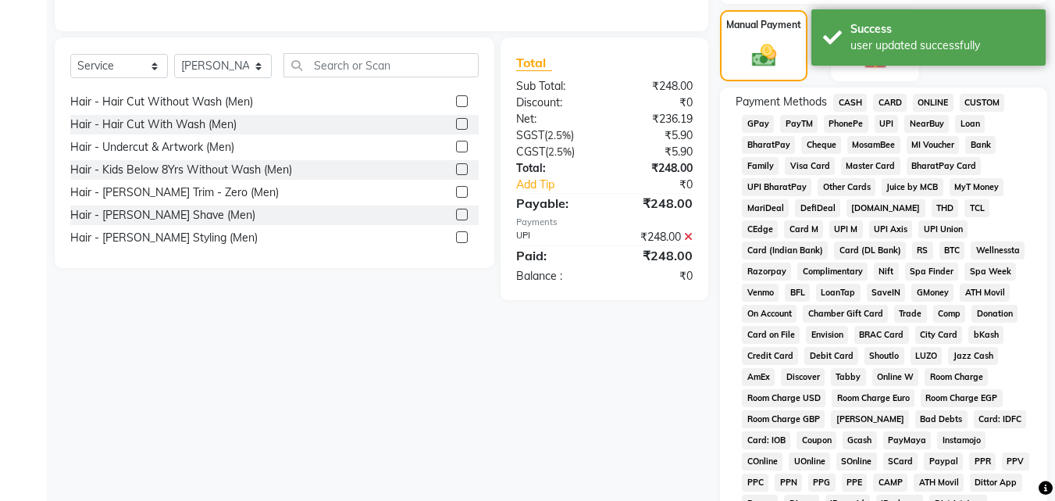
scroll to position [699, 0]
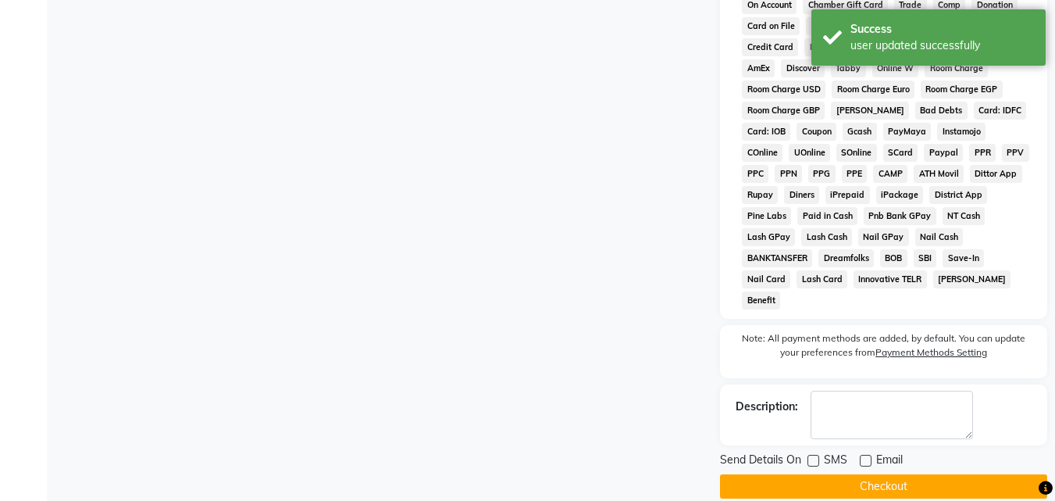
click at [893, 474] on button "Checkout" at bounding box center [883, 486] width 327 height 24
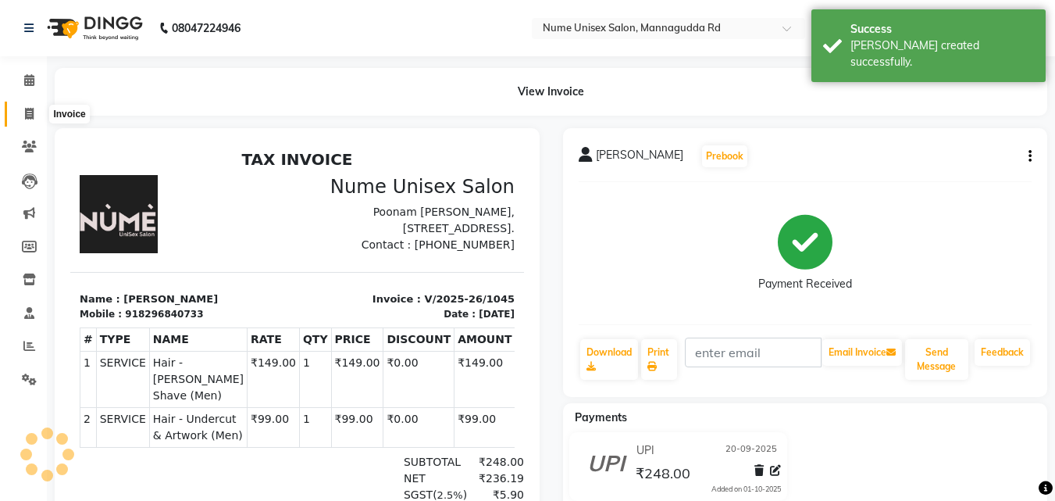
click at [28, 115] on icon at bounding box center [29, 114] width 9 height 12
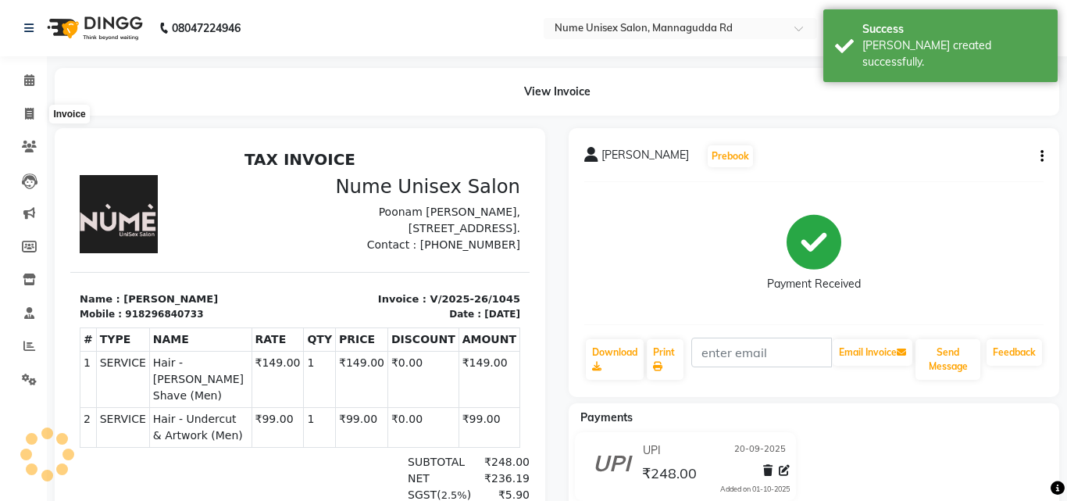
select select "7047"
select select "service"
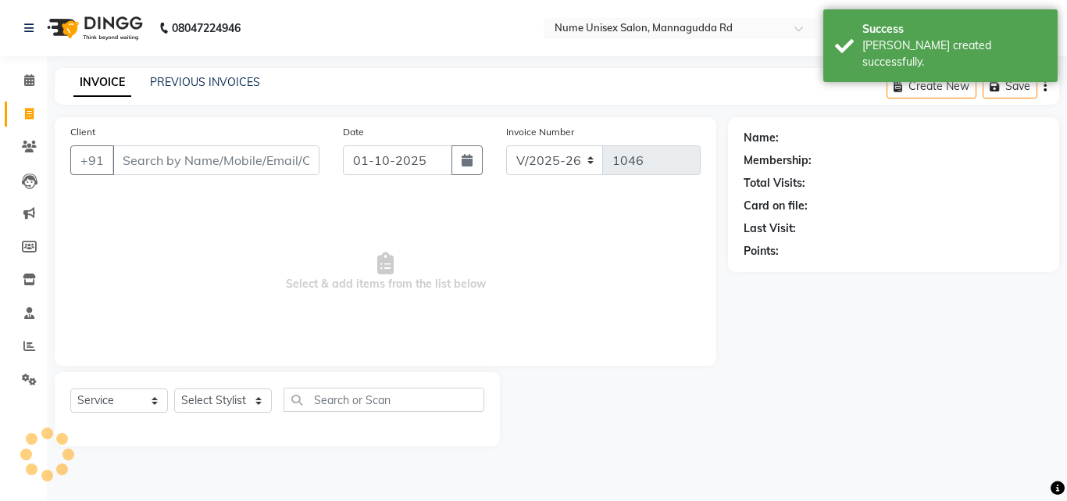
click at [259, 157] on input "Client" at bounding box center [215, 160] width 207 height 30
click at [468, 152] on button "button" at bounding box center [467, 160] width 31 height 30
select select "10"
select select "2025"
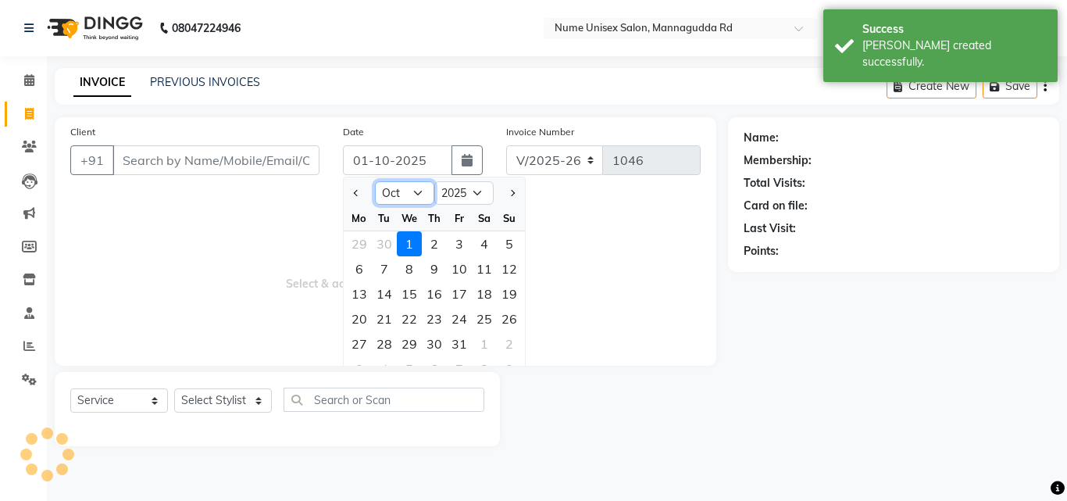
click at [410, 196] on select "Jan Feb Mar Apr May Jun [DATE] Aug Sep Oct Nov Dec" at bounding box center [404, 192] width 59 height 23
select select "9"
click at [375, 181] on select "Jan Feb Mar Apr May Jun [DATE] Aug Sep Oct Nov Dec" at bounding box center [404, 192] width 59 height 23
click at [485, 300] on div "20" at bounding box center [484, 293] width 25 height 25
type input "20-09-2025"
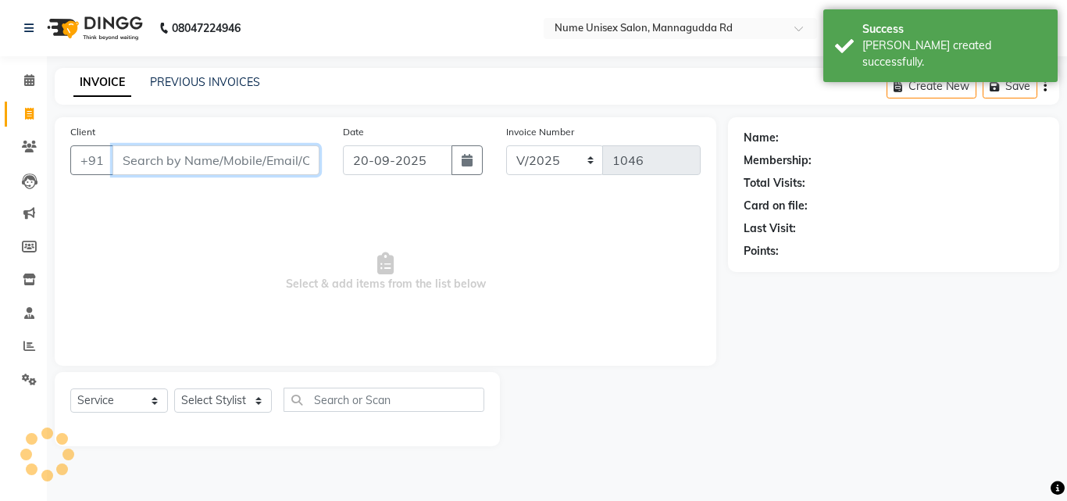
click at [193, 151] on input "Client" at bounding box center [215, 160] width 207 height 30
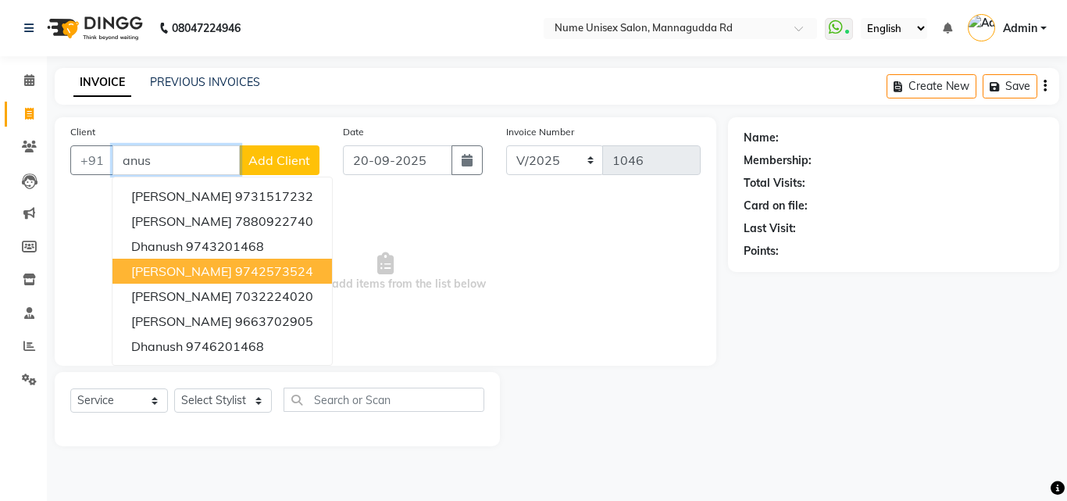
click at [235, 266] on ngb-highlight "9742573524" at bounding box center [274, 271] width 78 height 16
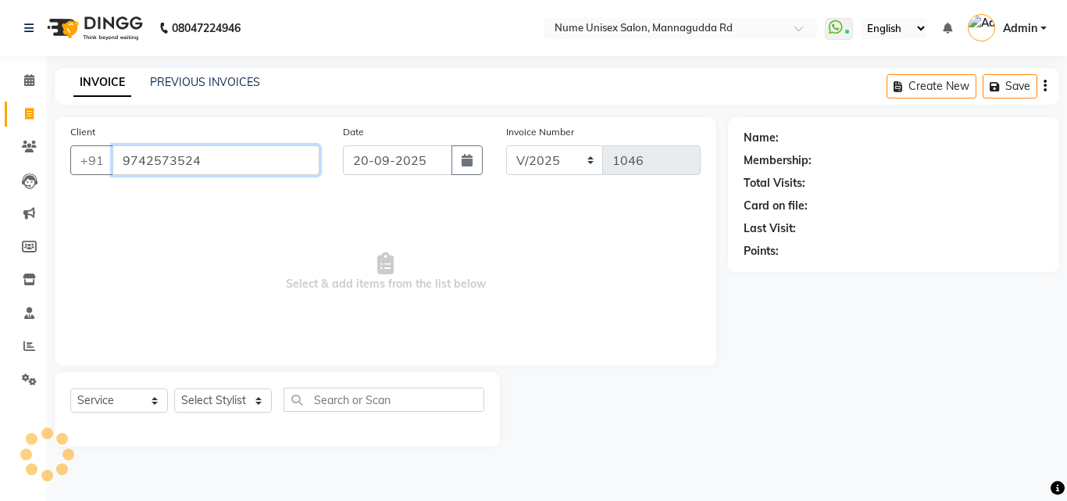
type input "9742573524"
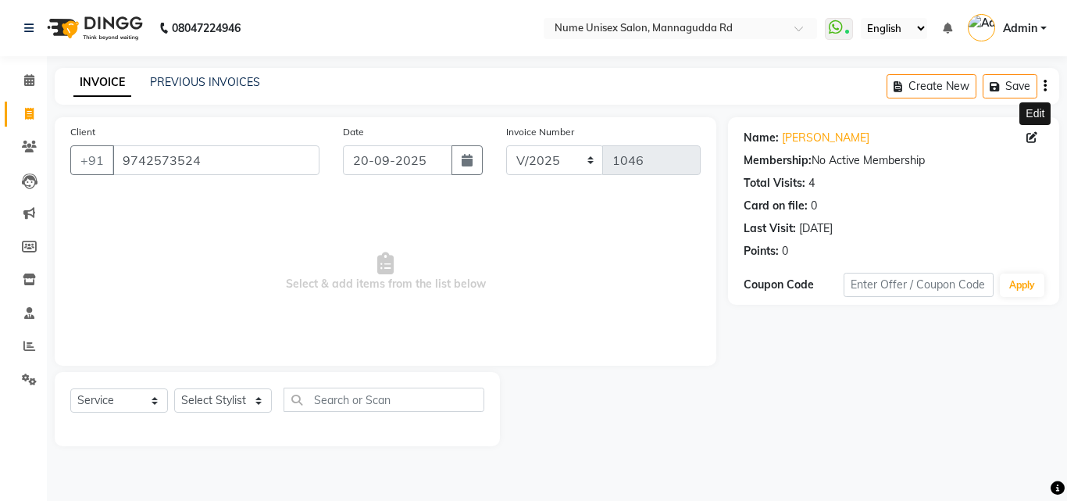
click at [1027, 136] on icon at bounding box center [1032, 137] width 11 height 11
select select "[DEMOGRAPHIC_DATA]"
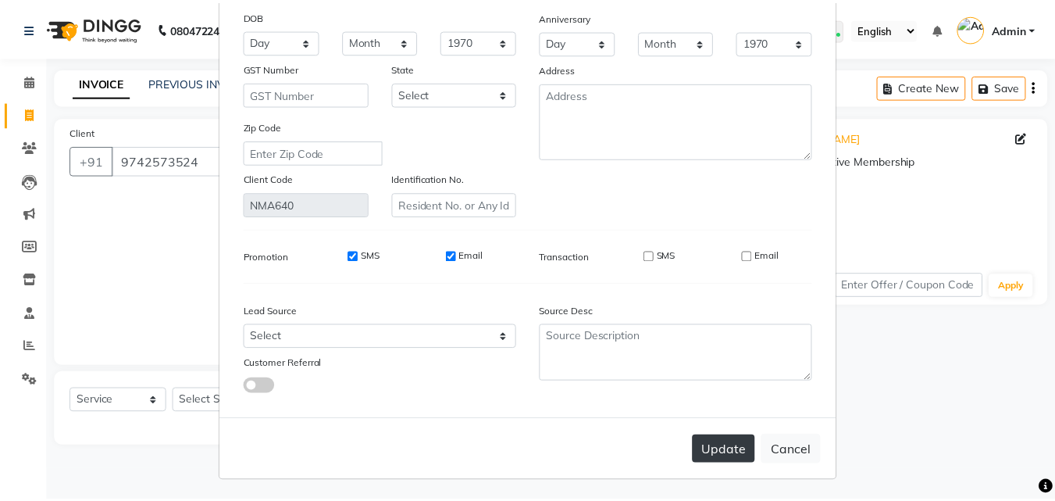
scroll to position [192, 0]
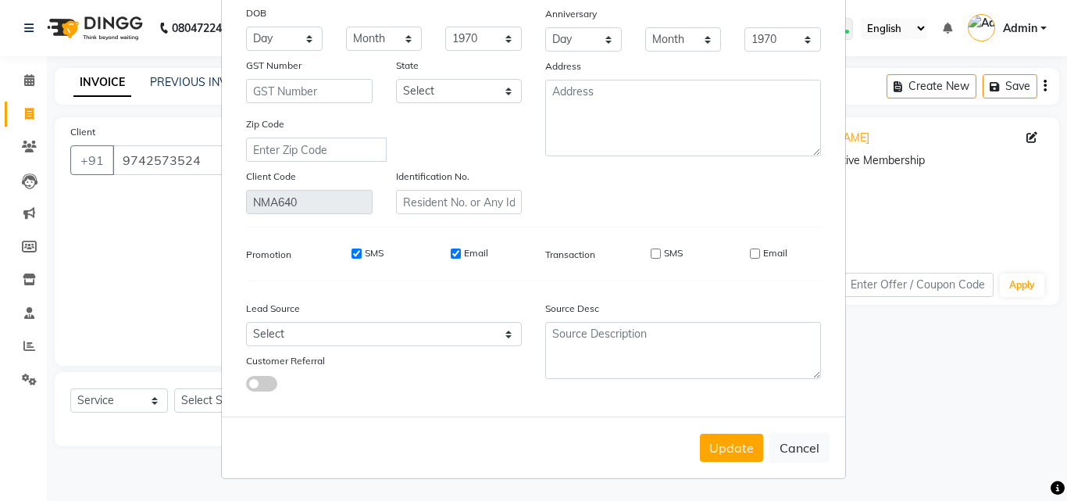
click at [723, 438] on button "Update" at bounding box center [731, 448] width 63 height 28
select select
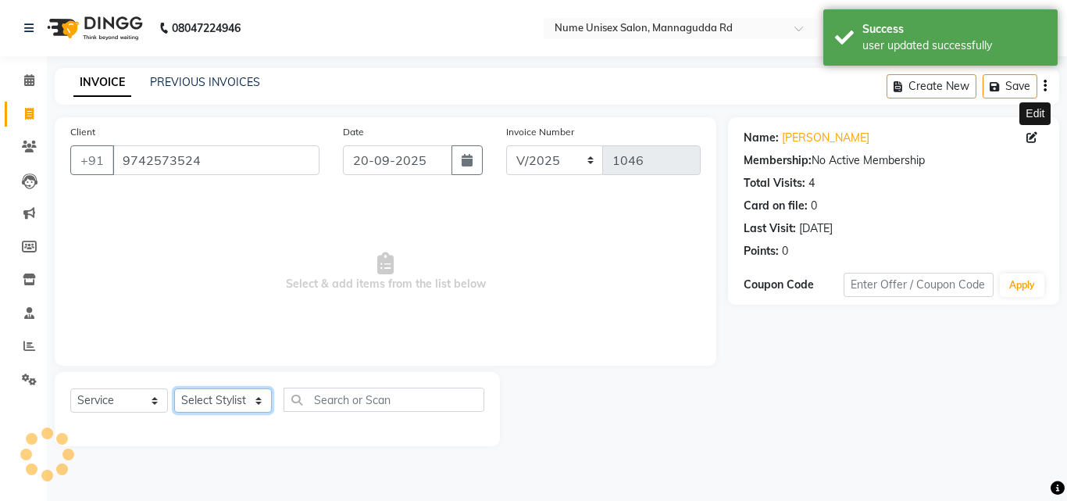
click at [218, 409] on select "Select Stylist Admin [PERSON_NAME] [PERSON_NAME] S [PERSON_NAME] Mohd [PERSON_N…" at bounding box center [223, 400] width 98 height 24
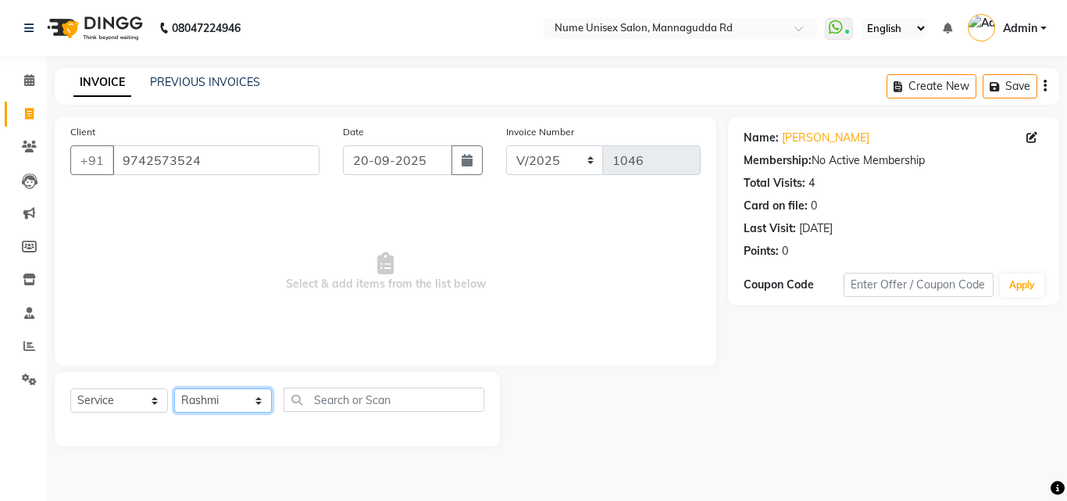
click at [174, 388] on select "Select Stylist Admin [PERSON_NAME] [PERSON_NAME] S [PERSON_NAME] Mohd [PERSON_N…" at bounding box center [223, 400] width 98 height 24
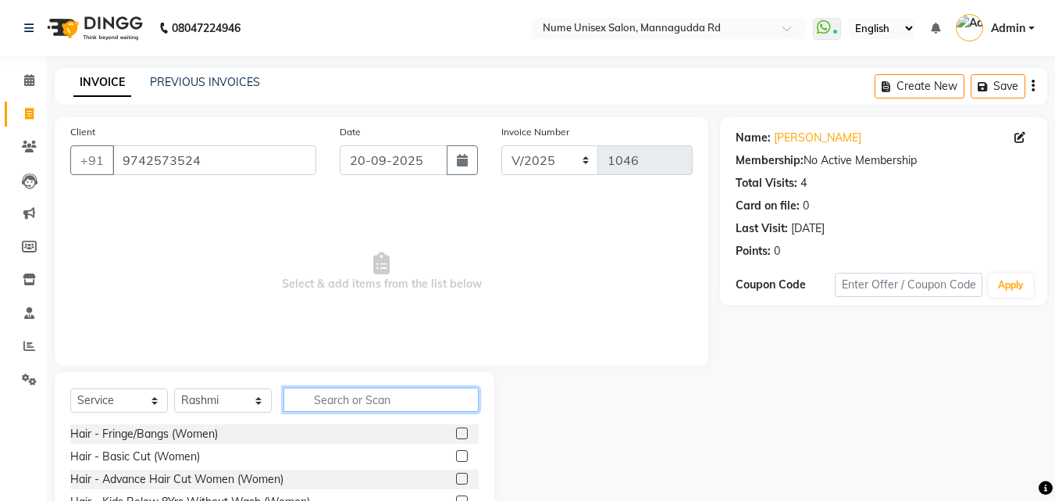
click at [401, 404] on input "text" at bounding box center [381, 399] width 195 height 24
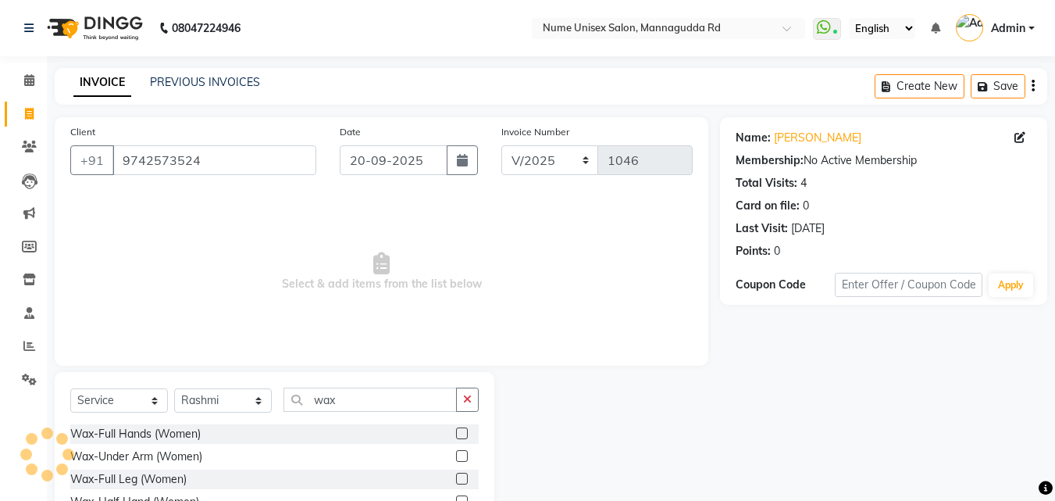
click at [456, 431] on label at bounding box center [462, 433] width 12 height 12
click at [456, 431] on input "checkbox" at bounding box center [461, 434] width 10 height 10
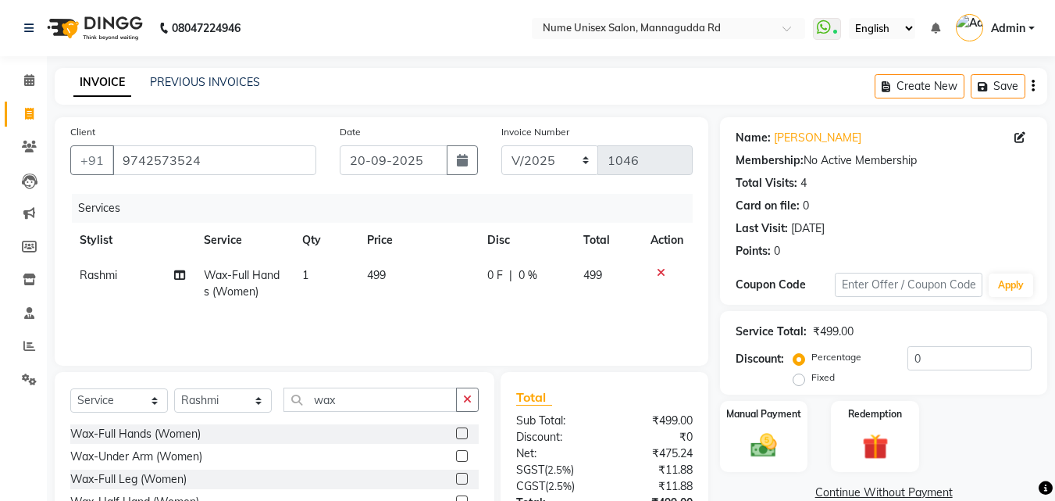
click at [456, 453] on label at bounding box center [462, 456] width 12 height 12
click at [456, 453] on input "checkbox" at bounding box center [461, 457] width 10 height 10
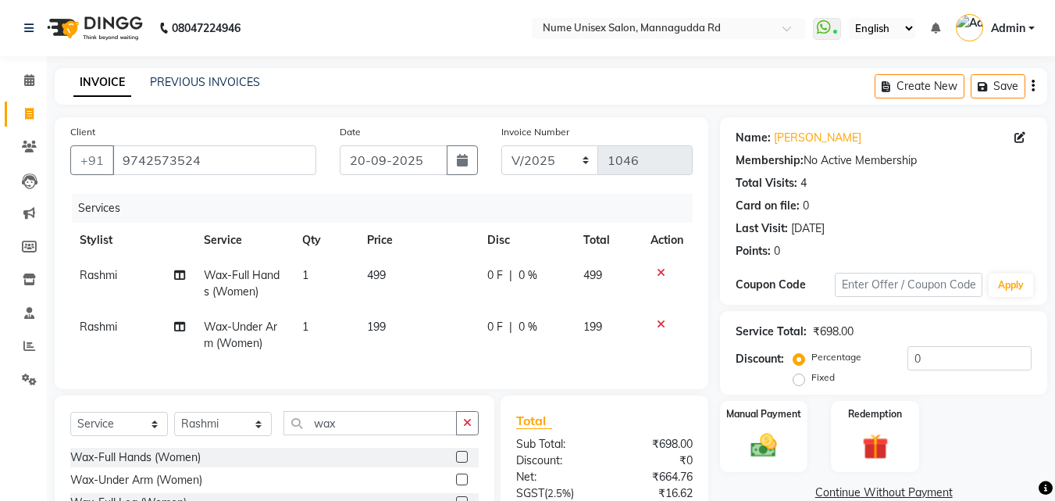
scroll to position [78, 0]
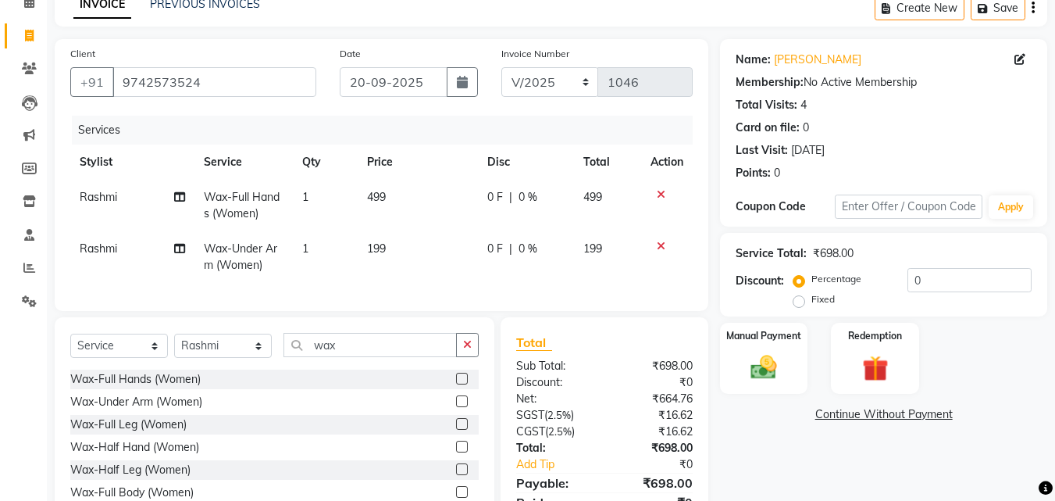
click at [456, 475] on label at bounding box center [462, 469] width 12 height 12
click at [456, 475] on input "checkbox" at bounding box center [461, 470] width 10 height 10
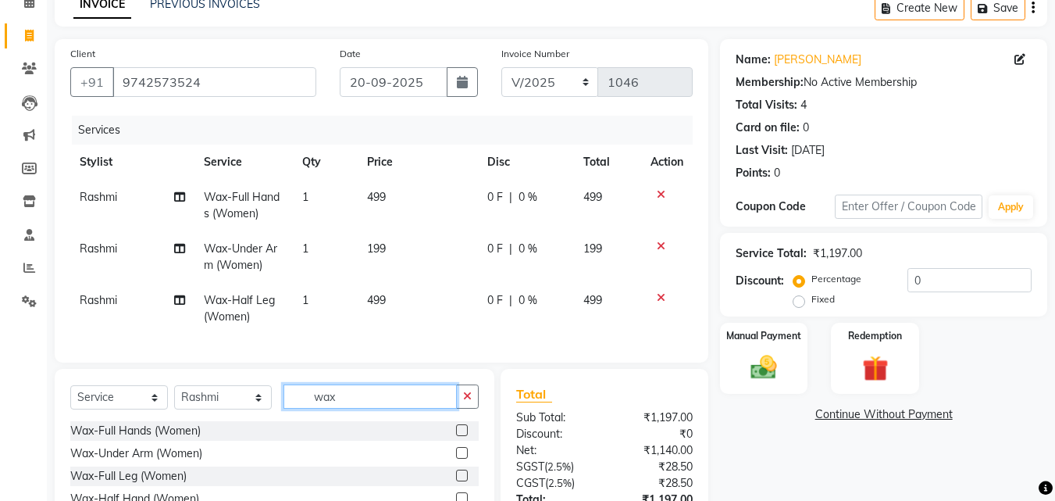
drag, startPoint x: 358, startPoint y: 409, endPoint x: 205, endPoint y: 407, distance: 152.4
click at [205, 409] on div "Select Service Product Membership Package Voucher Prepaid Gift Card Select Styl…" at bounding box center [274, 402] width 409 height 37
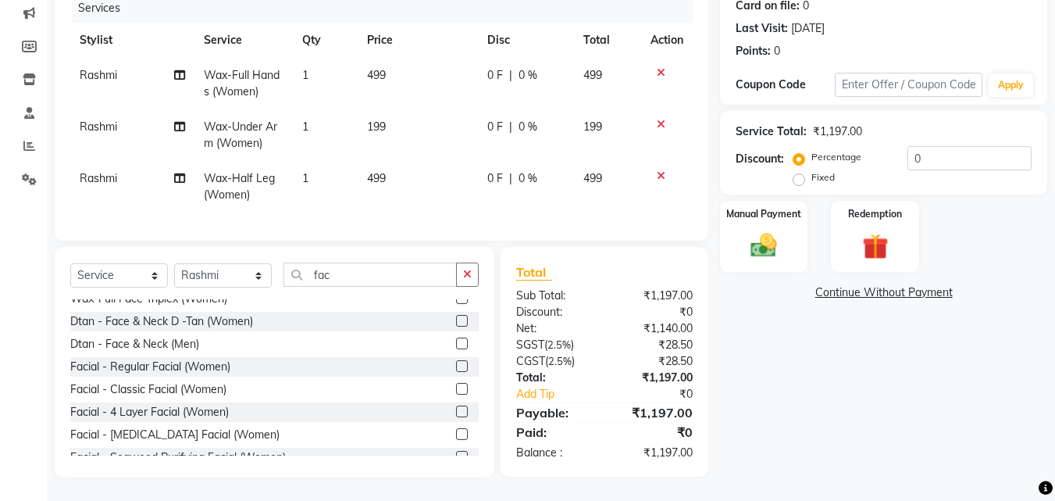
click at [457, 364] on div at bounding box center [467, 367] width 23 height 20
click at [456, 364] on label at bounding box center [462, 366] width 12 height 12
click at [456, 364] on input "checkbox" at bounding box center [461, 367] width 10 height 10
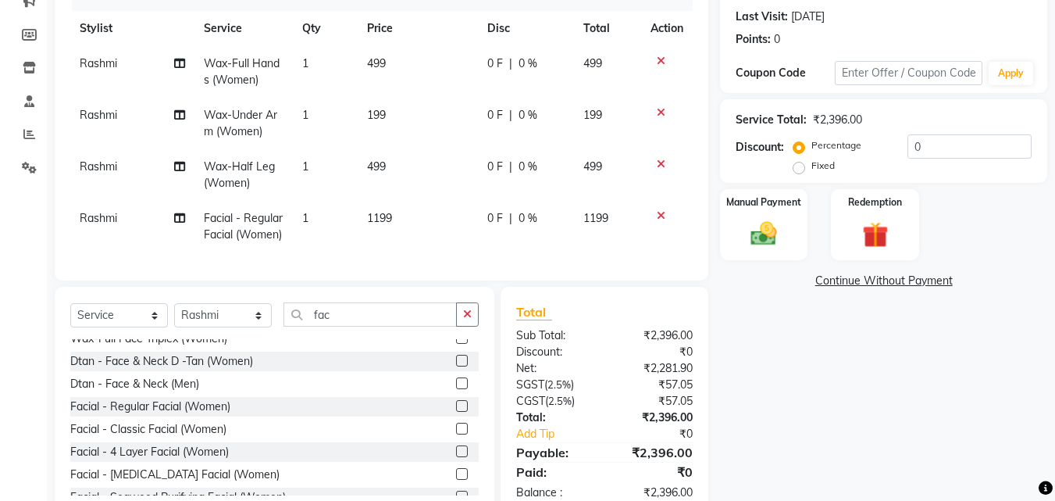
click at [705, 226] on div "Client [PHONE_NUMBER] Date [DATE] Invoice Number V/2025 V/[PHONE_NUMBER] Servic…" at bounding box center [382, 92] width 654 height 375
click at [734, 223] on div "Manual Payment" at bounding box center [764, 224] width 91 height 74
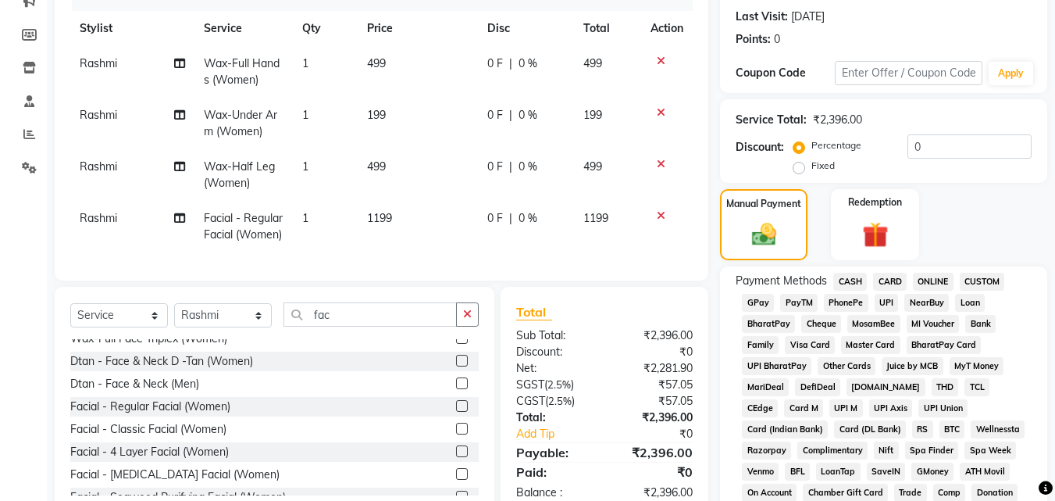
click at [881, 295] on span "UPI" at bounding box center [887, 303] width 24 height 18
click at [882, 285] on span "CARD" at bounding box center [890, 282] width 34 height 18
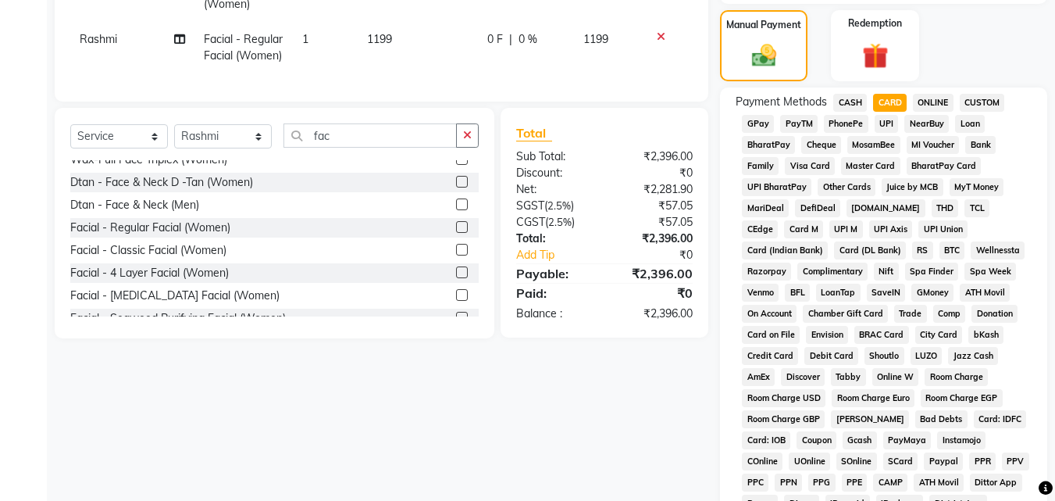
scroll to position [694, 0]
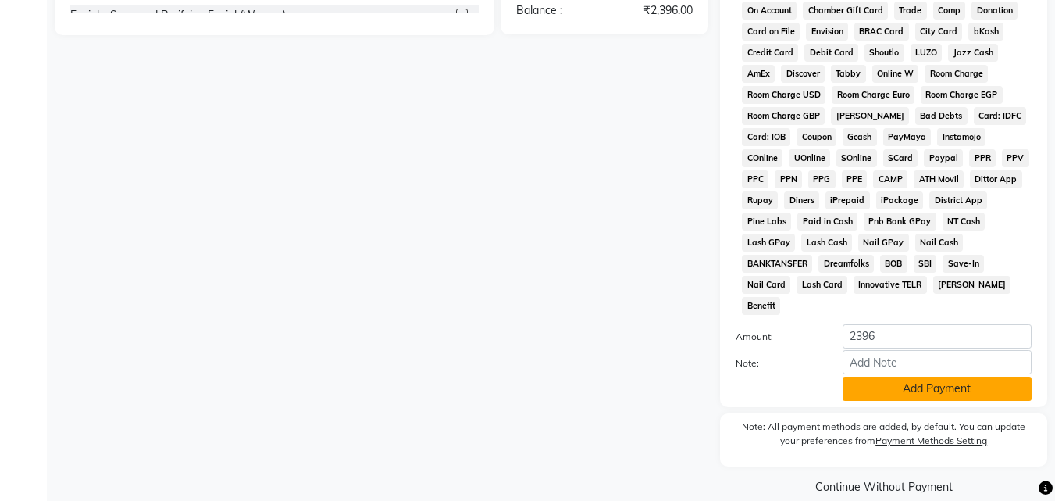
click at [904, 377] on button "Add Payment" at bounding box center [937, 389] width 189 height 24
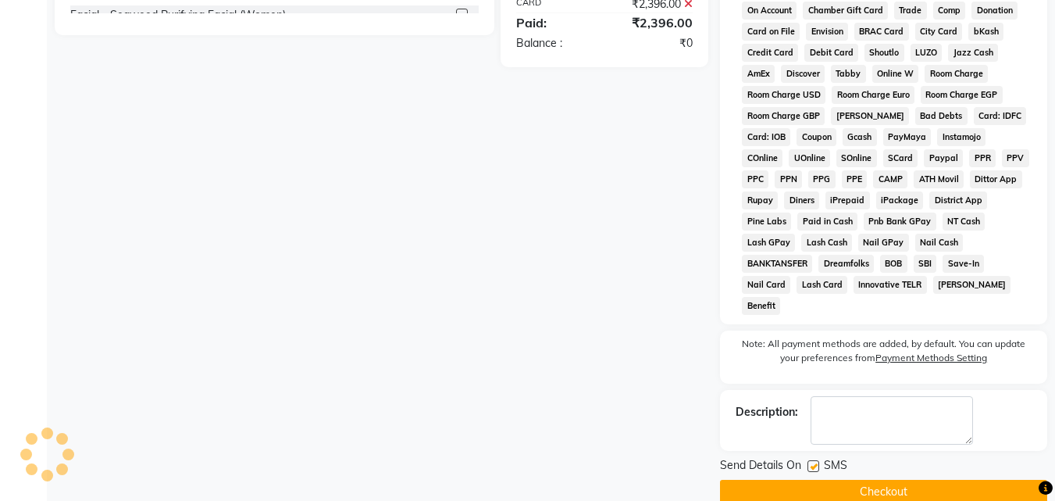
click at [817, 460] on label at bounding box center [814, 466] width 12 height 12
click at [817, 462] on input "checkbox" at bounding box center [813, 467] width 10 height 10
click at [813, 480] on button "Checkout" at bounding box center [883, 492] width 327 height 24
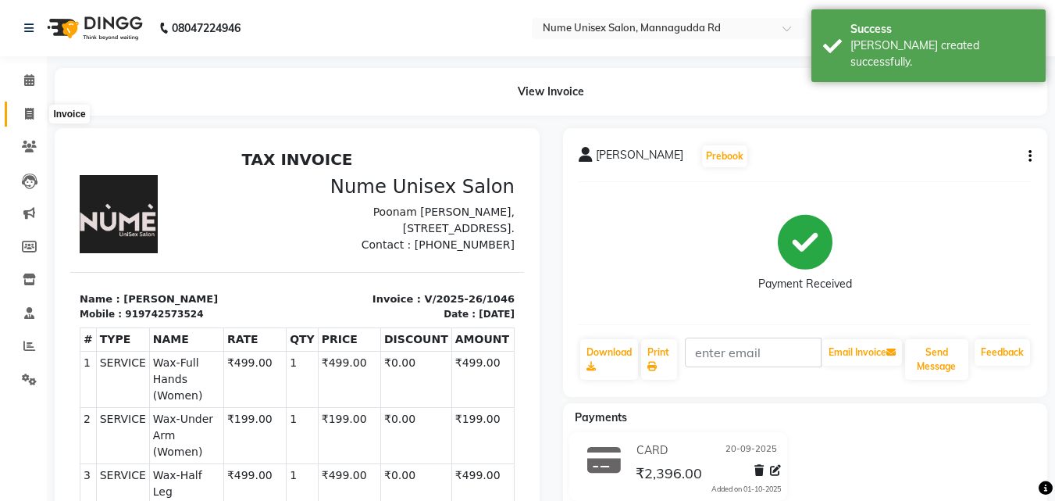
click at [33, 116] on icon at bounding box center [29, 114] width 9 height 12
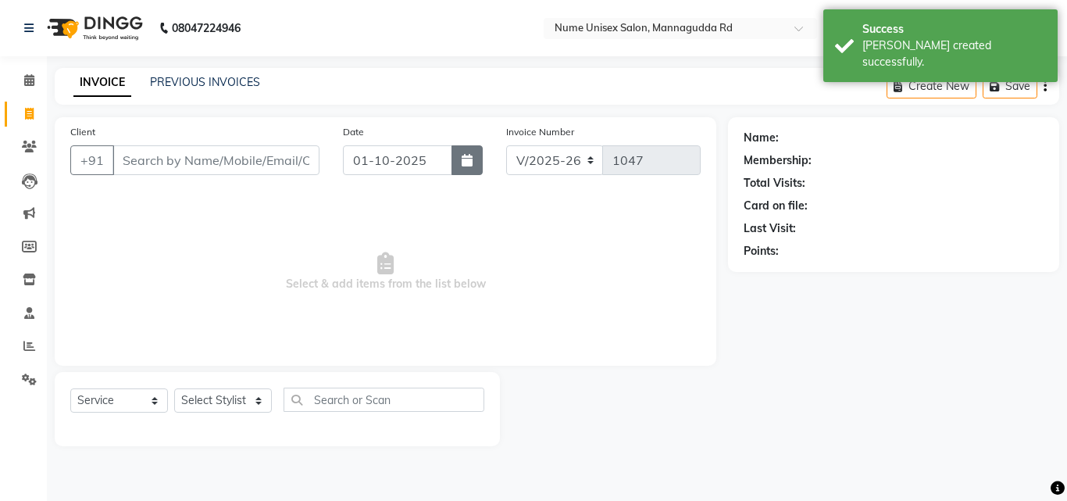
click at [466, 160] on icon "button" at bounding box center [467, 160] width 11 height 12
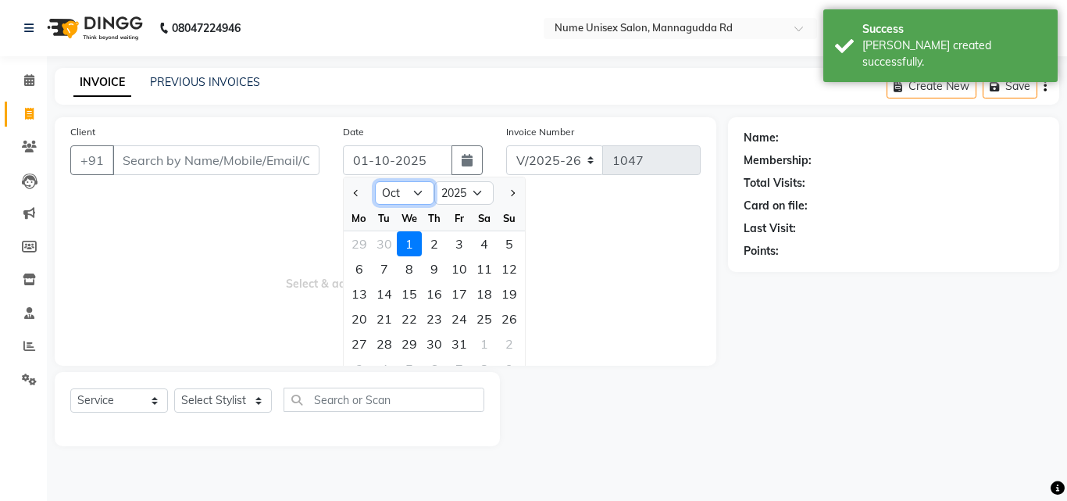
click at [420, 202] on select "Jan Feb Mar Apr May Jun [DATE] Aug Sep Oct Nov Dec" at bounding box center [404, 192] width 59 height 23
click at [375, 181] on select "Jan Feb Mar Apr May Jun [DATE] Aug Sep Oct Nov Dec" at bounding box center [404, 192] width 59 height 23
click at [481, 302] on div "20" at bounding box center [484, 293] width 25 height 25
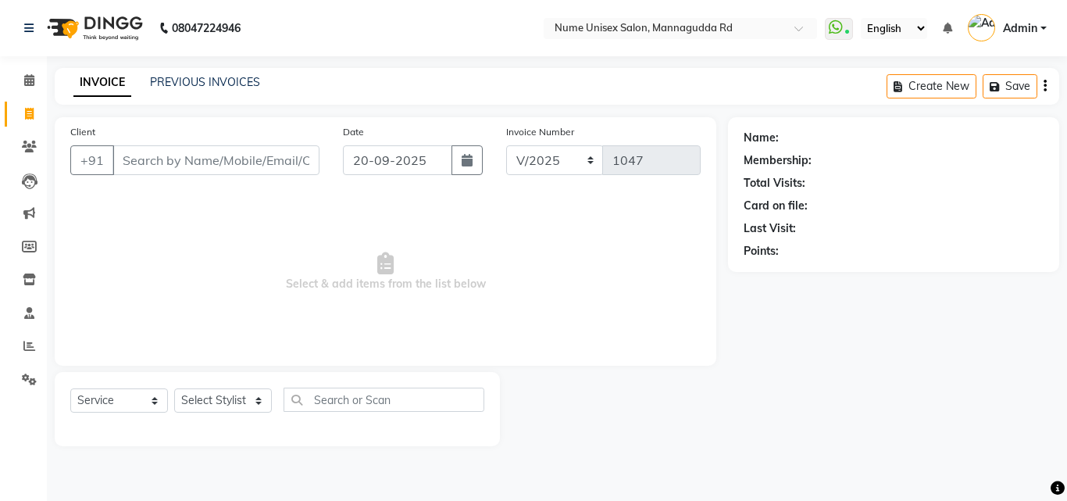
drag, startPoint x: 0, startPoint y: 375, endPoint x: 0, endPoint y: 531, distance: 156.2
drag, startPoint x: 0, startPoint y: 531, endPoint x: 162, endPoint y: 160, distance: 405.1
click at [162, 160] on input "Client" at bounding box center [215, 160] width 207 height 30
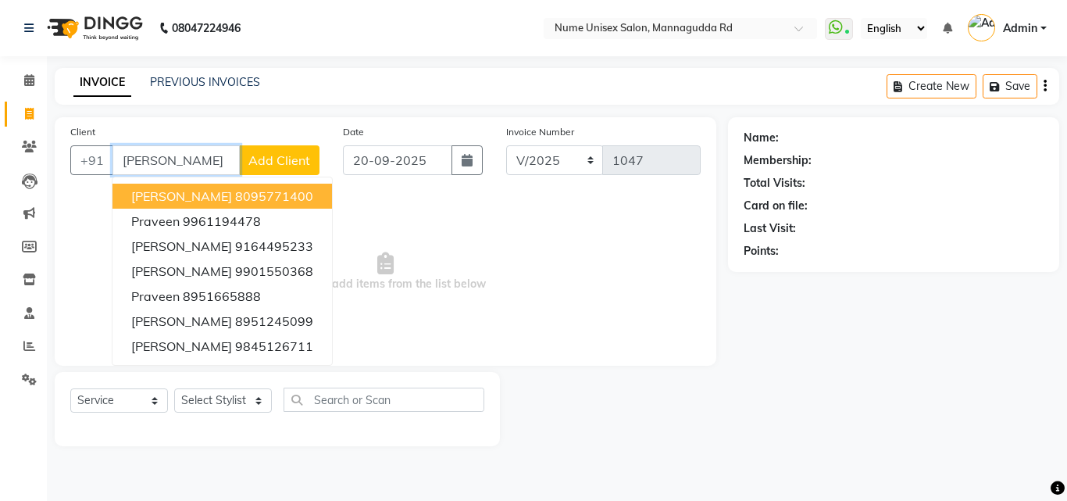
click at [238, 196] on ngb-highlight "8095771400" at bounding box center [274, 196] width 78 height 16
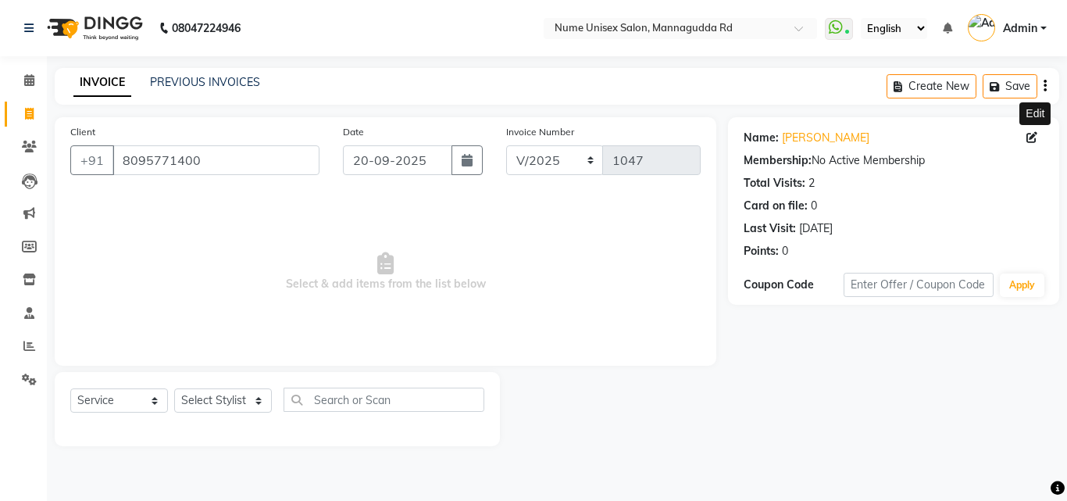
click at [1035, 142] on icon at bounding box center [1032, 137] width 11 height 11
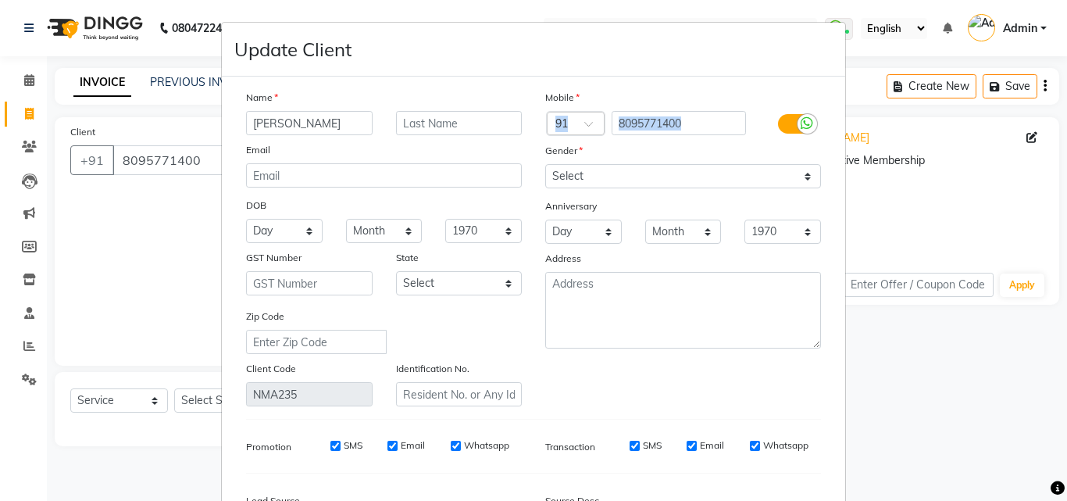
drag, startPoint x: 785, startPoint y: 106, endPoint x: 781, endPoint y: 119, distance: 13.1
click at [785, 115] on div "Mobile Country Code × 91 8095771400 Gender Select [DEMOGRAPHIC_DATA] [DEMOGRAPH…" at bounding box center [683, 247] width 299 height 317
click at [780, 123] on label at bounding box center [795, 124] width 35 height 20
click at [0, 0] on input "checkbox" at bounding box center [0, 0] width 0 height 0
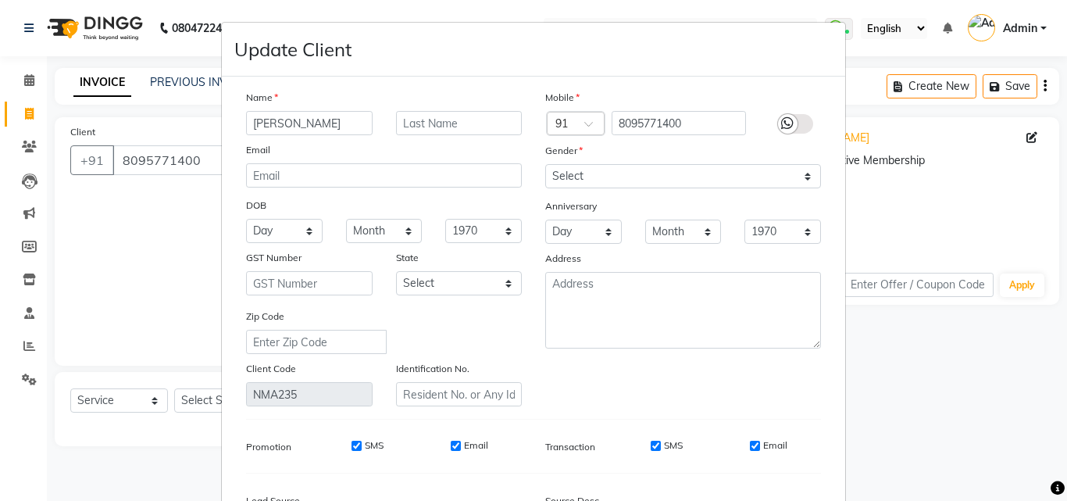
click at [652, 444] on input "SMS" at bounding box center [656, 446] width 10 height 10
click at [752, 446] on input "Email" at bounding box center [755, 446] width 10 height 10
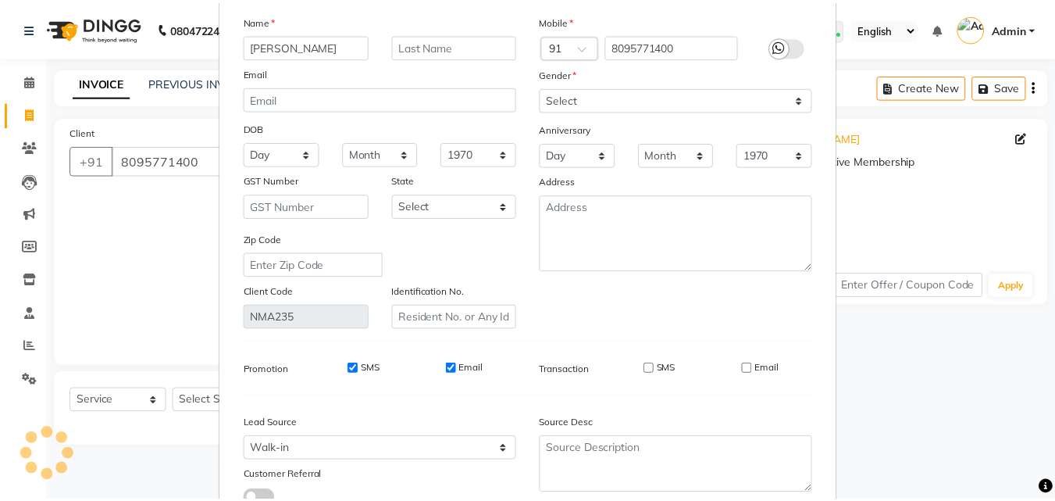
scroll to position [192, 0]
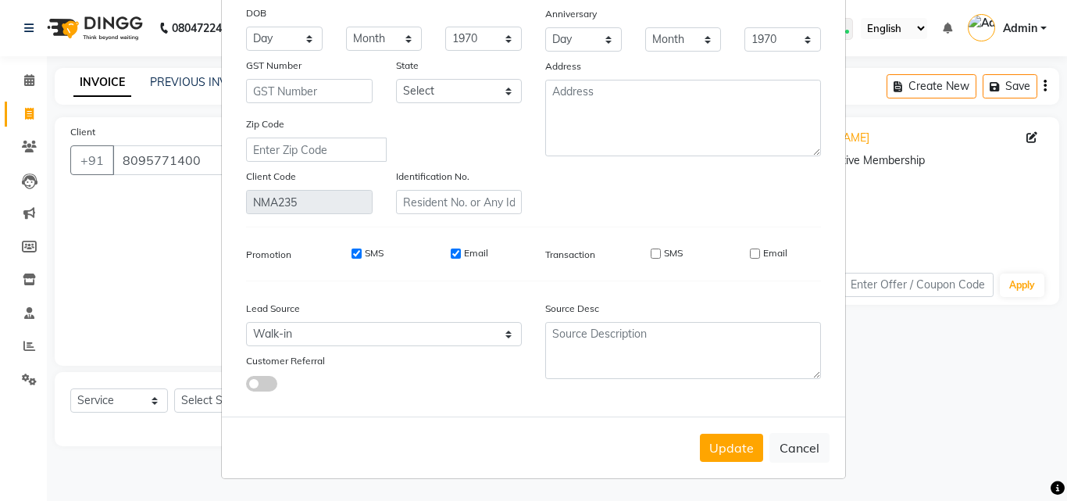
click at [748, 454] on button "Update" at bounding box center [731, 448] width 63 height 28
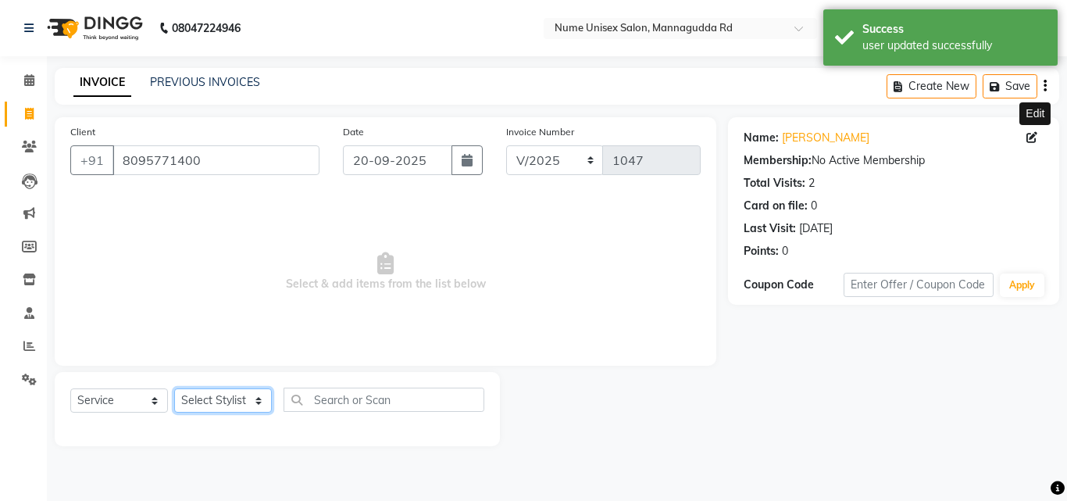
click at [225, 404] on select "Select Stylist Admin [PERSON_NAME] [PERSON_NAME] S [PERSON_NAME] Mohd [PERSON_N…" at bounding box center [223, 400] width 98 height 24
click at [174, 388] on select "Select Stylist Admin [PERSON_NAME] [PERSON_NAME] S [PERSON_NAME] Mohd [PERSON_N…" at bounding box center [223, 400] width 98 height 24
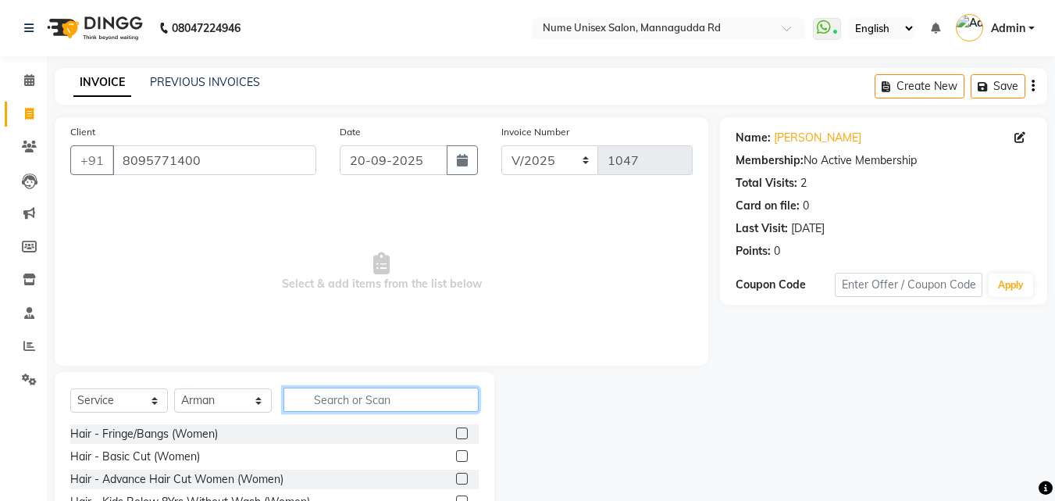
click at [342, 394] on input "text" at bounding box center [381, 399] width 195 height 24
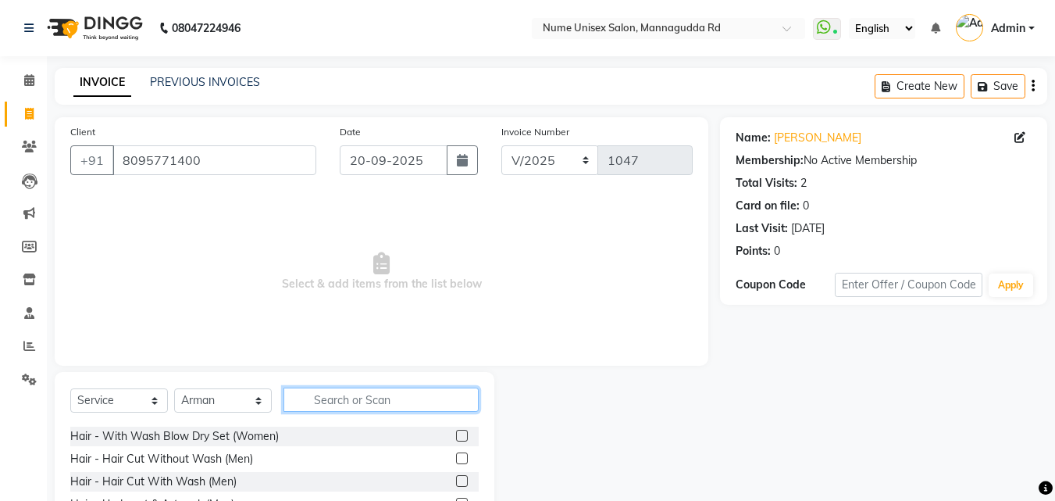
scroll to position [156, 0]
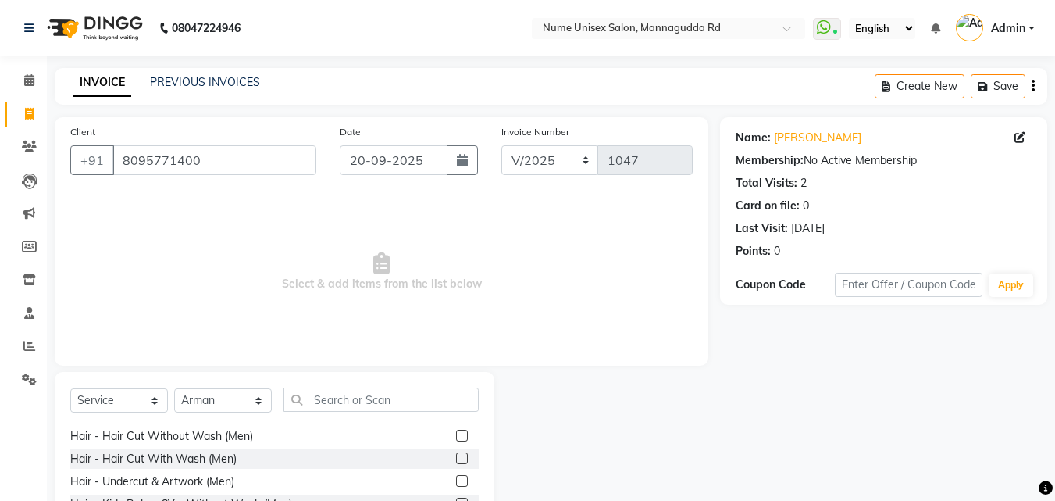
click at [456, 436] on label at bounding box center [462, 436] width 12 height 12
click at [456, 436] on input "checkbox" at bounding box center [461, 436] width 10 height 10
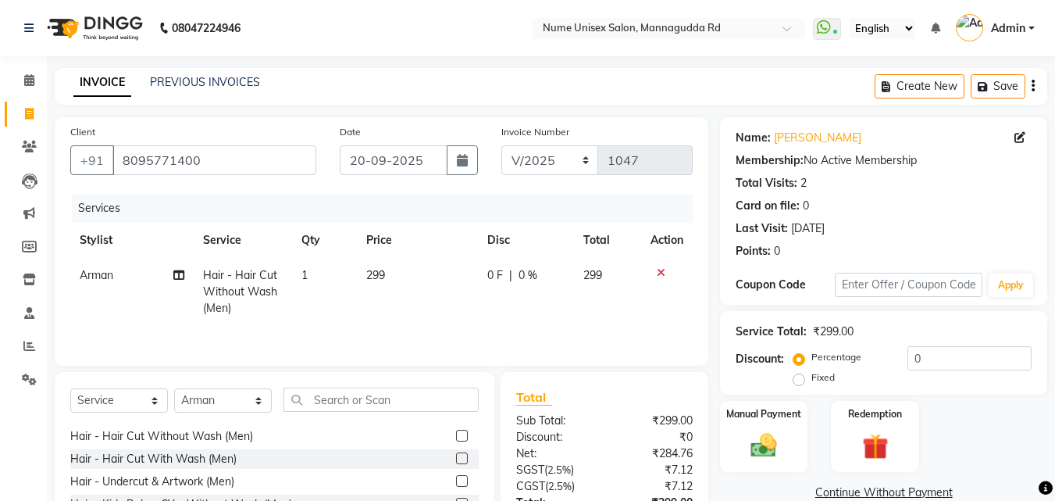
click at [418, 272] on td "299" at bounding box center [417, 292] width 121 height 68
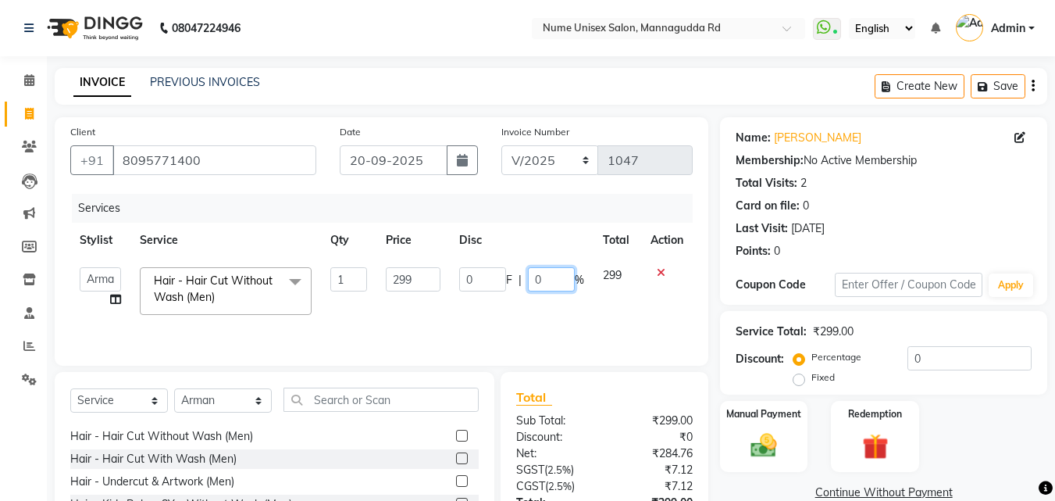
click at [536, 273] on input "0" at bounding box center [551, 279] width 47 height 24
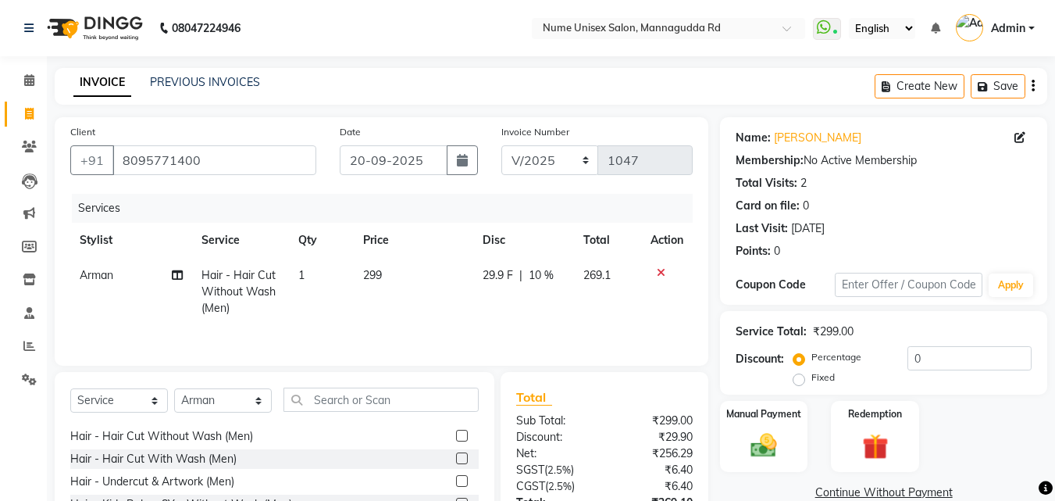
click at [516, 307] on td "29.9 F | 10 %" at bounding box center [523, 292] width 101 height 68
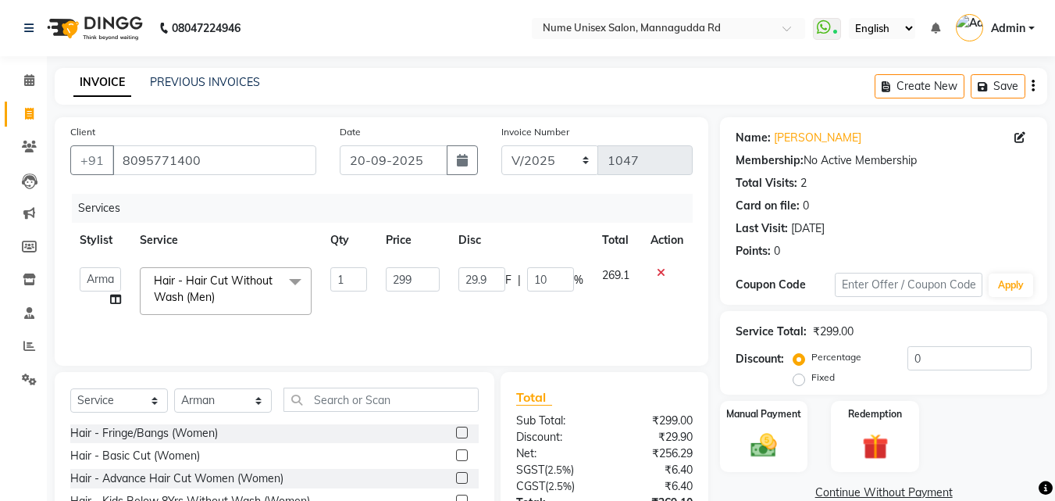
scroll to position [0, 0]
click at [379, 409] on input "text" at bounding box center [381, 399] width 195 height 24
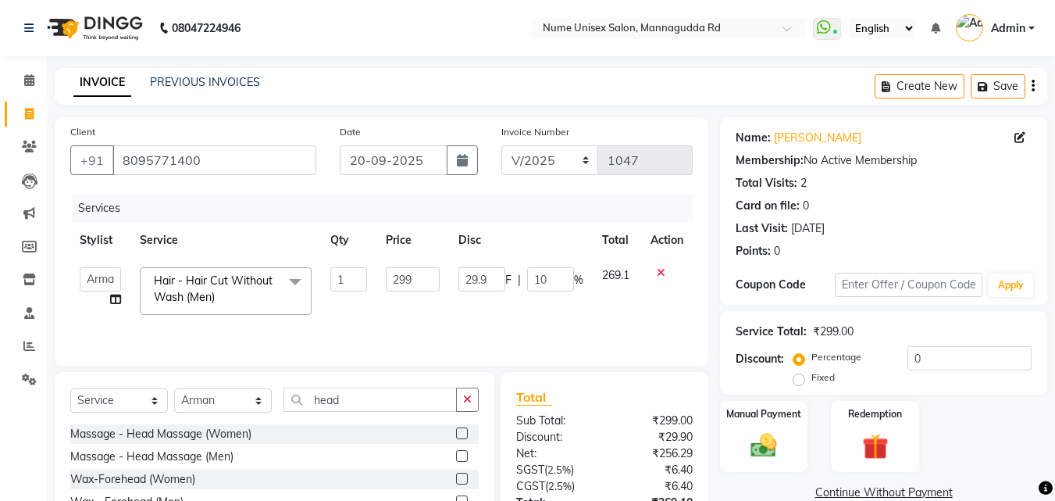
click at [465, 455] on label at bounding box center [462, 456] width 12 height 12
click at [465, 455] on input "checkbox" at bounding box center [461, 457] width 10 height 10
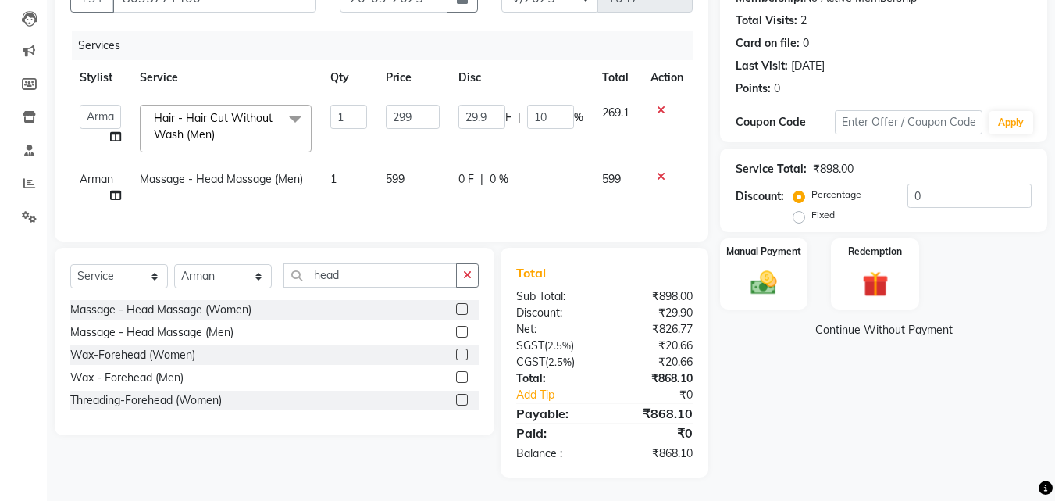
scroll to position [174, 0]
click at [777, 251] on div "Manual Payment" at bounding box center [764, 274] width 91 height 74
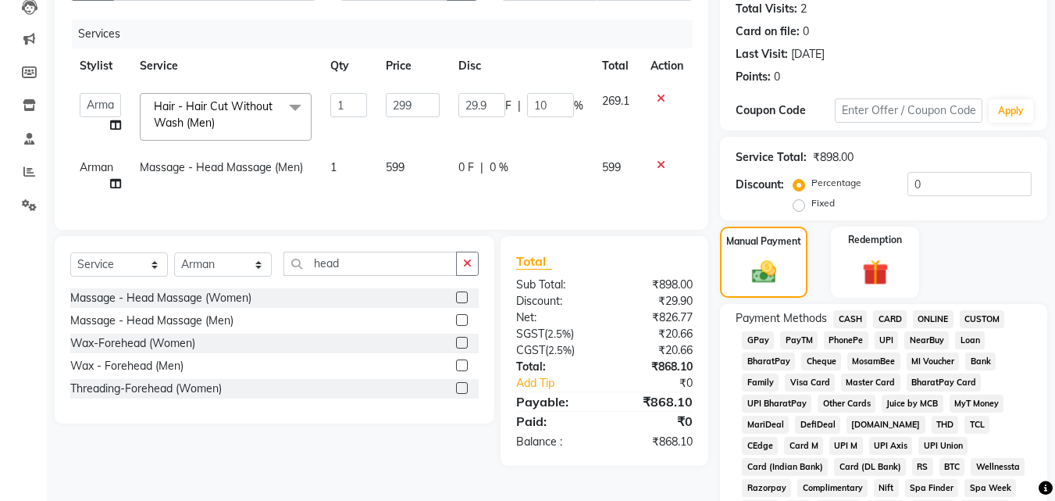
click at [891, 320] on span "CARD" at bounding box center [890, 319] width 34 height 18
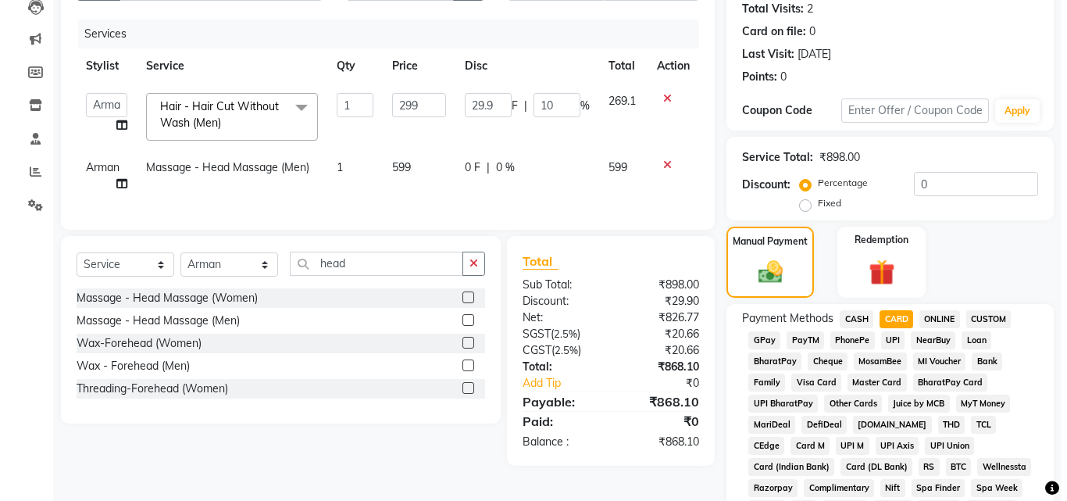
scroll to position [0, 0]
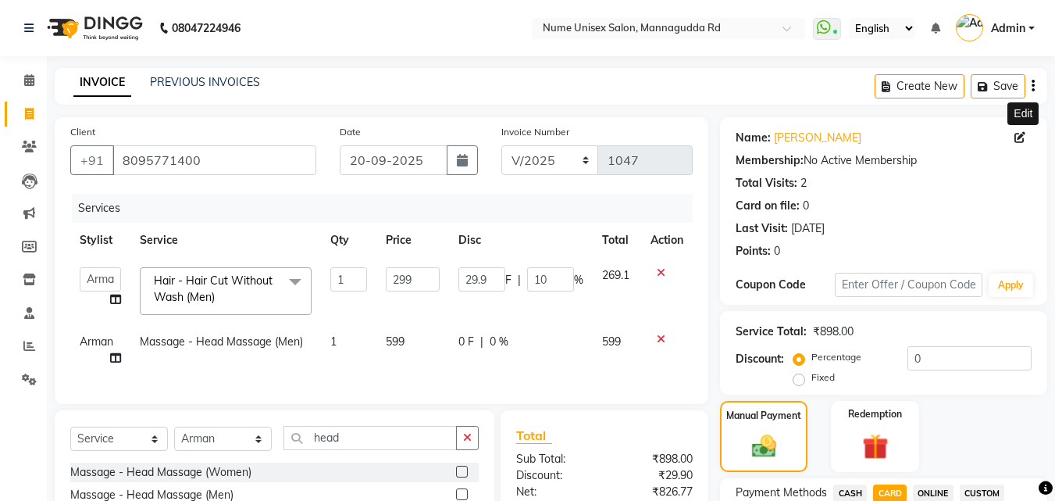
click at [1025, 138] on icon at bounding box center [1020, 137] width 11 height 11
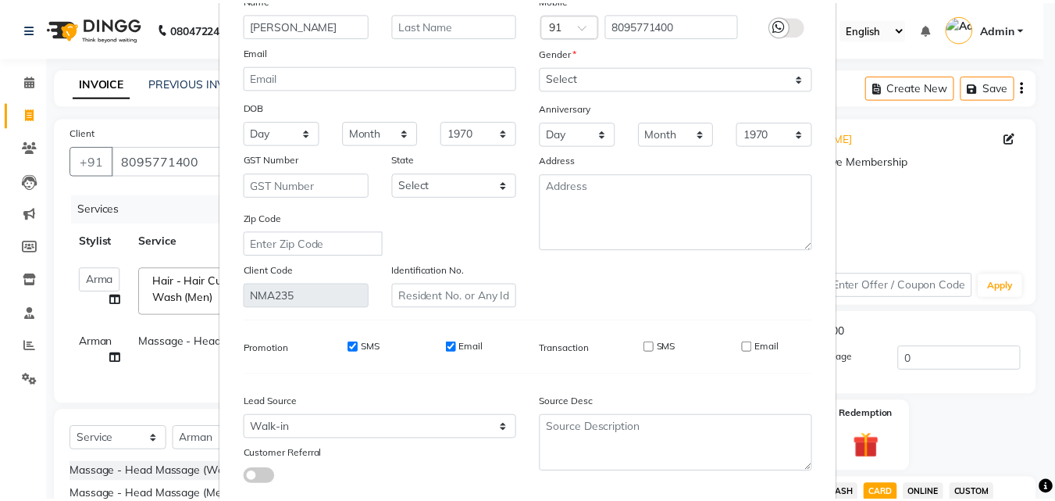
scroll to position [192, 0]
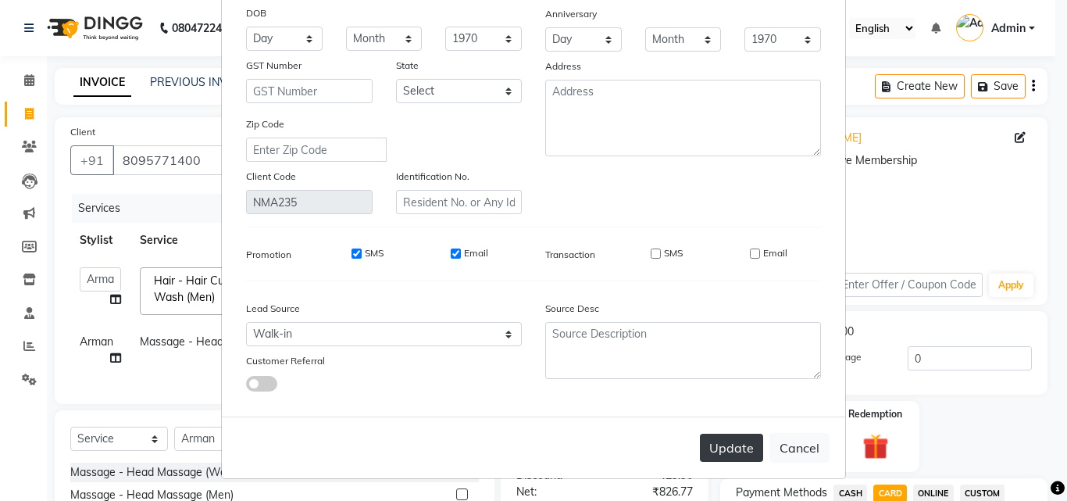
click at [742, 441] on button "Update" at bounding box center [731, 448] width 63 height 28
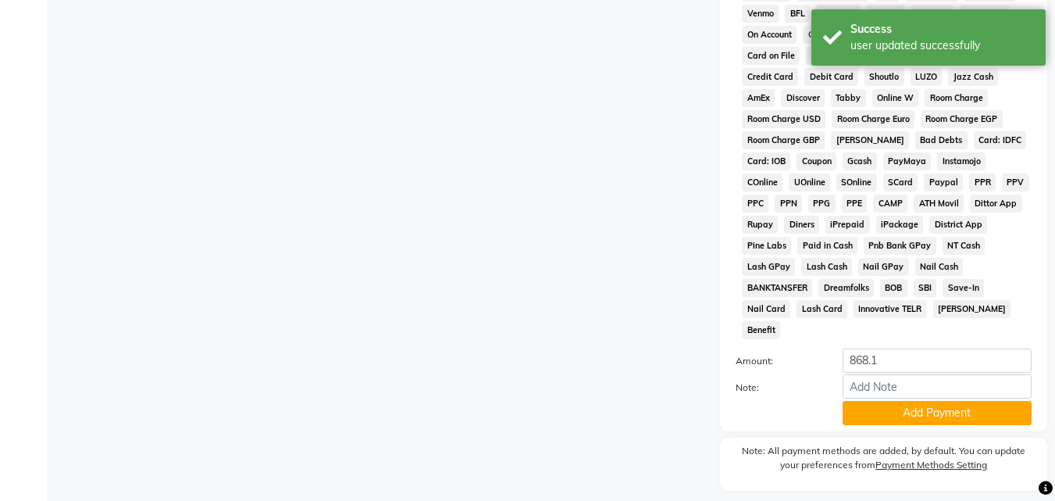
scroll to position [694, 0]
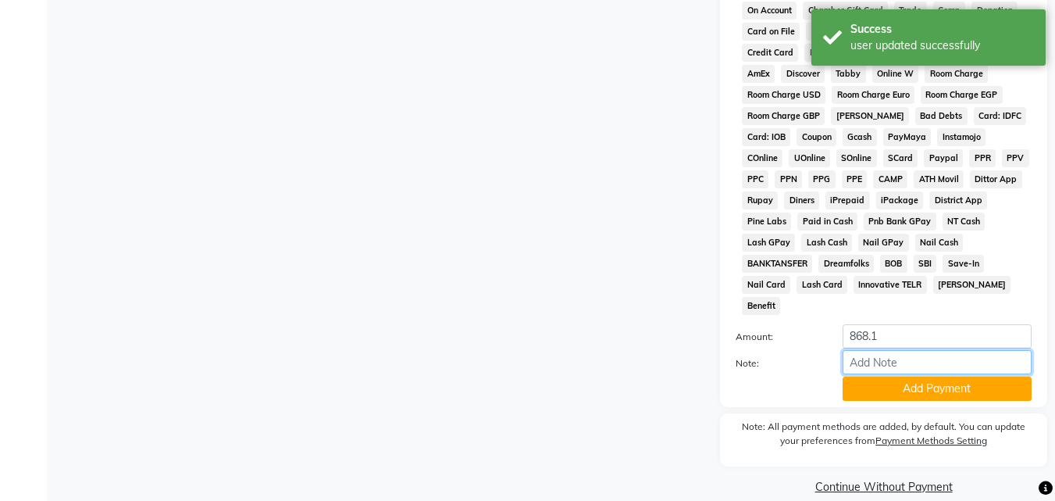
click at [862, 350] on input "Note:" at bounding box center [937, 362] width 189 height 24
click at [862, 377] on button "Add Payment" at bounding box center [937, 389] width 189 height 24
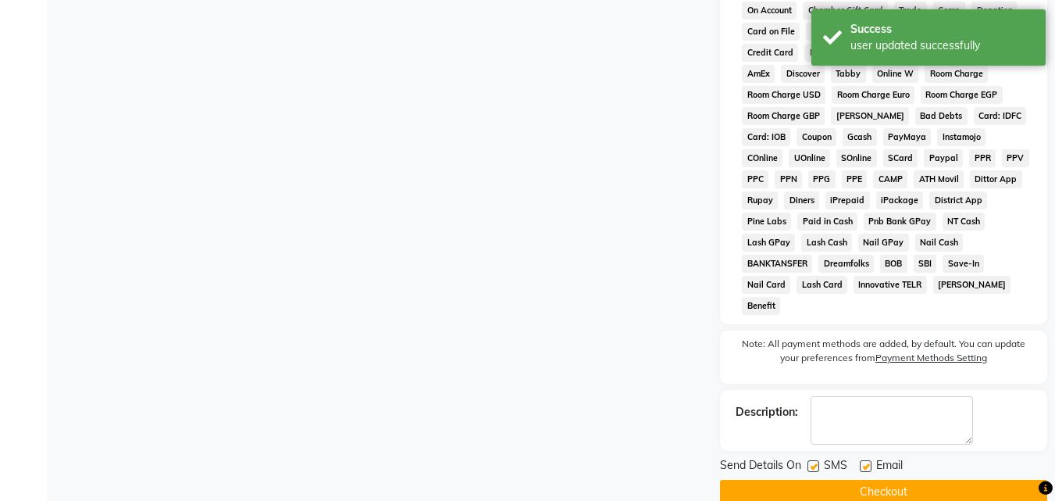
click at [815, 460] on label at bounding box center [814, 466] width 12 height 12
click at [815, 462] on input "checkbox" at bounding box center [813, 467] width 10 height 10
click at [866, 460] on label at bounding box center [866, 466] width 12 height 12
click at [866, 462] on input "checkbox" at bounding box center [865, 467] width 10 height 10
click at [865, 480] on button "Checkout" at bounding box center [883, 492] width 327 height 24
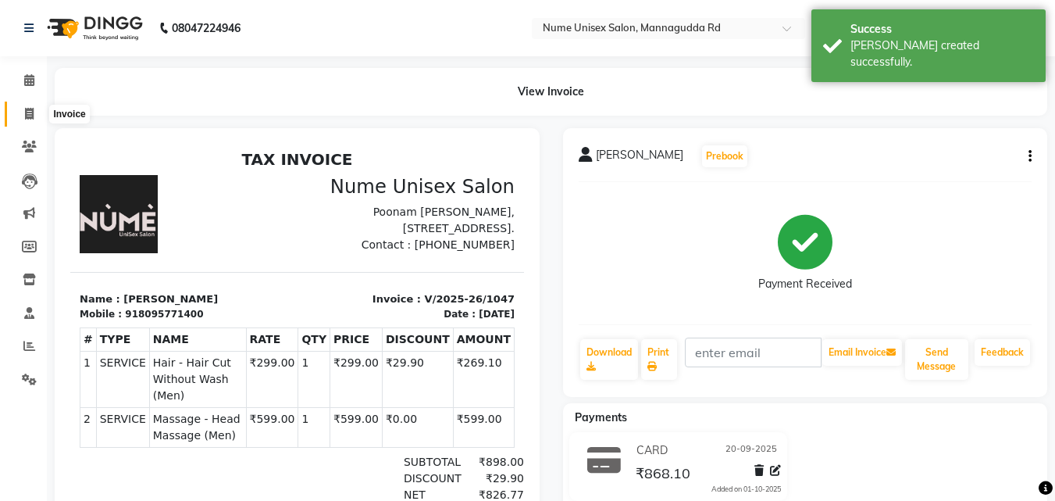
click at [37, 108] on span at bounding box center [29, 114] width 27 height 18
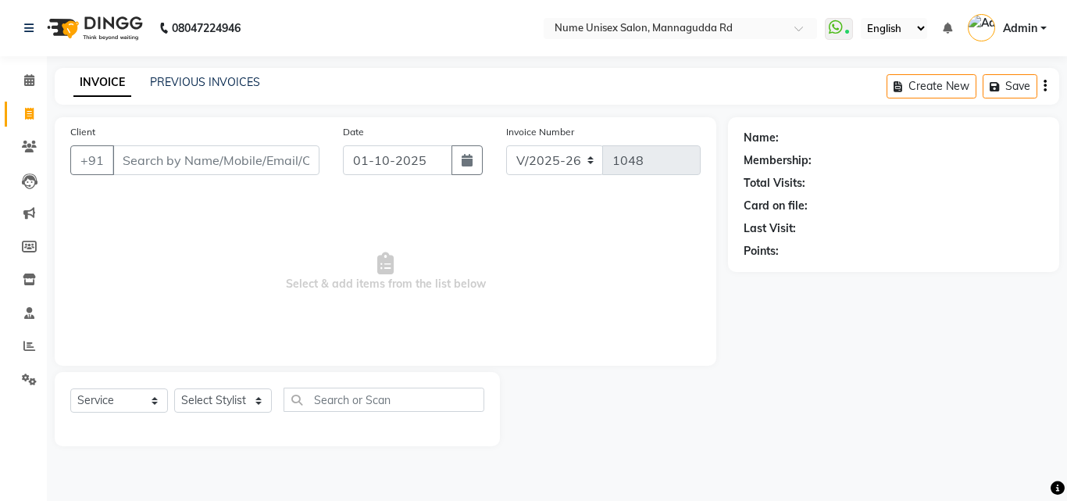
click at [169, 169] on input "Client" at bounding box center [215, 160] width 207 height 30
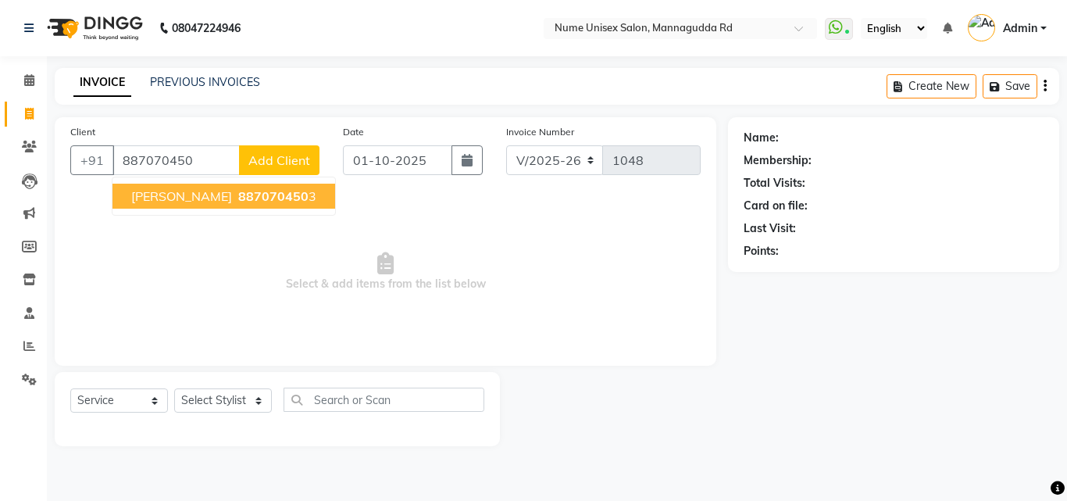
click at [238, 198] on span "887070450" at bounding box center [273, 196] width 70 height 16
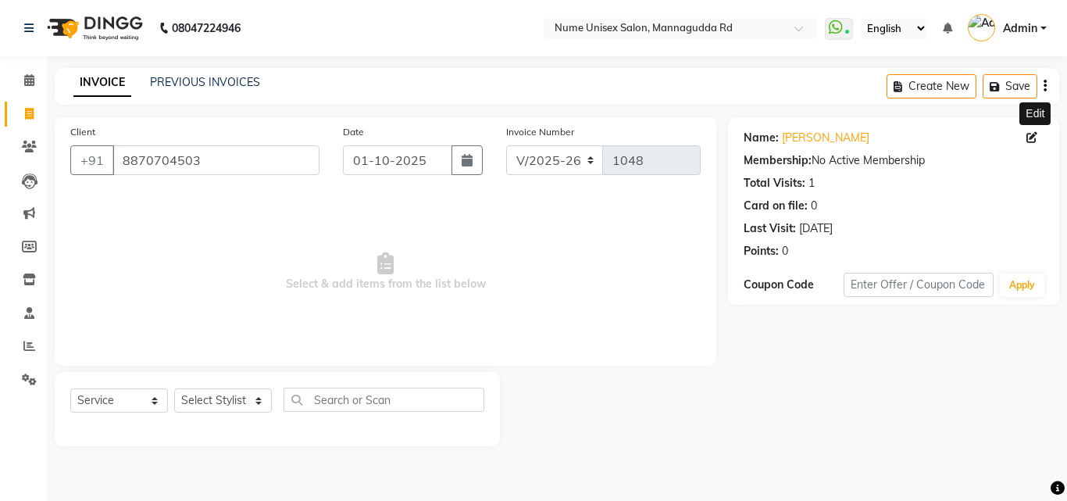
click at [1029, 141] on icon at bounding box center [1032, 137] width 11 height 11
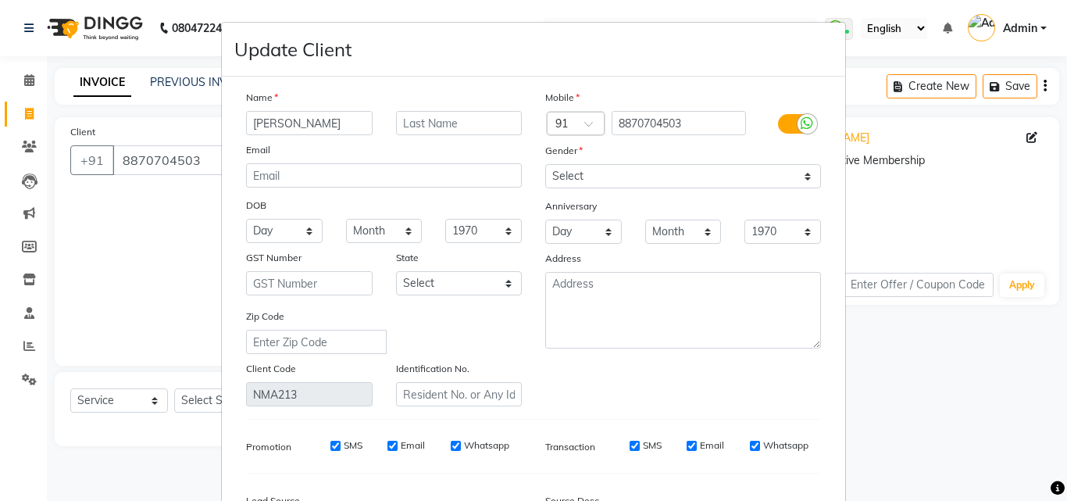
click at [786, 131] on label at bounding box center [795, 124] width 35 height 20
click at [0, 0] on input "checkbox" at bounding box center [0, 0] width 0 height 0
click at [648, 452] on div "SMS" at bounding box center [656, 445] width 54 height 14
click at [651, 449] on input "SMS" at bounding box center [656, 446] width 10 height 10
click at [750, 443] on input "Email" at bounding box center [755, 446] width 10 height 10
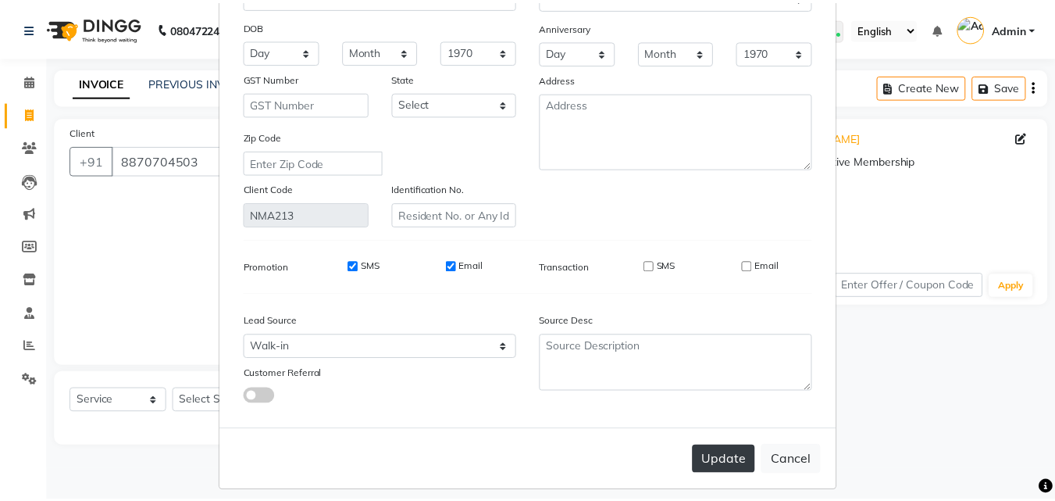
scroll to position [192, 0]
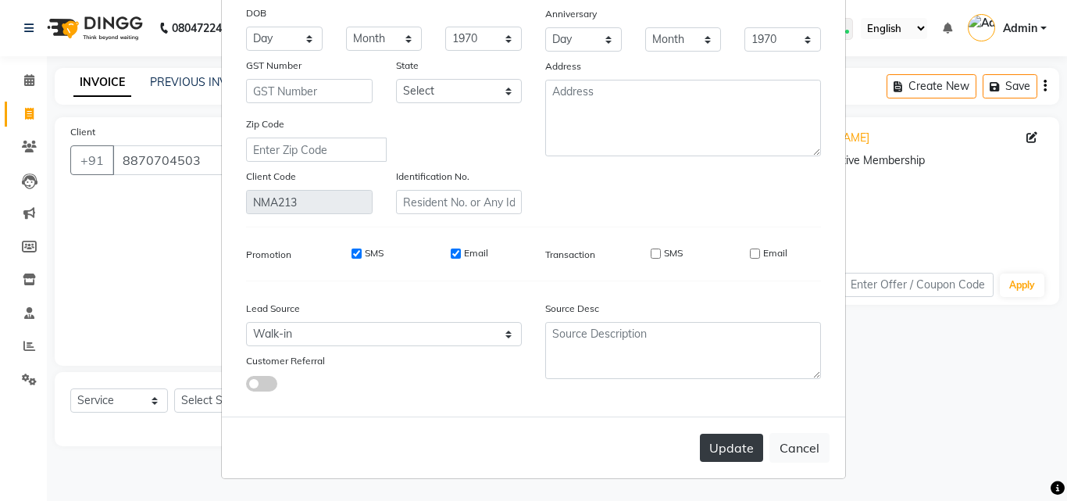
click at [748, 444] on button "Update" at bounding box center [731, 448] width 63 height 28
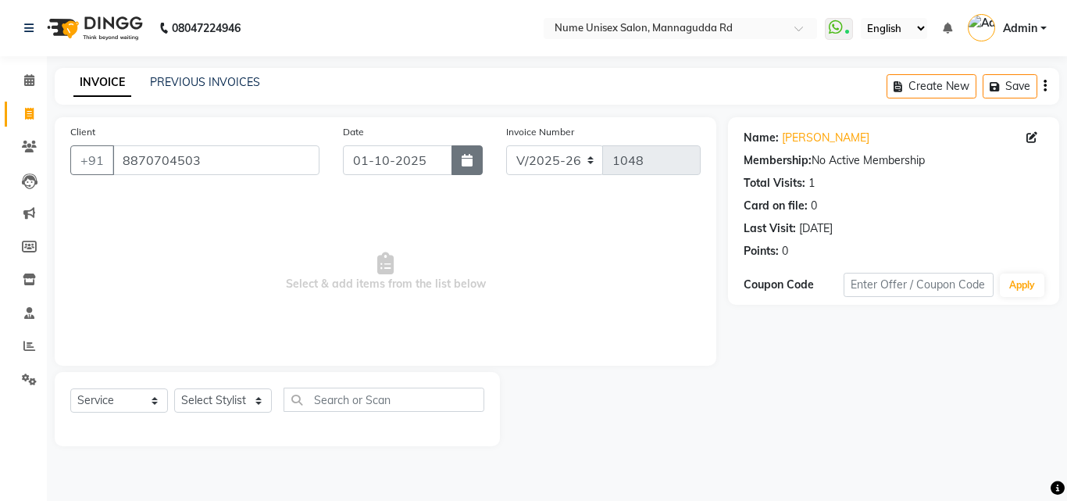
click at [468, 162] on icon "button" at bounding box center [467, 160] width 11 height 12
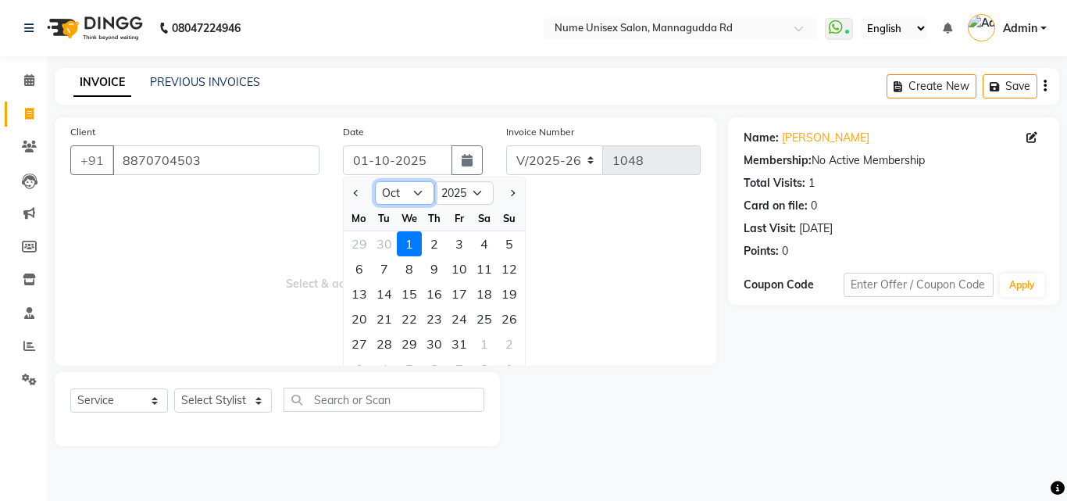
click at [416, 188] on select "Jan Feb Mar Apr May Jun [DATE] Aug Sep Oct Nov Dec" at bounding box center [404, 192] width 59 height 23
click at [375, 181] on select "Jan Feb Mar Apr May Jun [DATE] Aug Sep Oct Nov Dec" at bounding box center [404, 192] width 59 height 23
click at [484, 289] on div "20" at bounding box center [484, 293] width 25 height 25
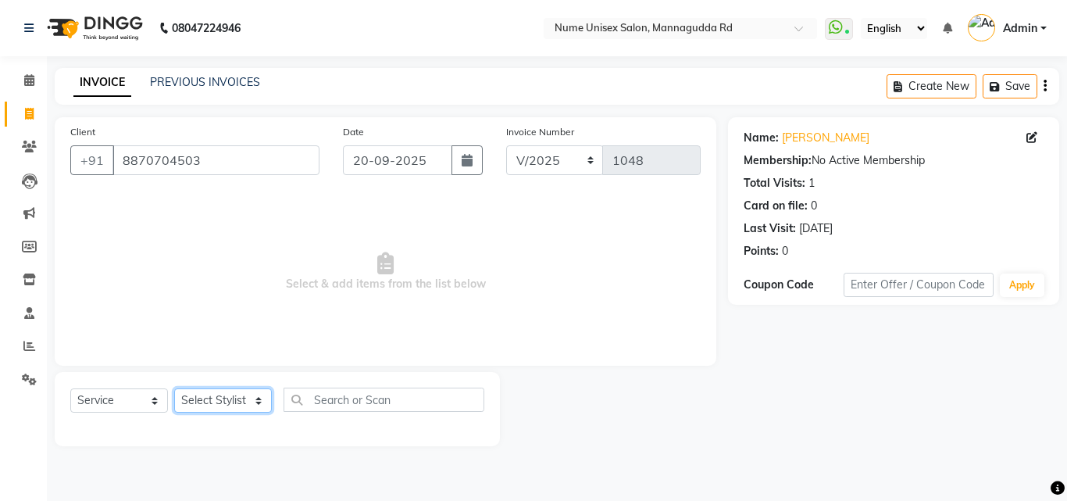
click at [202, 399] on select "Select Stylist Admin [PERSON_NAME] [PERSON_NAME] S [PERSON_NAME] Mohd [PERSON_N…" at bounding box center [223, 400] width 98 height 24
click at [174, 388] on select "Select Stylist Admin [PERSON_NAME] [PERSON_NAME] S [PERSON_NAME] Mohd [PERSON_N…" at bounding box center [223, 400] width 98 height 24
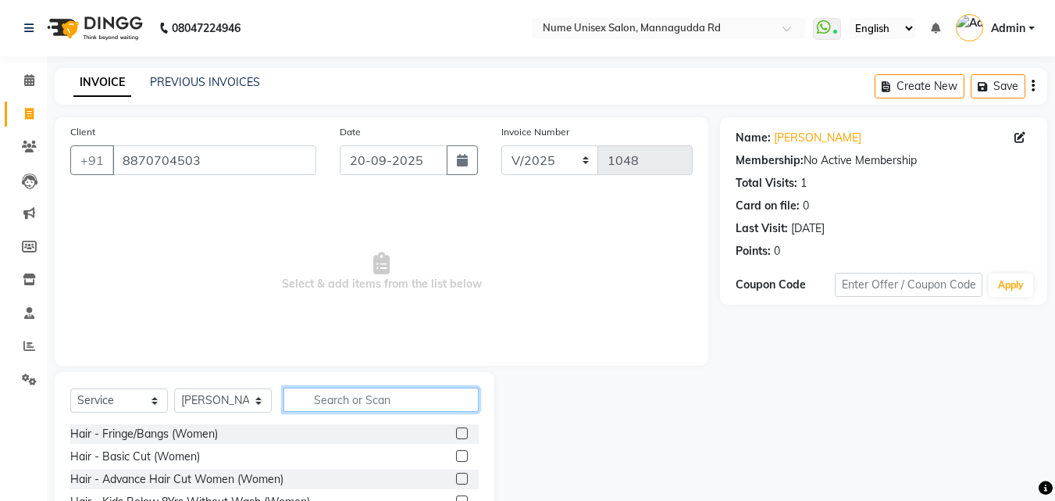
click at [398, 401] on input "text" at bounding box center [381, 399] width 195 height 24
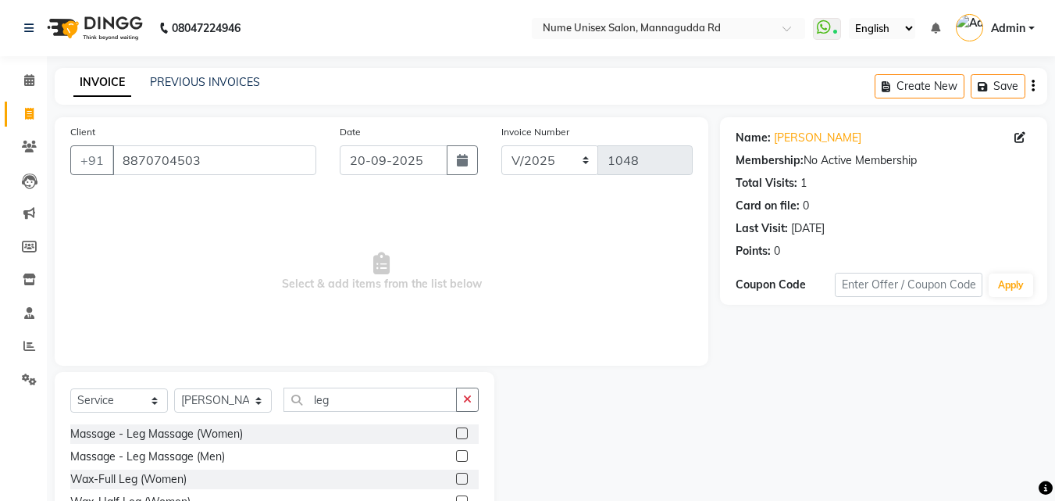
click at [456, 456] on label at bounding box center [462, 456] width 12 height 12
click at [456, 456] on input "checkbox" at bounding box center [461, 457] width 10 height 10
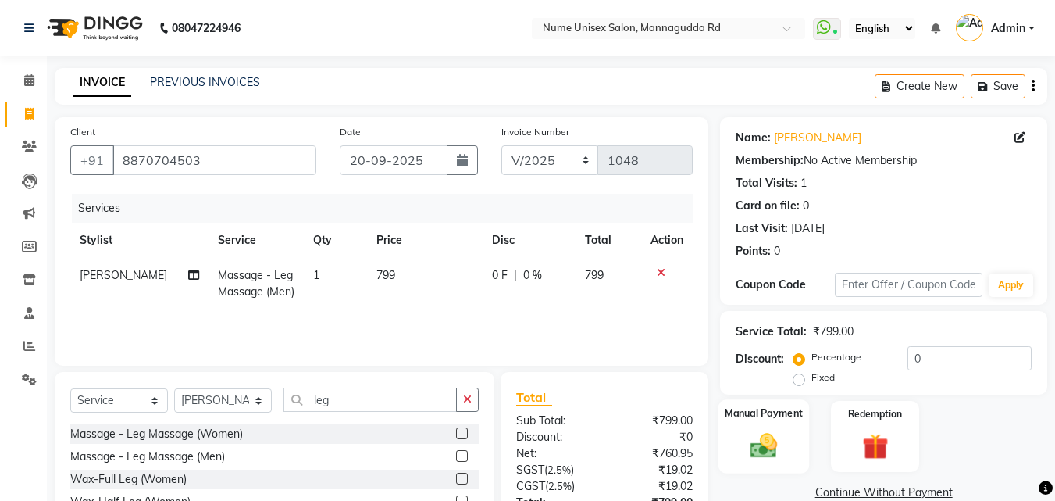
click at [764, 438] on img at bounding box center [764, 445] width 44 height 31
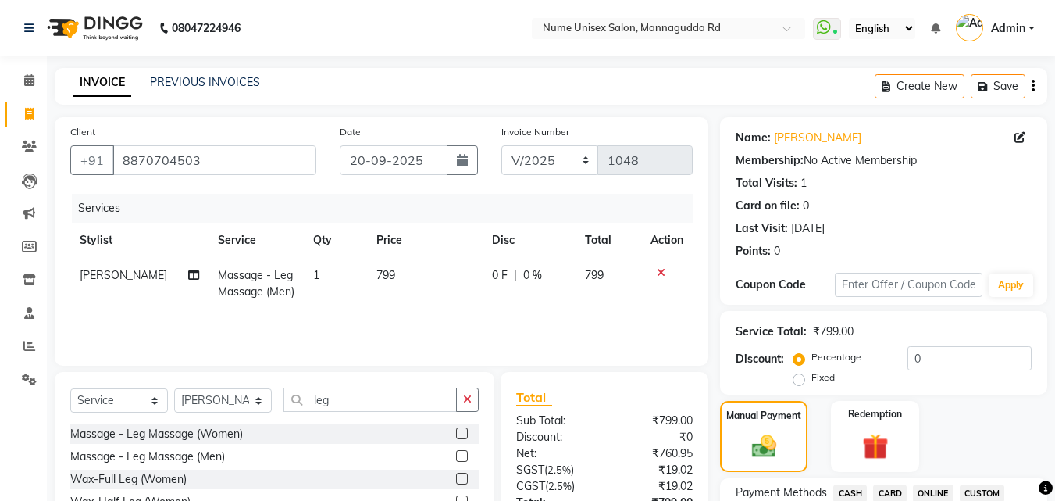
scroll to position [234, 0]
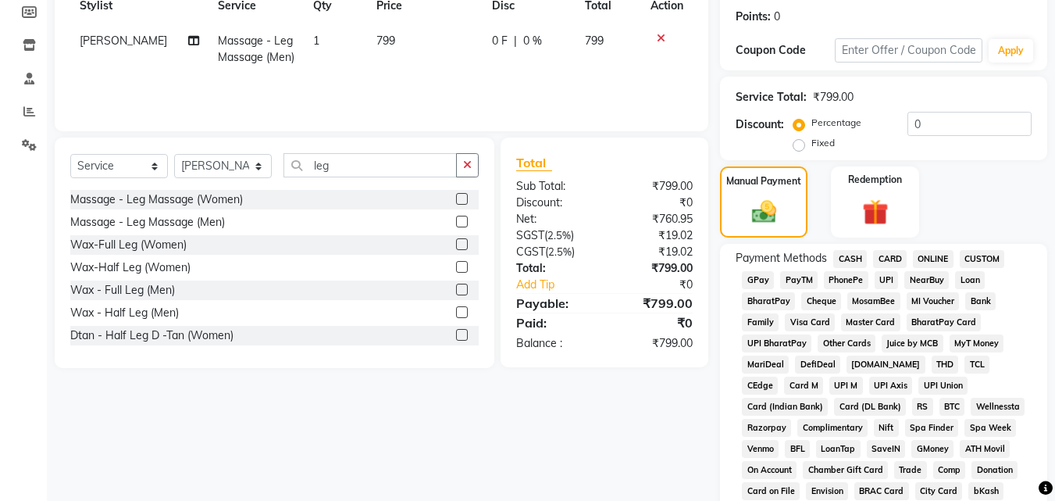
click at [896, 279] on span "UPI" at bounding box center [887, 280] width 24 height 18
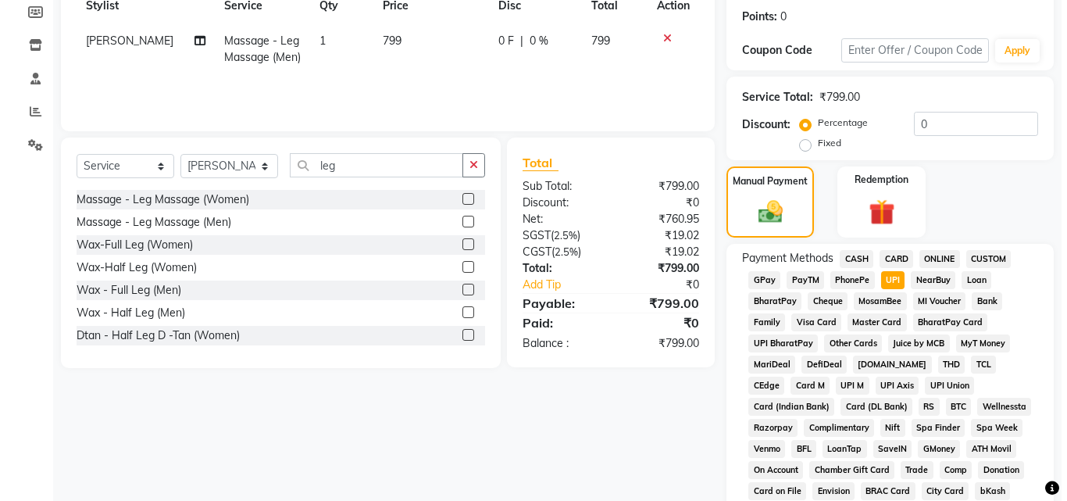
scroll to position [0, 0]
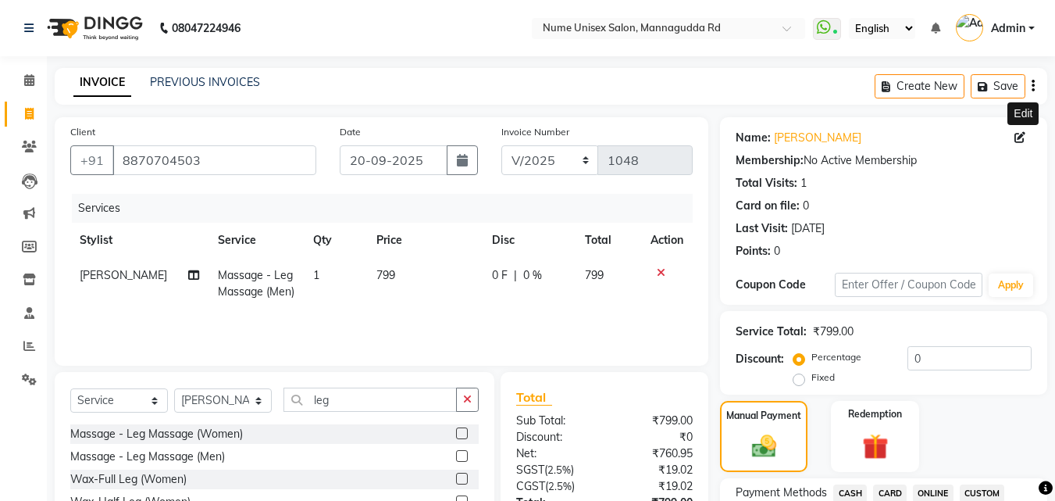
click at [1019, 133] on icon at bounding box center [1020, 137] width 11 height 11
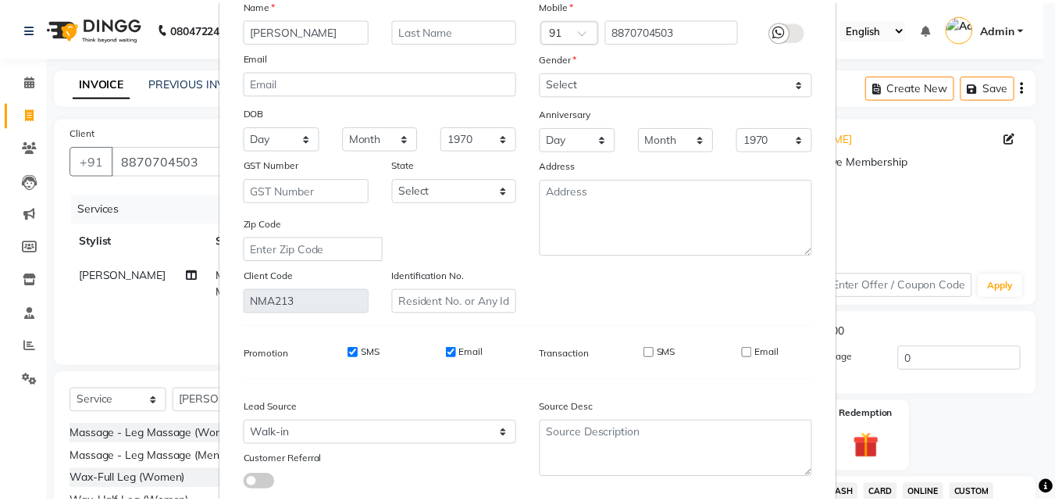
scroll to position [192, 0]
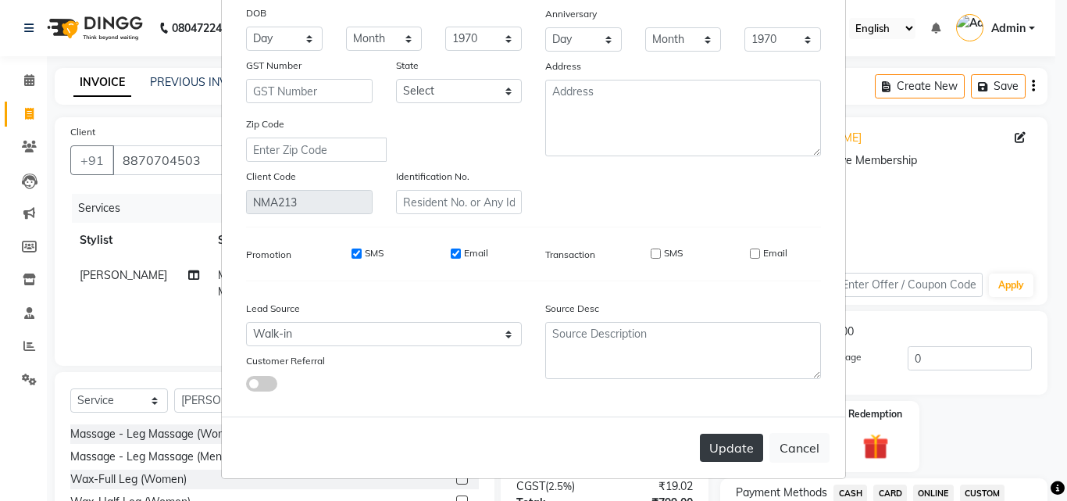
click at [709, 452] on button "Update" at bounding box center [731, 448] width 63 height 28
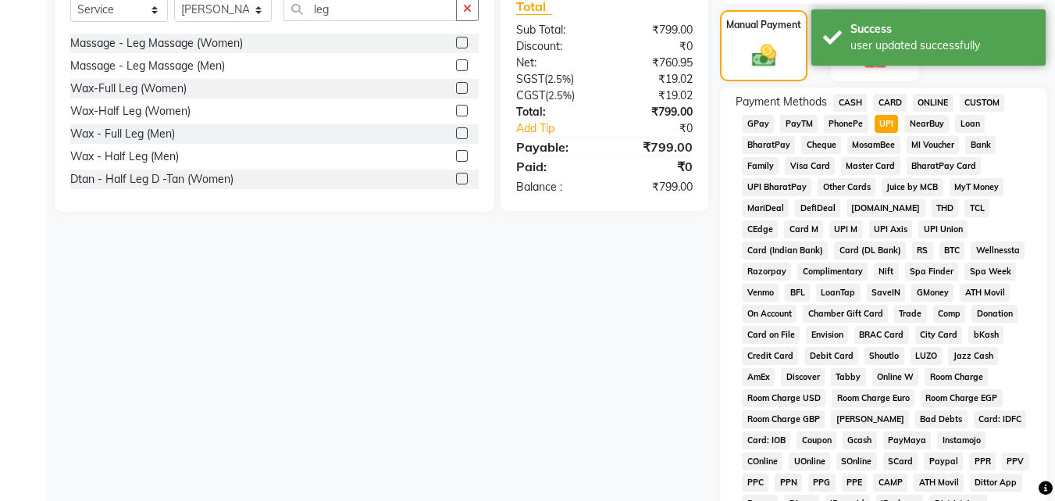
scroll to position [694, 0]
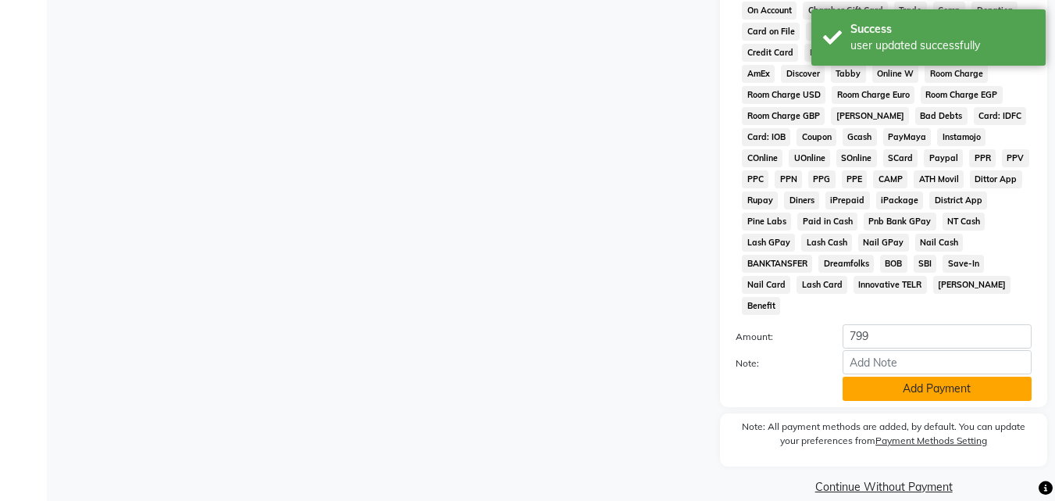
click at [887, 379] on button "Add Payment" at bounding box center [937, 389] width 189 height 24
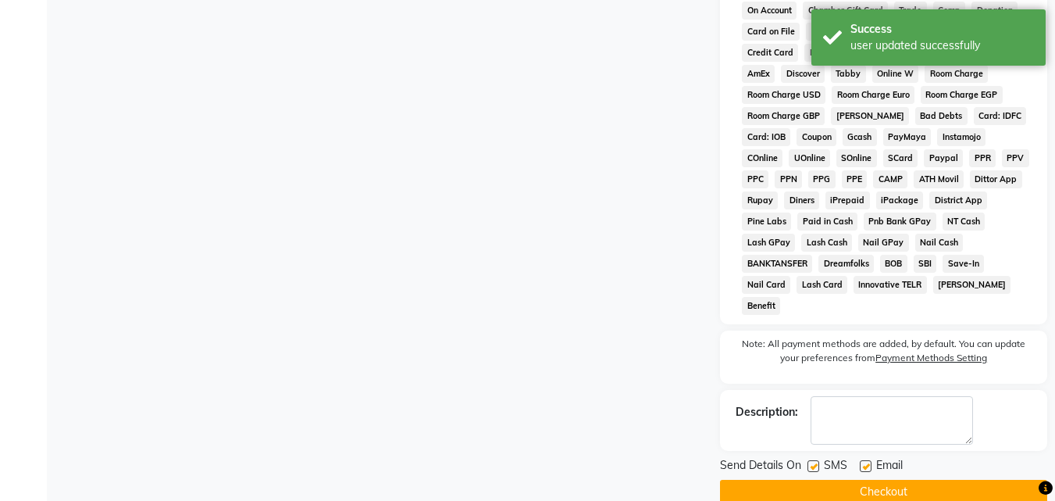
click at [815, 460] on label at bounding box center [814, 466] width 12 height 12
click at [815, 462] on input "checkbox" at bounding box center [813, 467] width 10 height 10
click at [866, 460] on label at bounding box center [866, 466] width 12 height 12
click at [866, 462] on input "checkbox" at bounding box center [865, 467] width 10 height 10
click at [871, 480] on button "Checkout" at bounding box center [883, 492] width 327 height 24
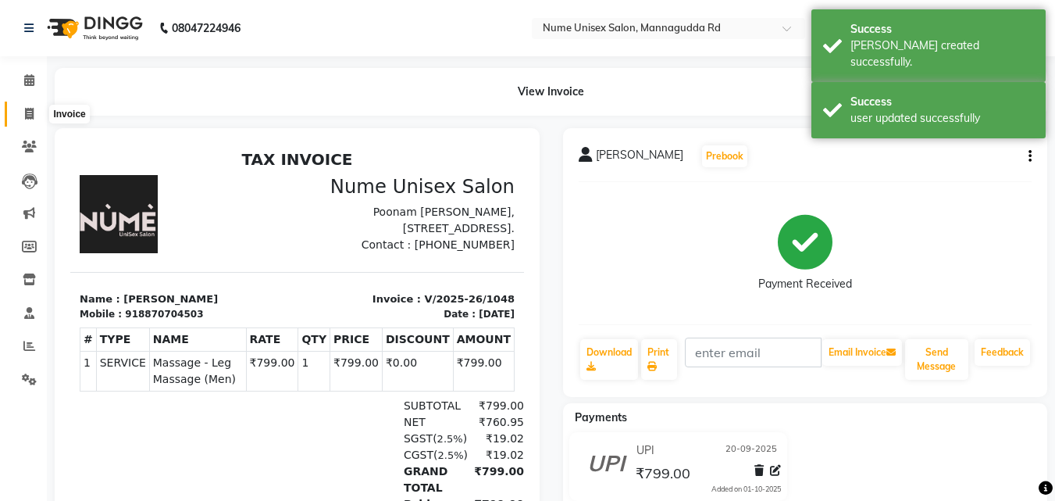
click at [36, 108] on span at bounding box center [29, 114] width 27 height 18
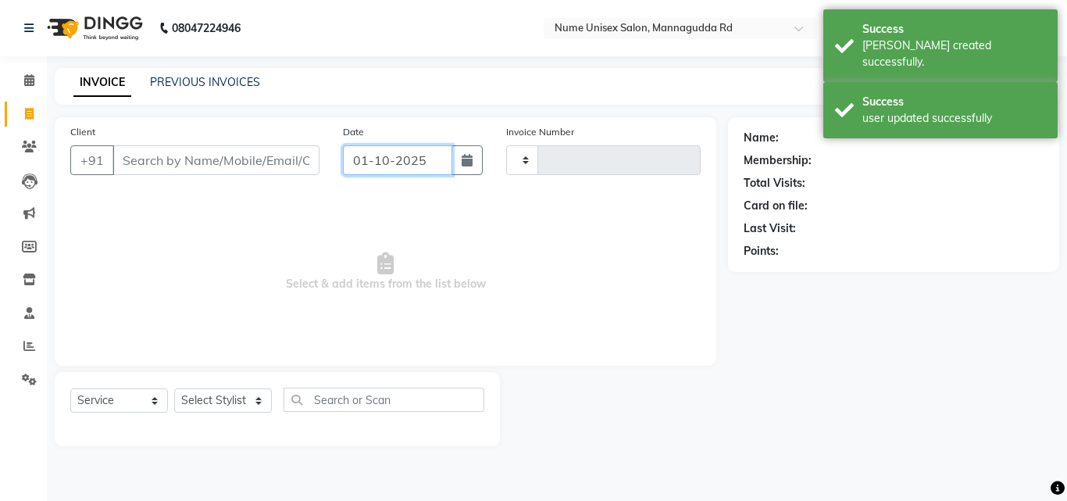
click at [449, 166] on input "01-10-2025" at bounding box center [397, 160] width 109 height 30
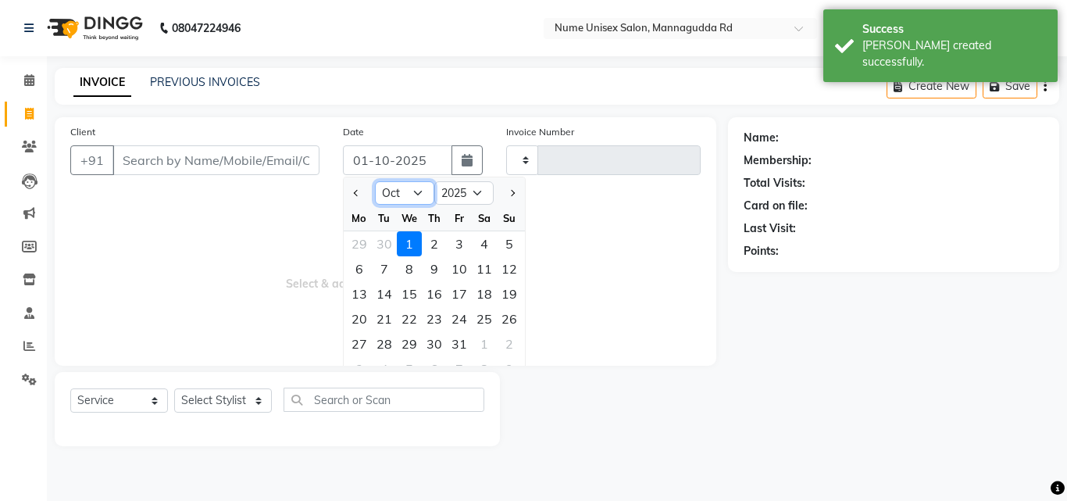
click at [420, 194] on select "Jan Feb Mar Apr May Jun [DATE] Aug Sep Oct Nov Dec" at bounding box center [404, 192] width 59 height 23
click at [375, 181] on select "Jan Feb Mar Apr May Jun [DATE] Aug Sep Oct Nov Dec" at bounding box center [404, 192] width 59 height 23
click at [485, 290] on div "20" at bounding box center [484, 293] width 25 height 25
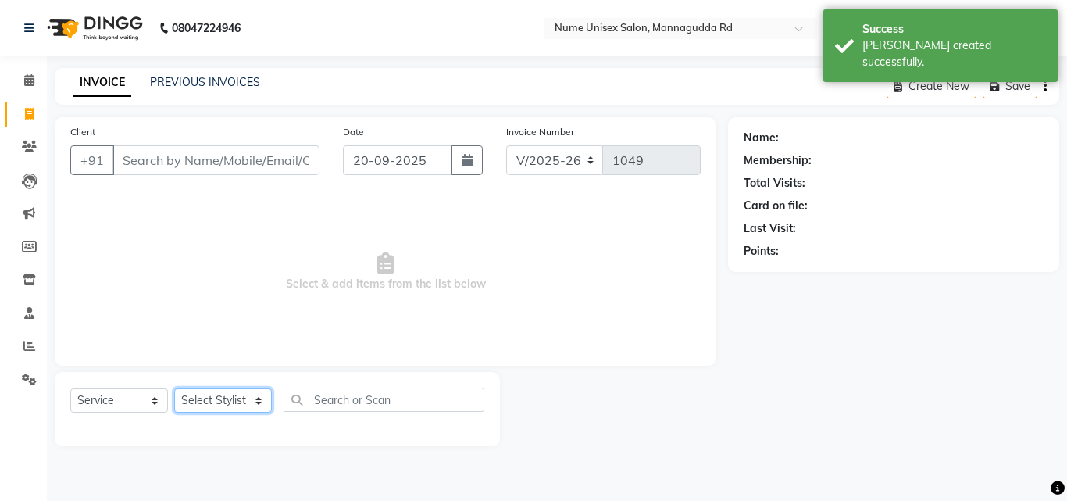
click at [244, 399] on select "Select Stylist Admin [PERSON_NAME] [PERSON_NAME] S [PERSON_NAME] Mohd [PERSON_N…" at bounding box center [223, 400] width 98 height 24
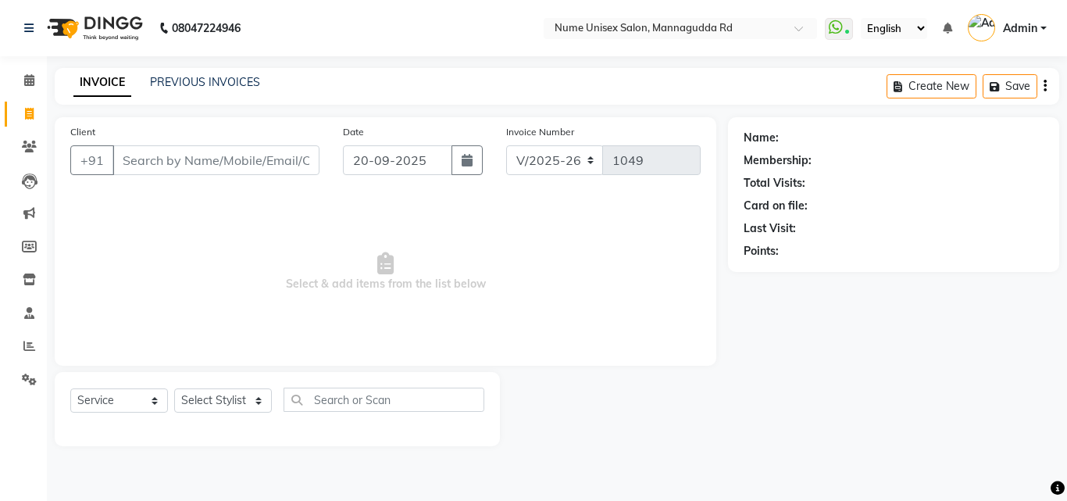
click at [334, 287] on span "Select & add items from the list below" at bounding box center [385, 272] width 630 height 156
click at [237, 164] on input "Client" at bounding box center [215, 160] width 207 height 30
drag, startPoint x: 262, startPoint y: 155, endPoint x: 275, endPoint y: 148, distance: 15.0
click at [275, 148] on button "Add Client" at bounding box center [279, 160] width 80 height 30
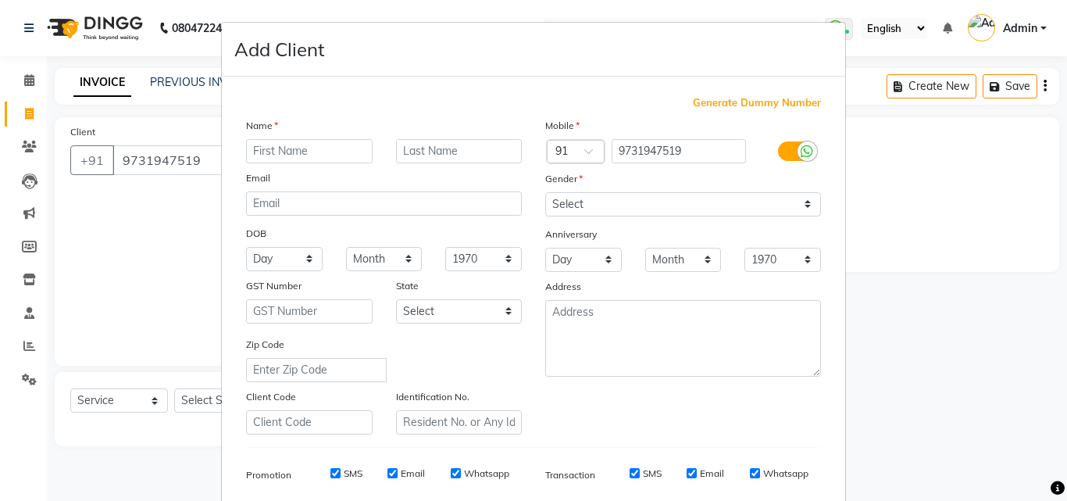
click at [277, 150] on input "text" at bounding box center [309, 151] width 127 height 24
click at [613, 206] on select "Select [DEMOGRAPHIC_DATA] [DEMOGRAPHIC_DATA] Other Prefer Not To Say" at bounding box center [683, 204] width 276 height 24
click at [545, 192] on select "Select [DEMOGRAPHIC_DATA] [DEMOGRAPHIC_DATA] Other Prefer Not To Say" at bounding box center [683, 204] width 276 height 24
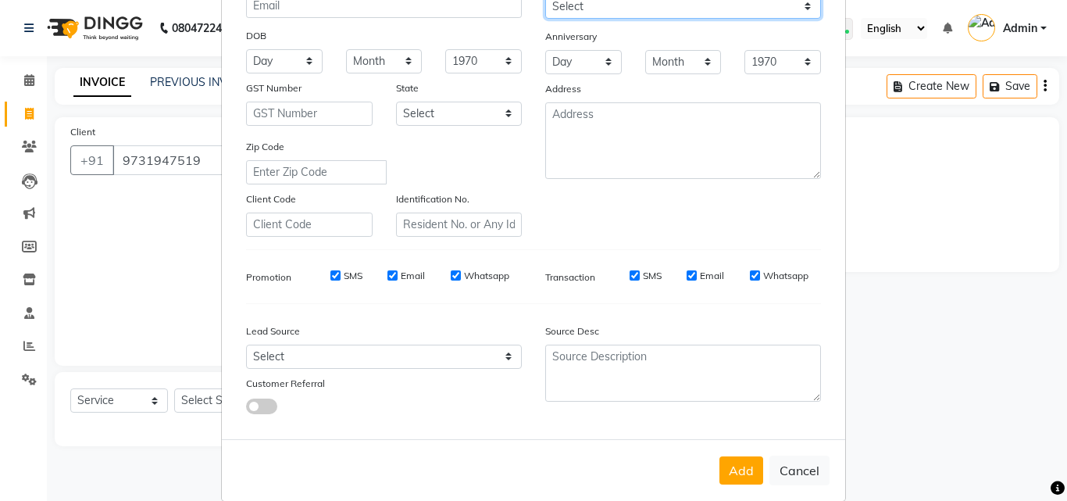
scroll to position [220, 0]
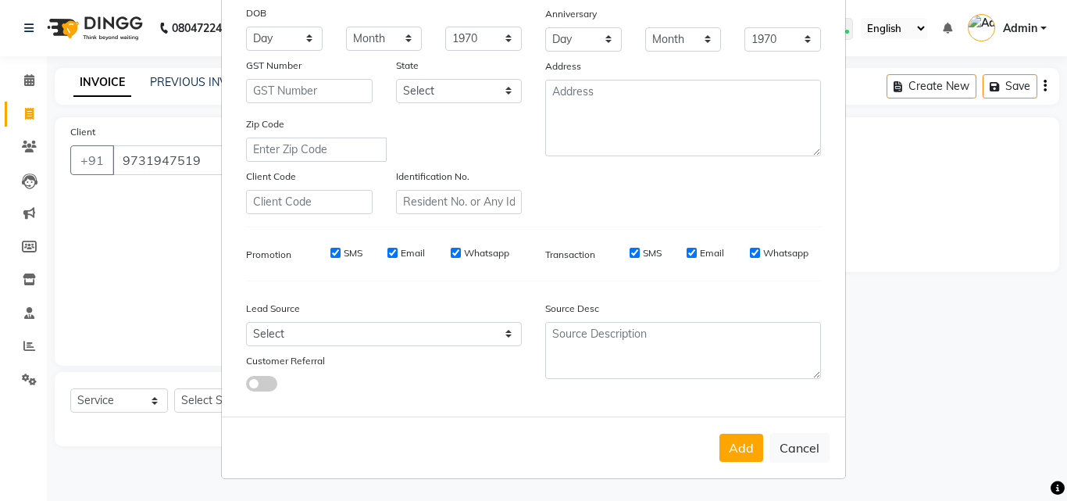
click at [742, 452] on button "Add" at bounding box center [742, 448] width 44 height 28
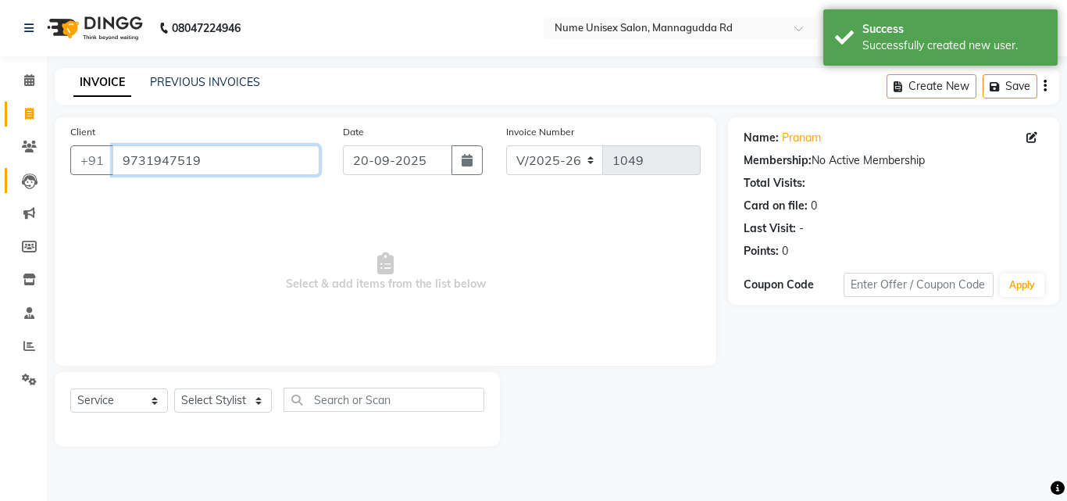
drag, startPoint x: 220, startPoint y: 172, endPoint x: 41, endPoint y: 191, distance: 180.0
click at [43, 191] on div "Client [PHONE_NUMBER] Date [DATE] Invoice Number V/2025 V/[PHONE_NUMBER] Select…" at bounding box center [385, 281] width 685 height 329
